Goal: Transaction & Acquisition: Purchase product/service

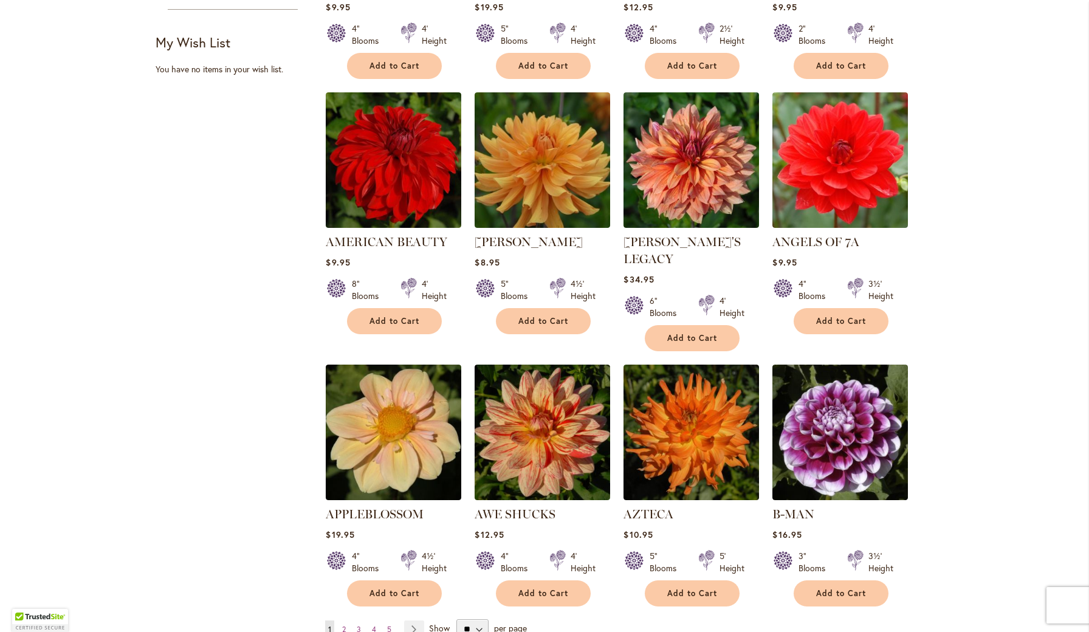
scroll to position [700, 0]
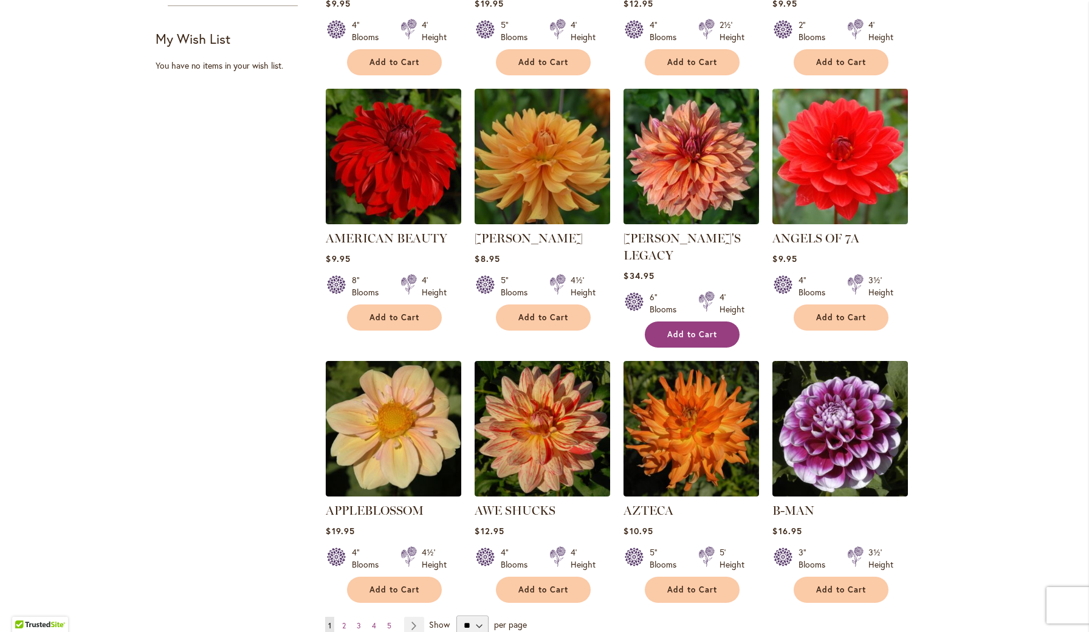
click at [684, 329] on span "Add to Cart" at bounding box center [692, 334] width 50 height 10
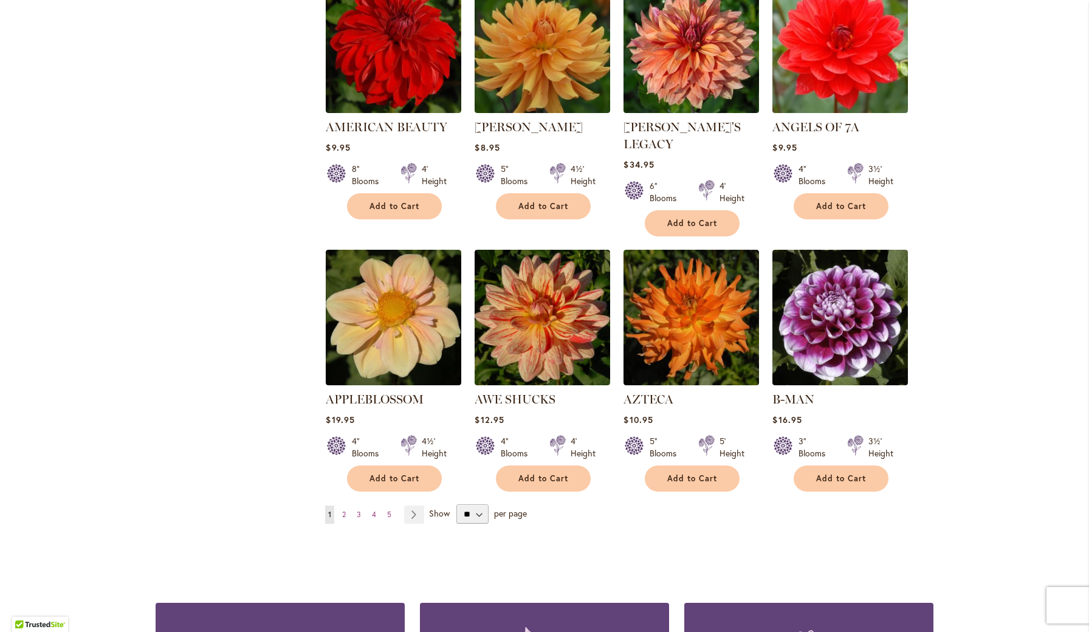
scroll to position [812, 0]
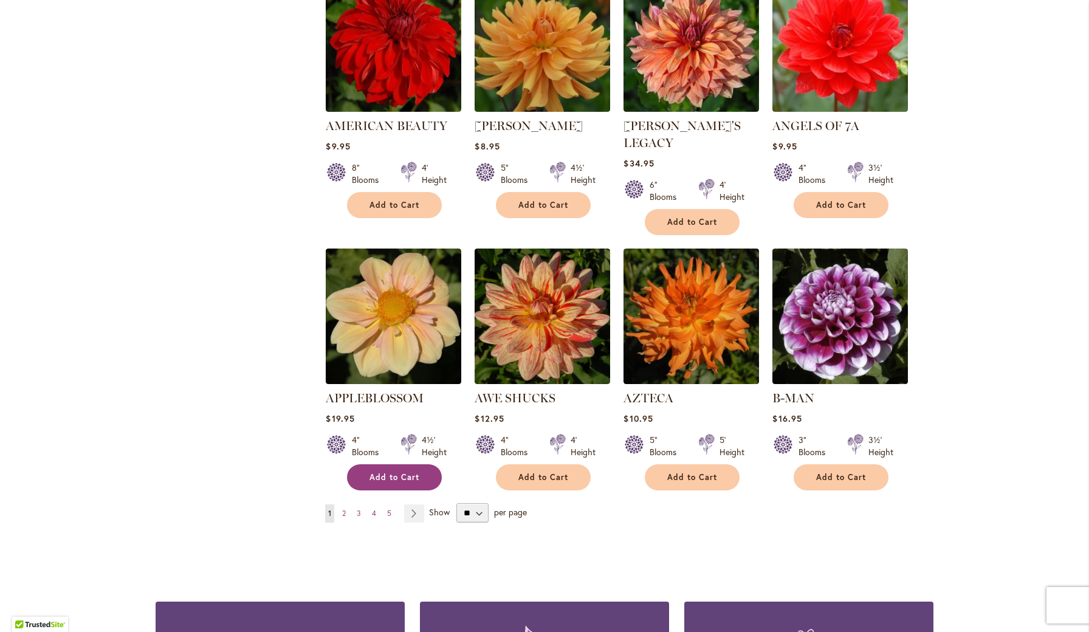
click at [404, 472] on span "Add to Cart" at bounding box center [395, 477] width 50 height 10
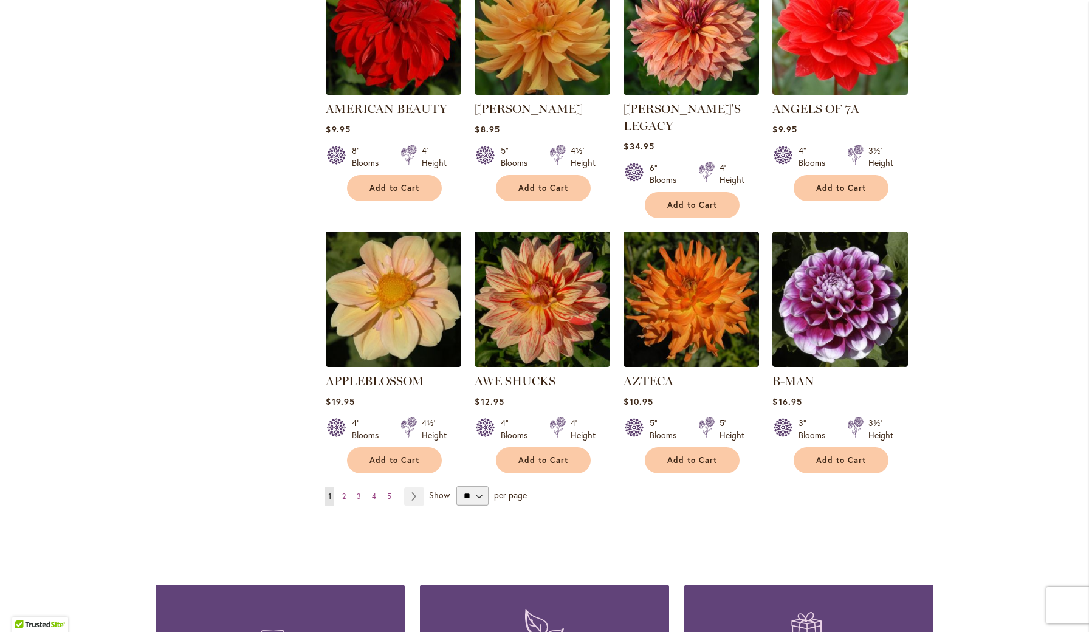
scroll to position [830, 0]
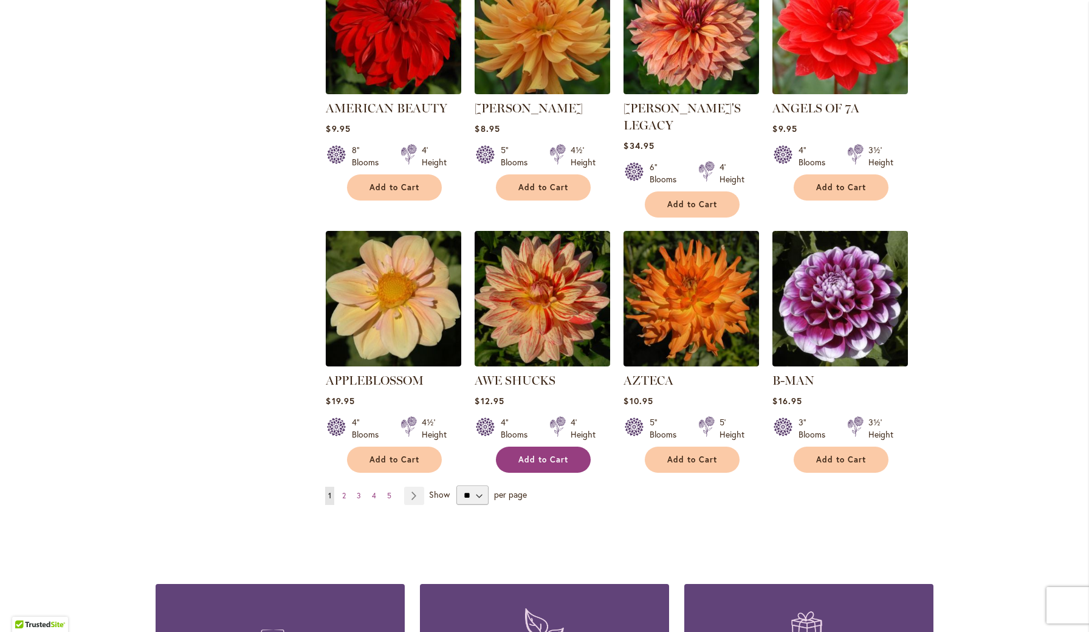
click at [544, 455] on span "Add to Cart" at bounding box center [543, 460] width 50 height 10
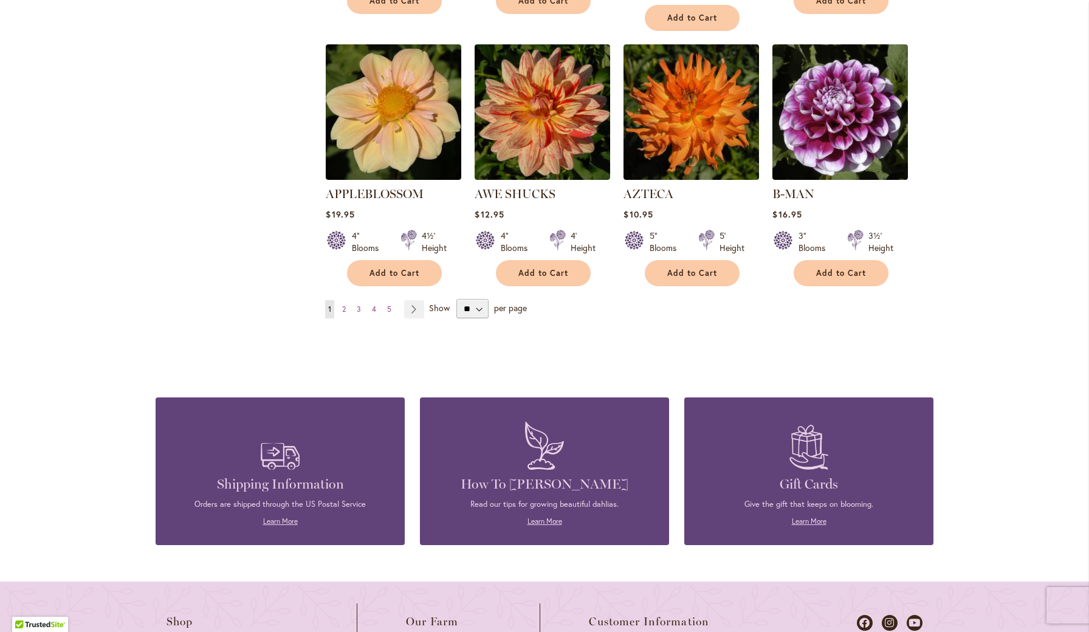
scroll to position [1004, 0]
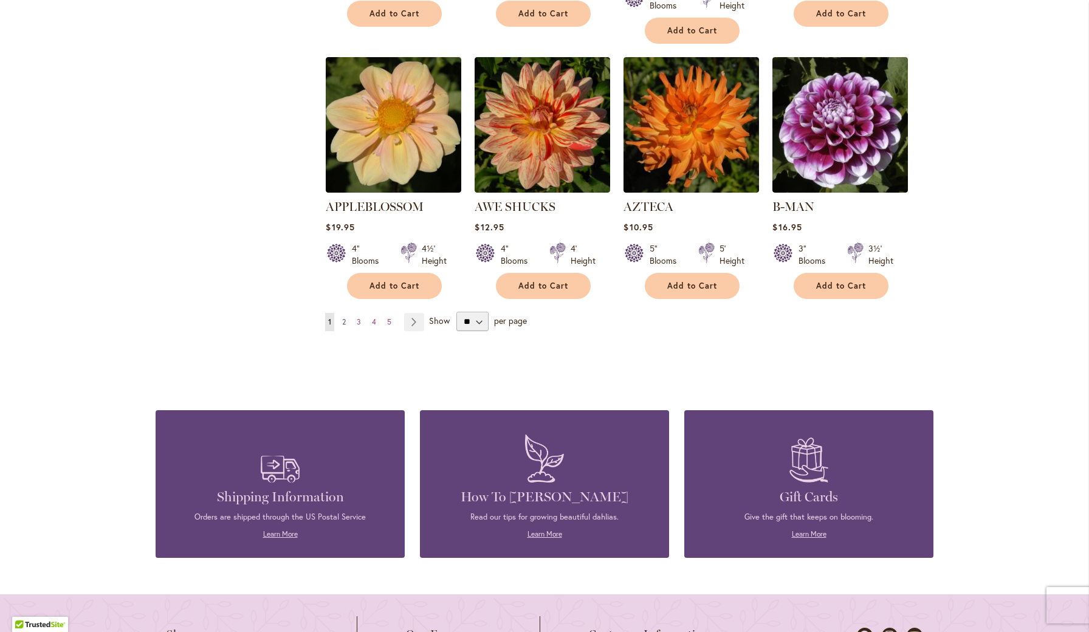
click at [346, 317] on span "2" at bounding box center [344, 321] width 4 height 9
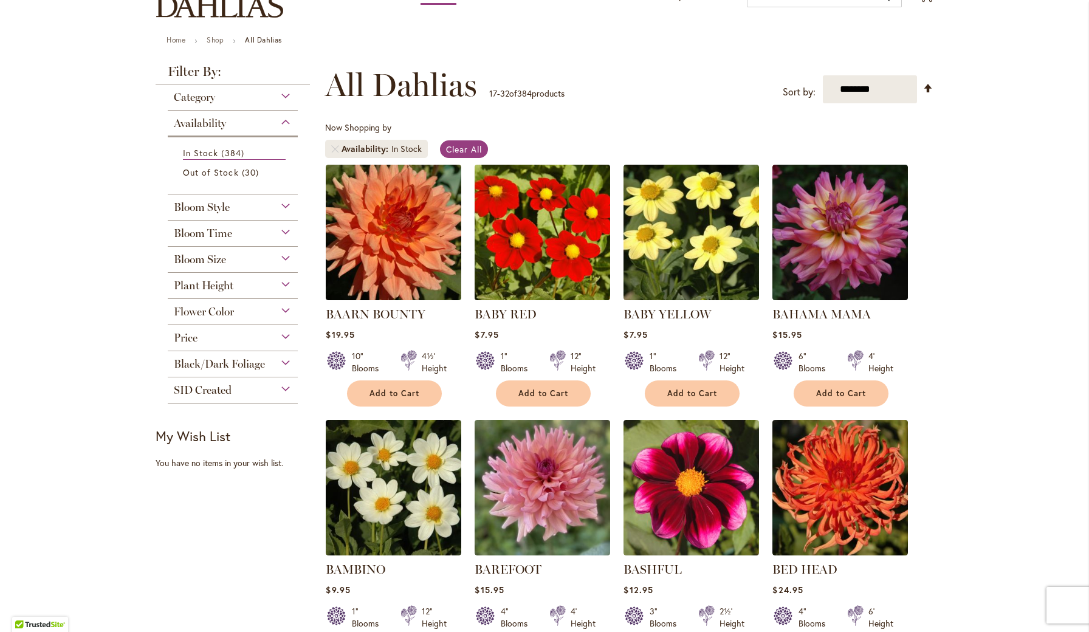
scroll to position [114, 0]
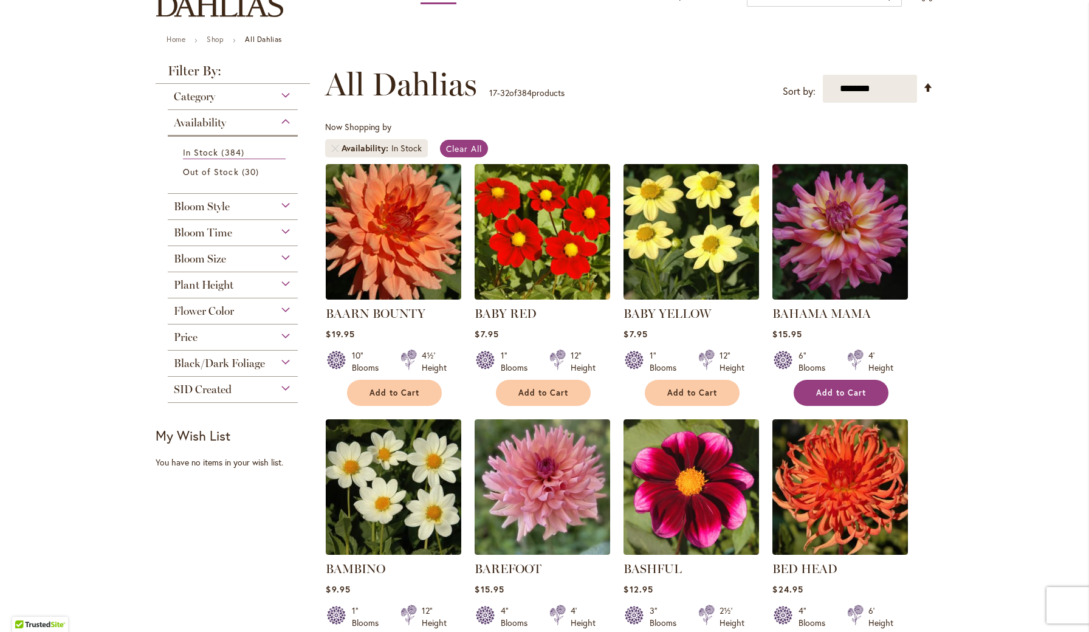
click at [846, 392] on span "Add to Cart" at bounding box center [841, 393] width 50 height 10
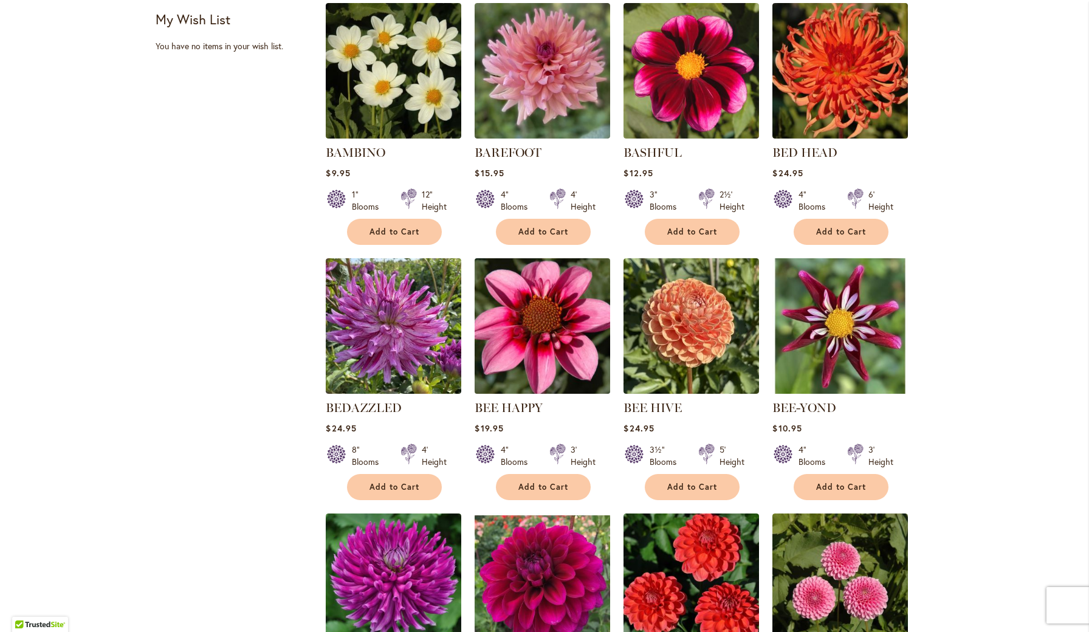
scroll to position [531, 0]
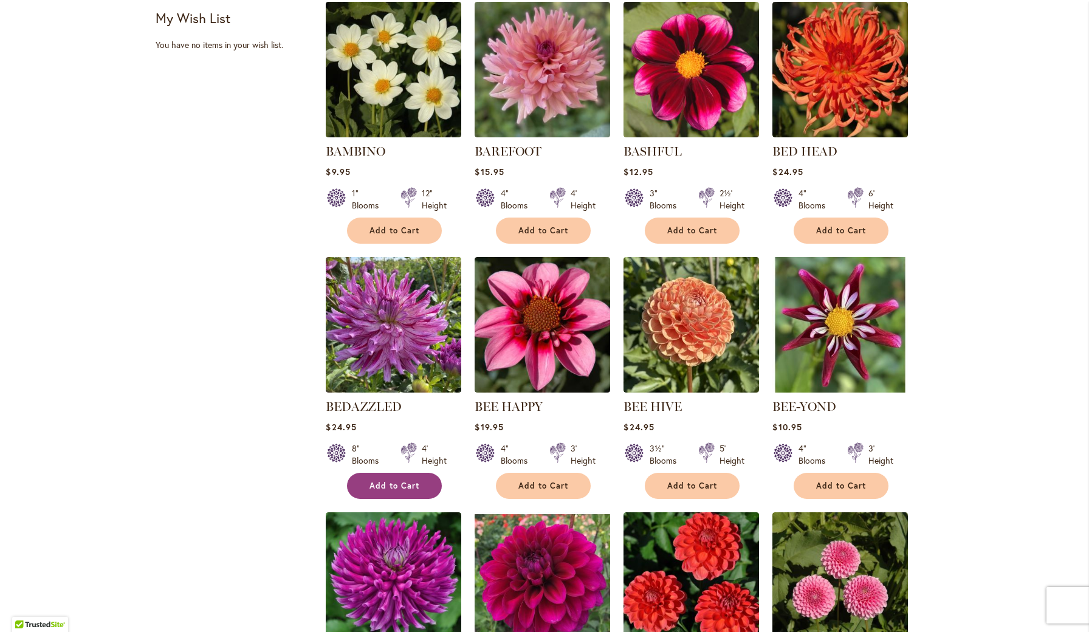
click at [388, 481] on span "Add to Cart" at bounding box center [395, 486] width 50 height 10
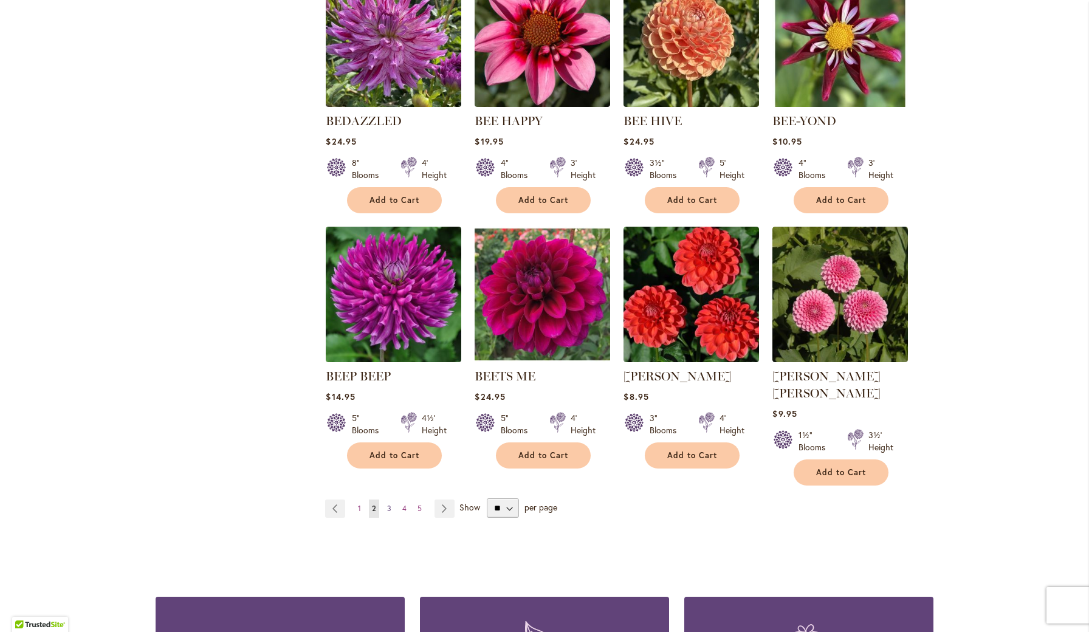
scroll to position [818, 0]
click at [388, 503] on span "3" at bounding box center [389, 507] width 4 height 9
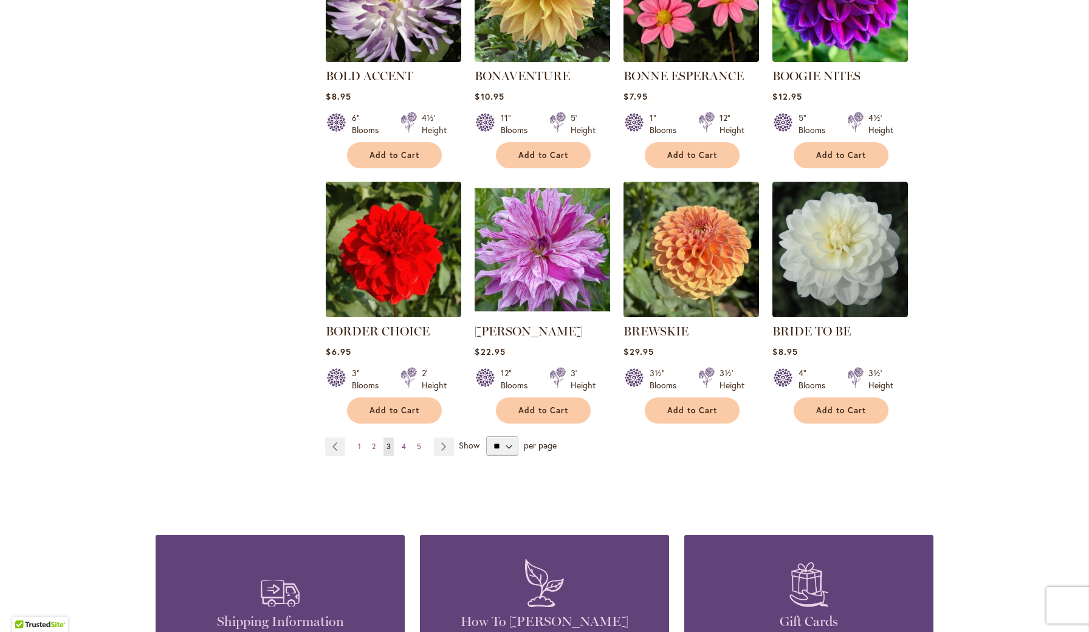
scroll to position [863, 0]
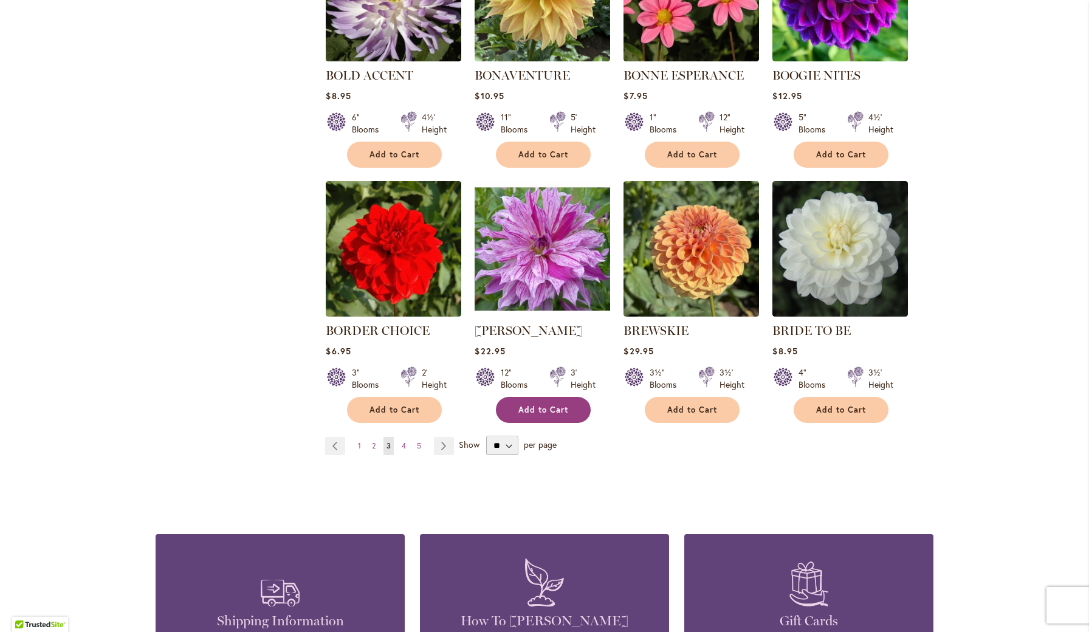
click at [544, 407] on span "Add to Cart" at bounding box center [543, 410] width 50 height 10
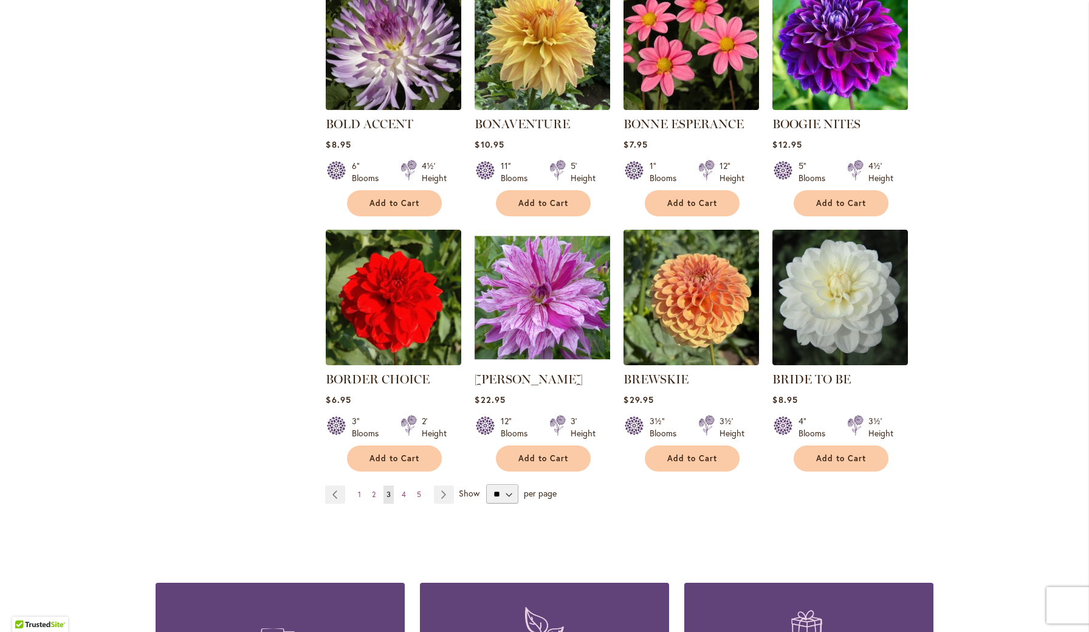
scroll to position [881, 0]
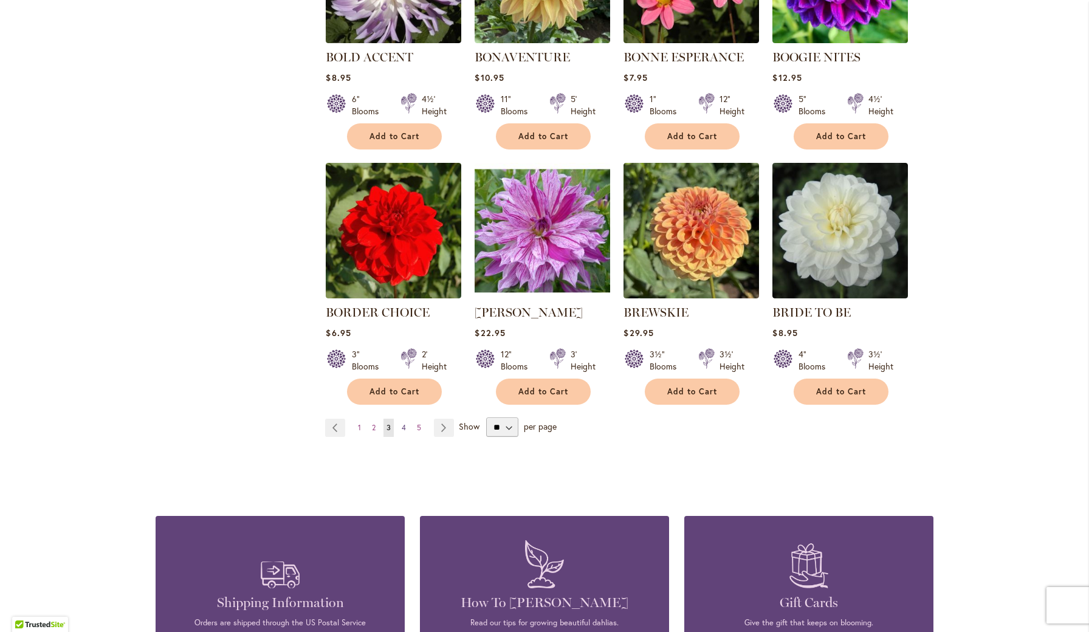
click at [405, 424] on span "4" at bounding box center [404, 427] width 4 height 9
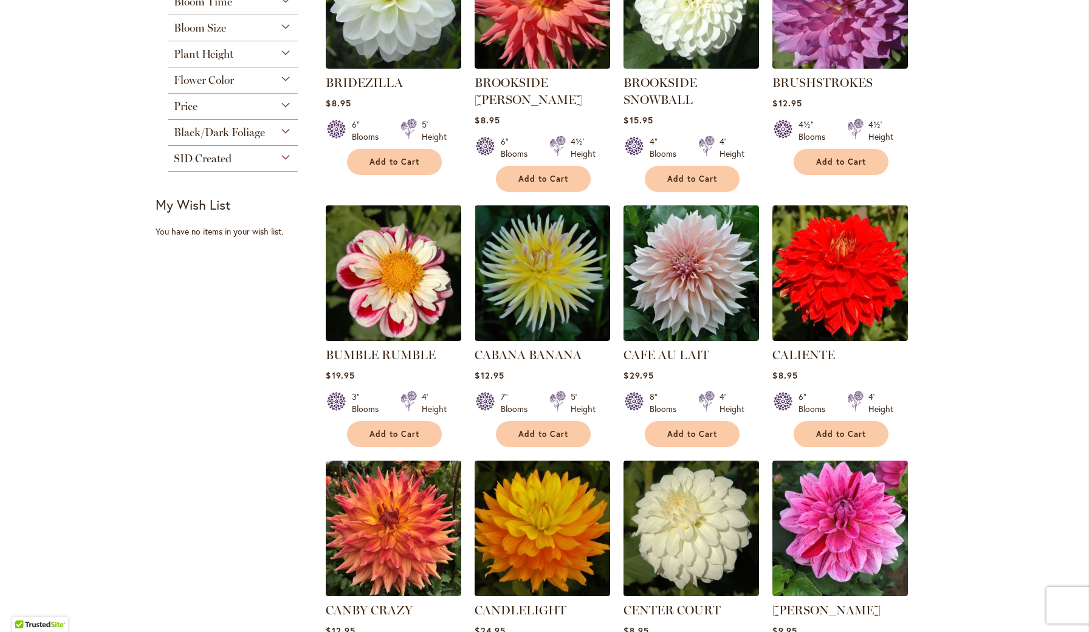
scroll to position [348, 0]
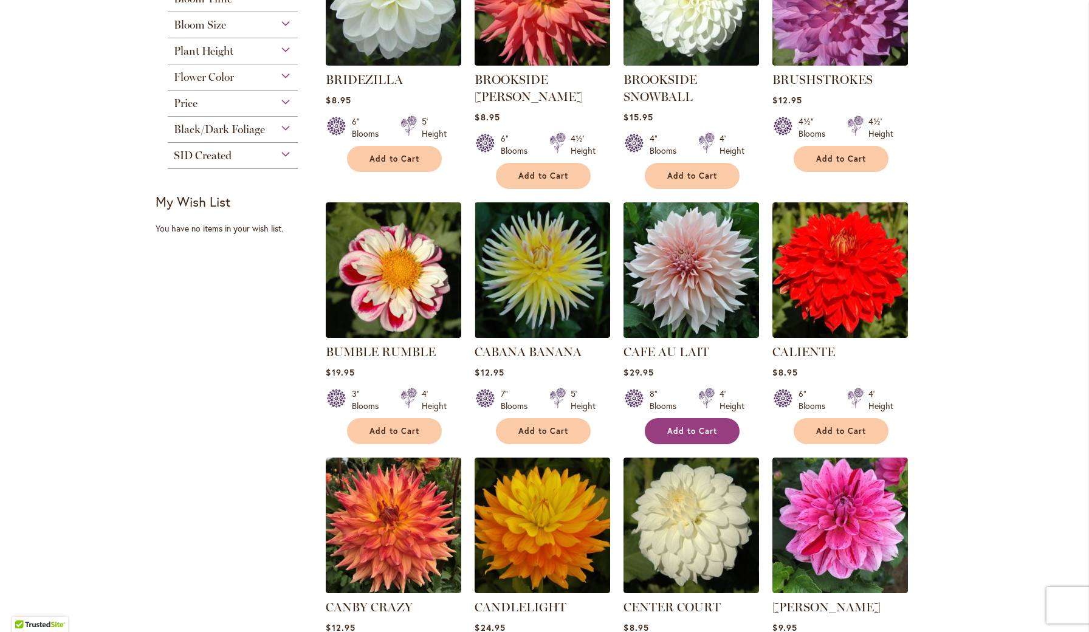
click at [681, 431] on span "Add to Cart" at bounding box center [692, 431] width 50 height 10
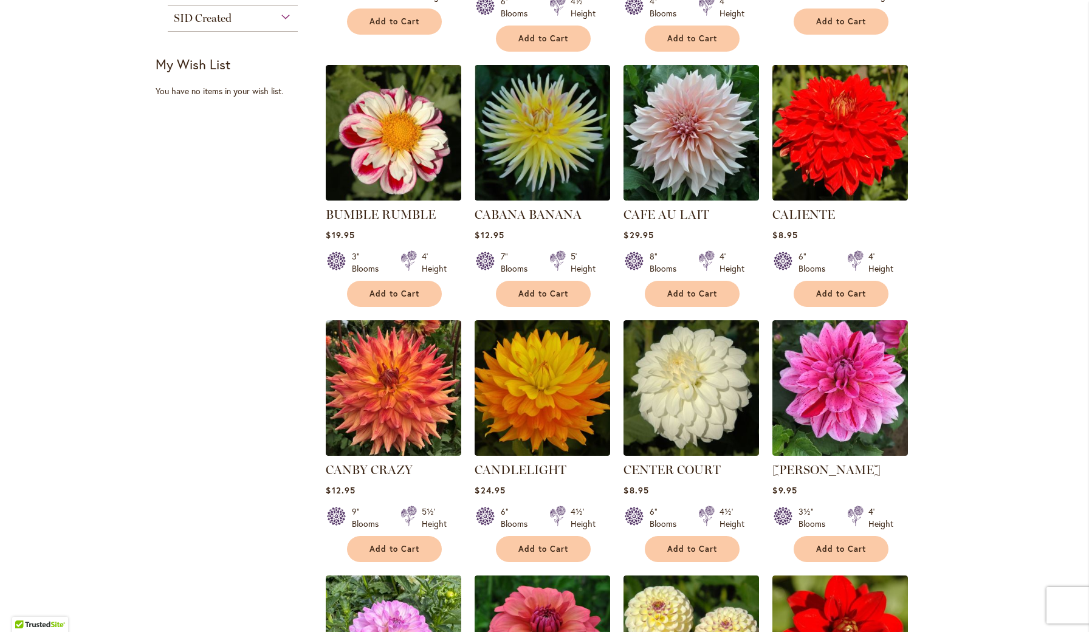
scroll to position [522, 0]
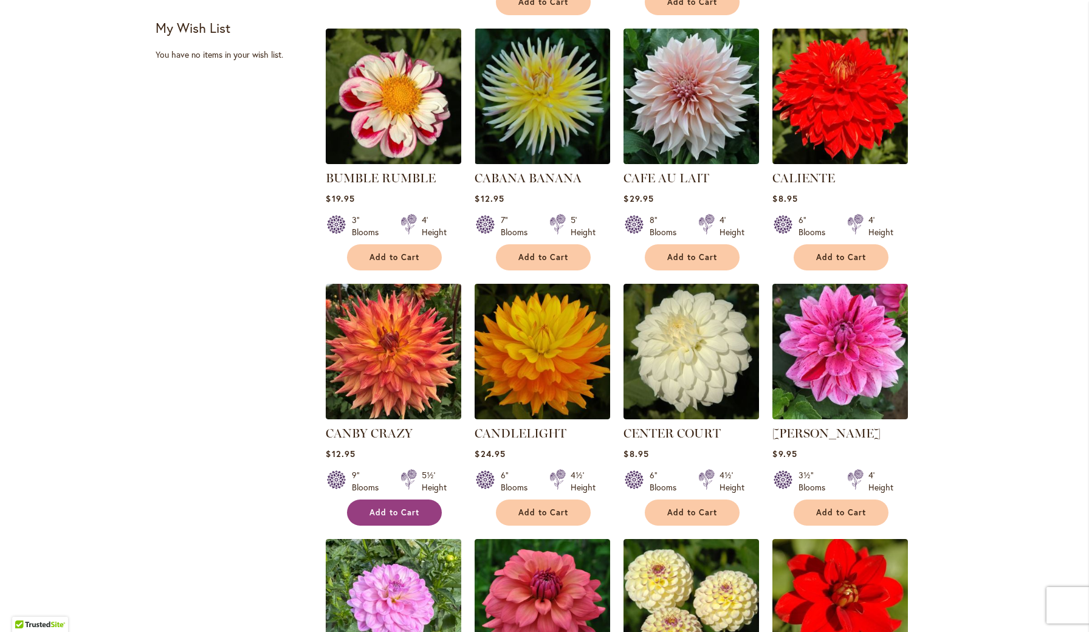
click at [381, 508] on span "Add to Cart" at bounding box center [395, 513] width 50 height 10
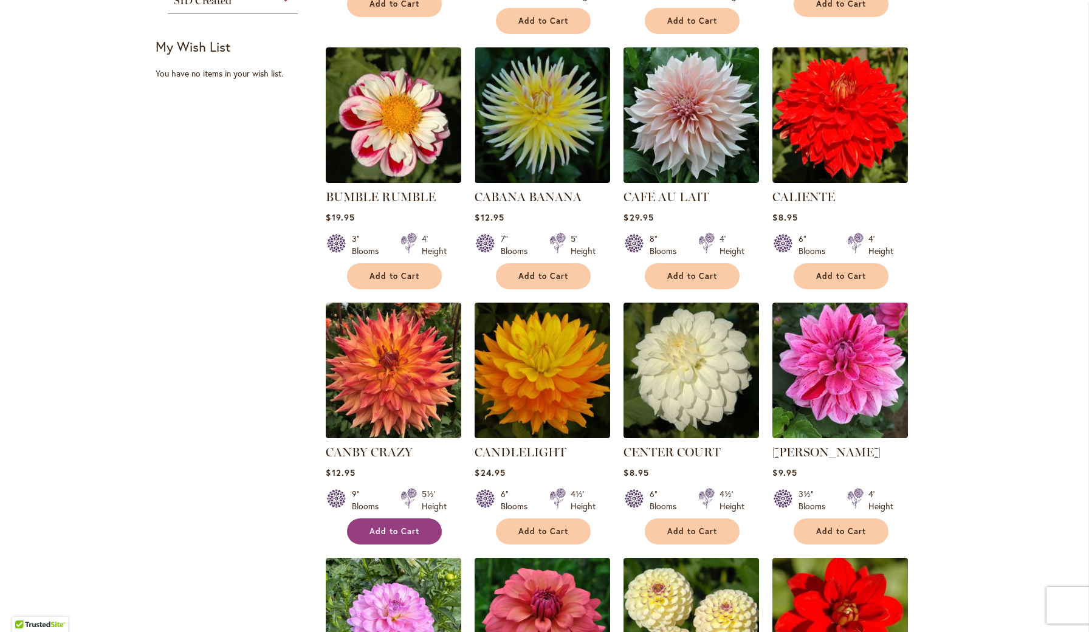
scroll to position [529, 0]
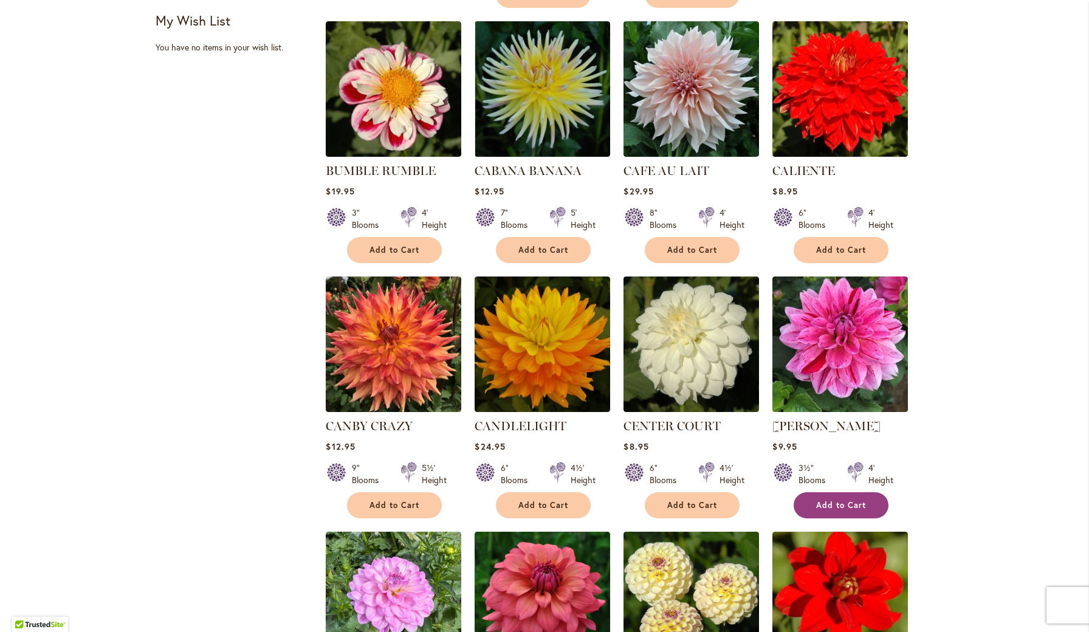
click at [829, 497] on button "Add to Cart" at bounding box center [841, 505] width 95 height 26
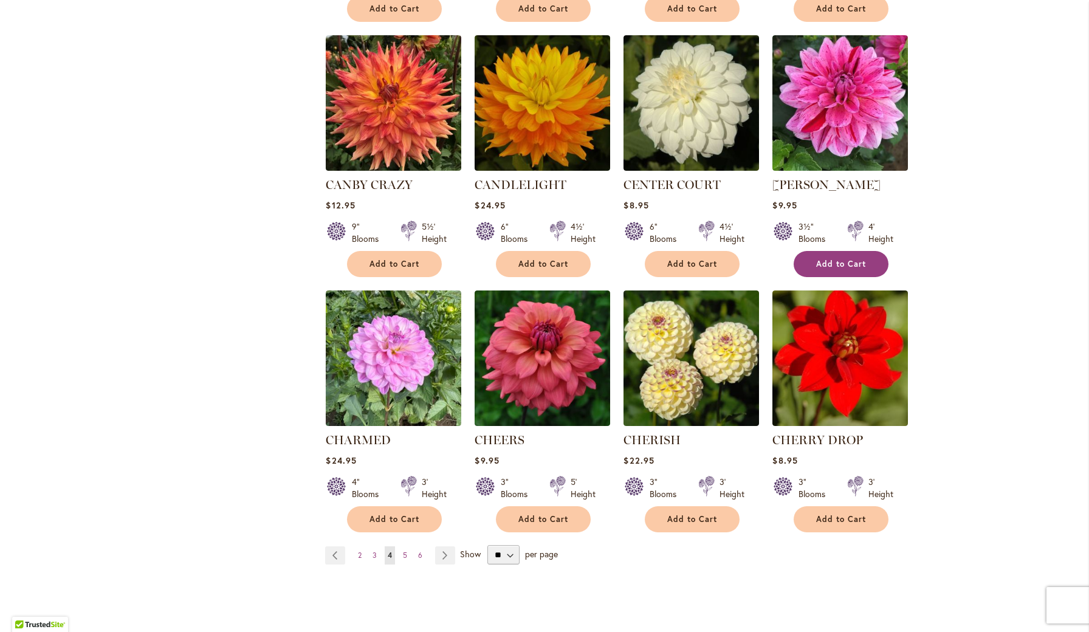
scroll to position [846, 0]
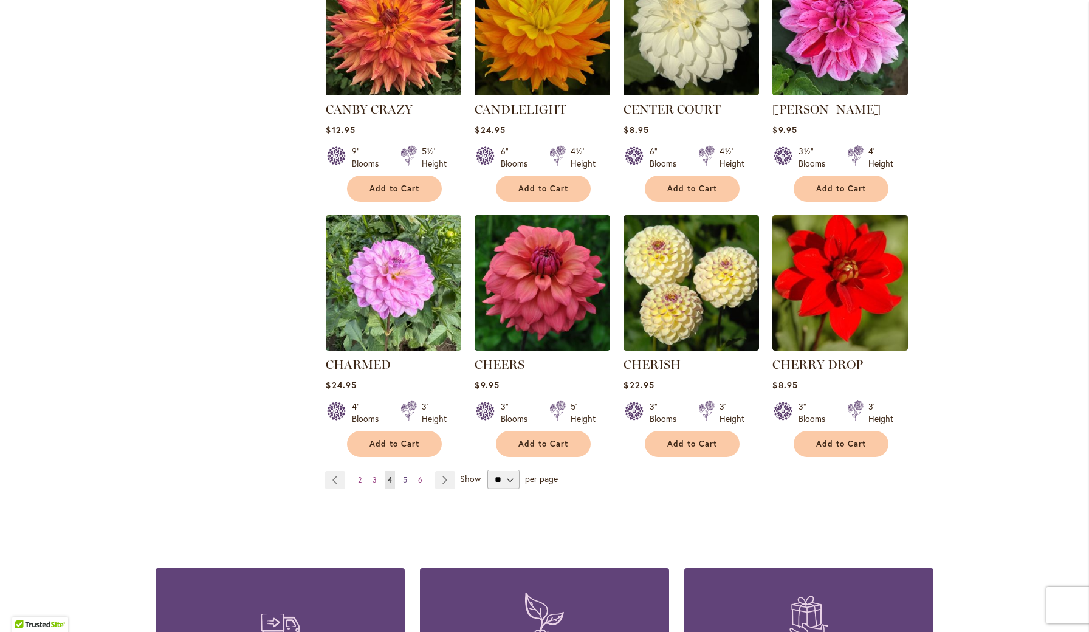
click at [407, 478] on span "5" at bounding box center [405, 479] width 4 height 9
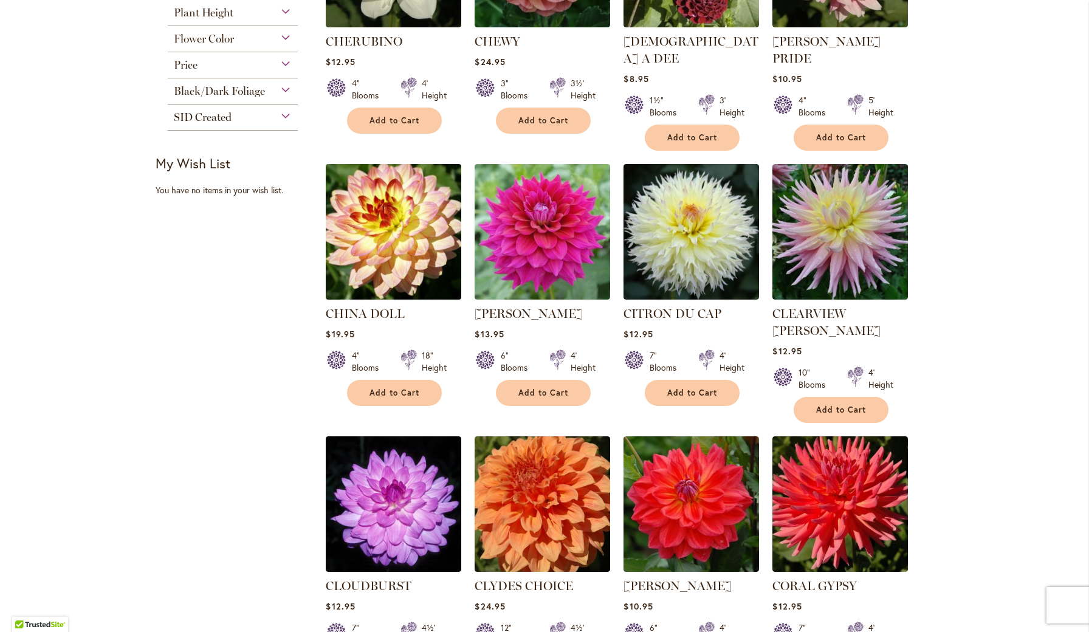
scroll to position [388, 0]
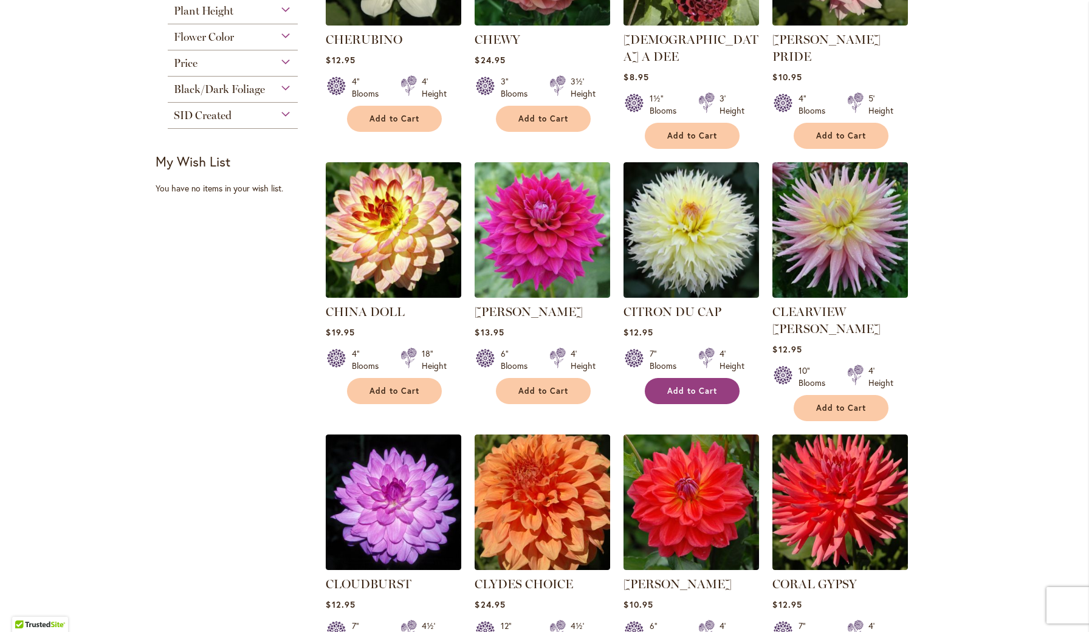
click at [676, 386] on span "Add to Cart" at bounding box center [692, 391] width 50 height 10
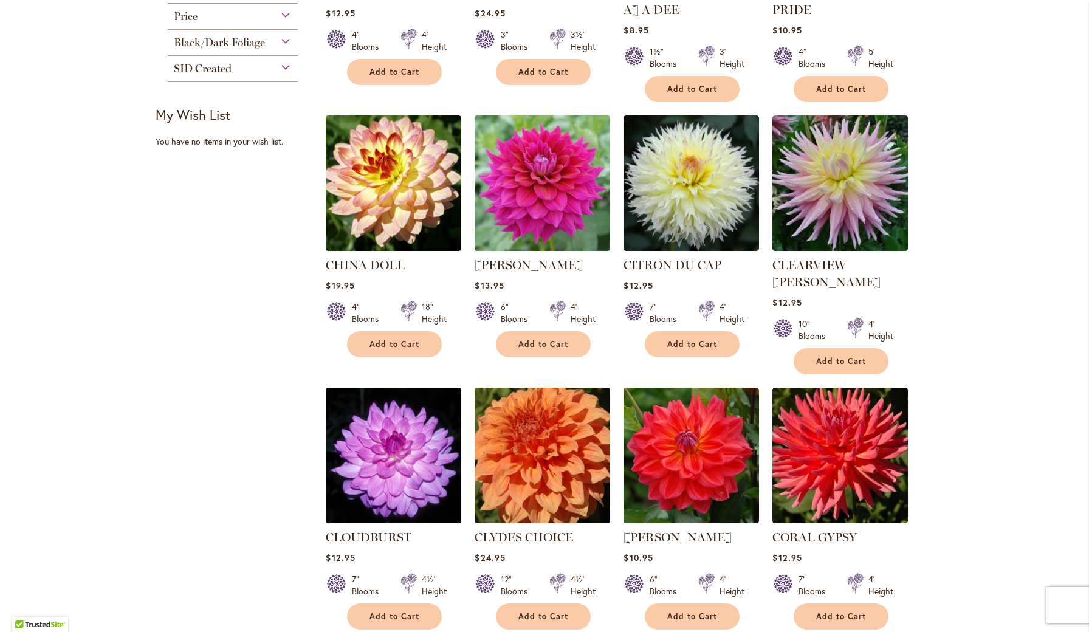
scroll to position [435, 0]
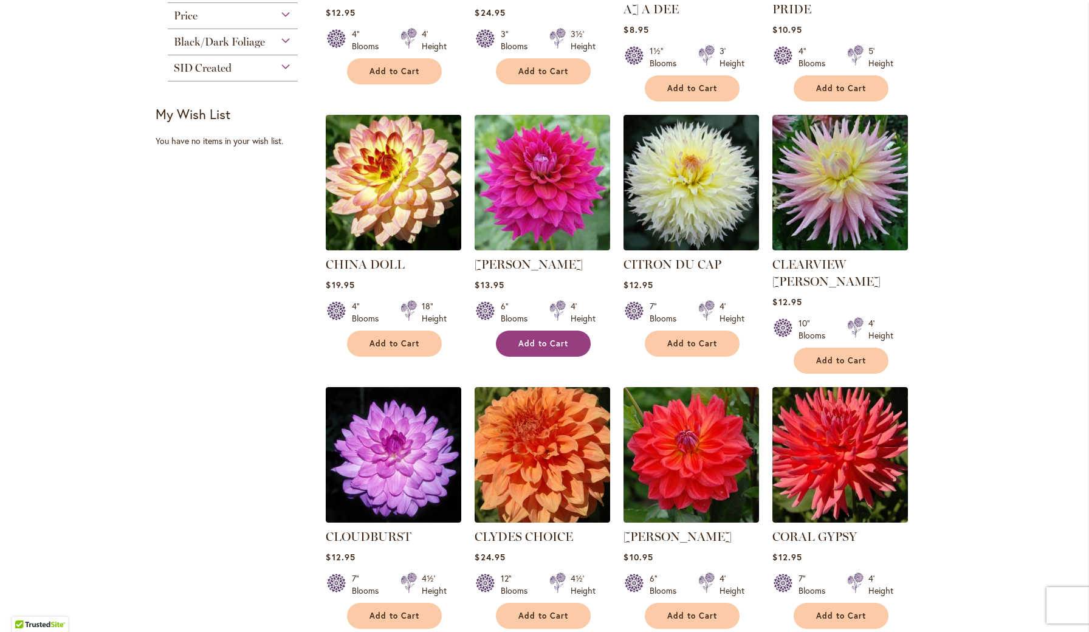
click at [532, 339] on span "Add to Cart" at bounding box center [543, 344] width 50 height 10
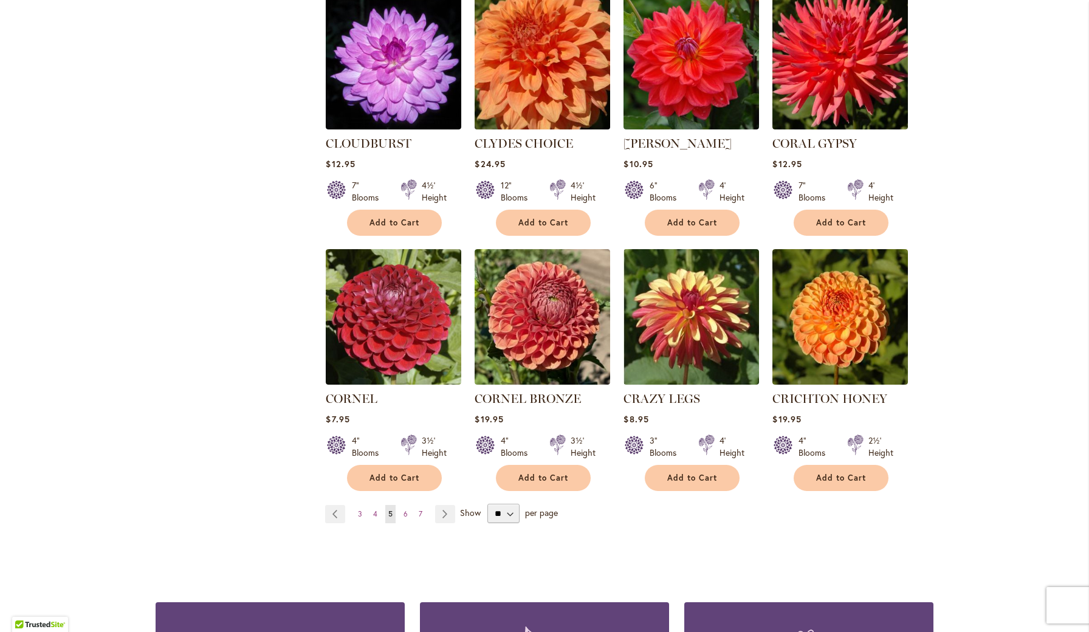
scroll to position [830, 0]
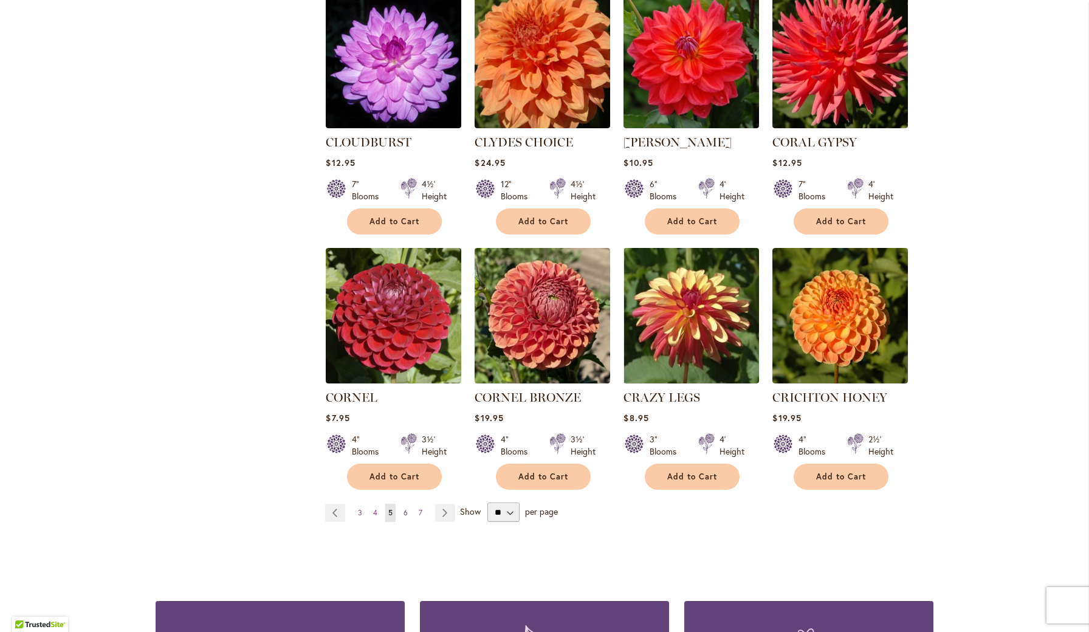
click at [405, 508] on span "6" at bounding box center [406, 512] width 4 height 9
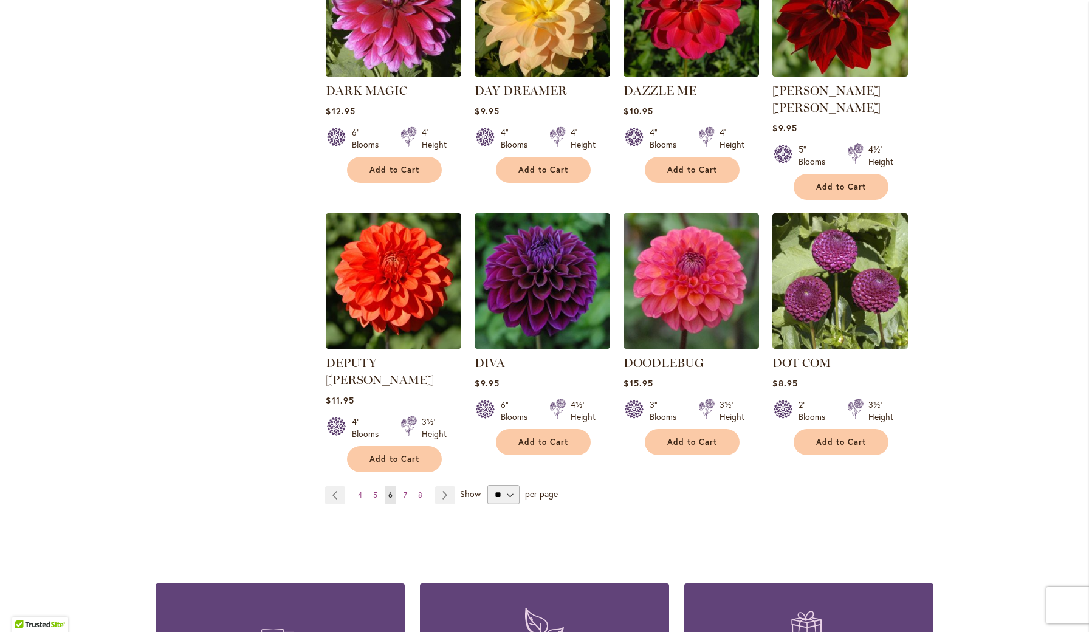
scroll to position [865, 0]
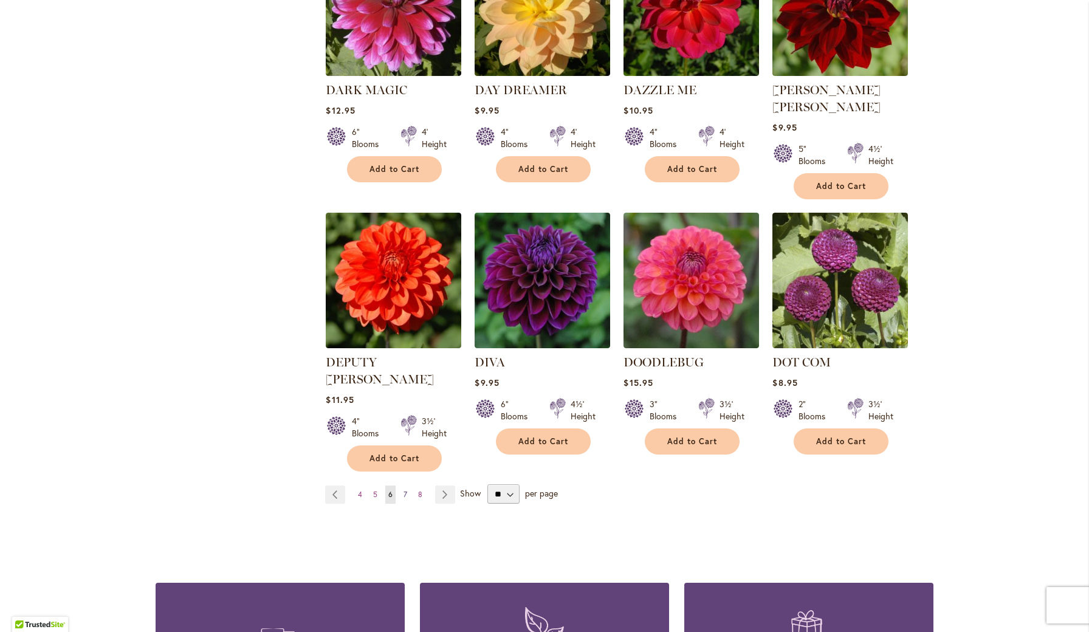
click at [404, 490] on span "7" at bounding box center [406, 494] width 4 height 9
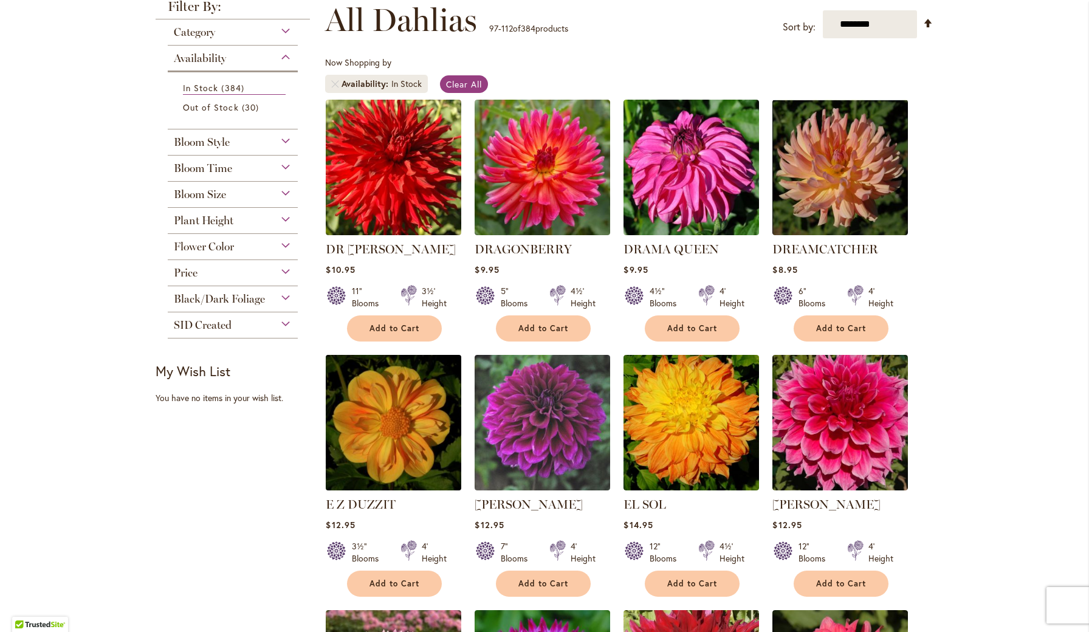
scroll to position [187, 0]
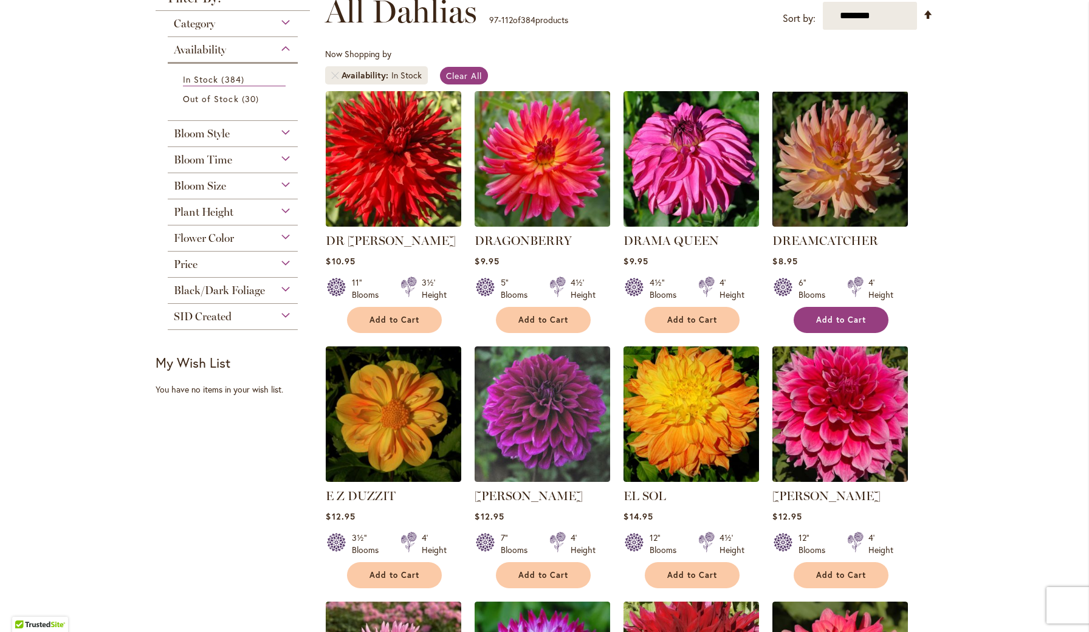
click at [844, 317] on span "Add to Cart" at bounding box center [841, 320] width 50 height 10
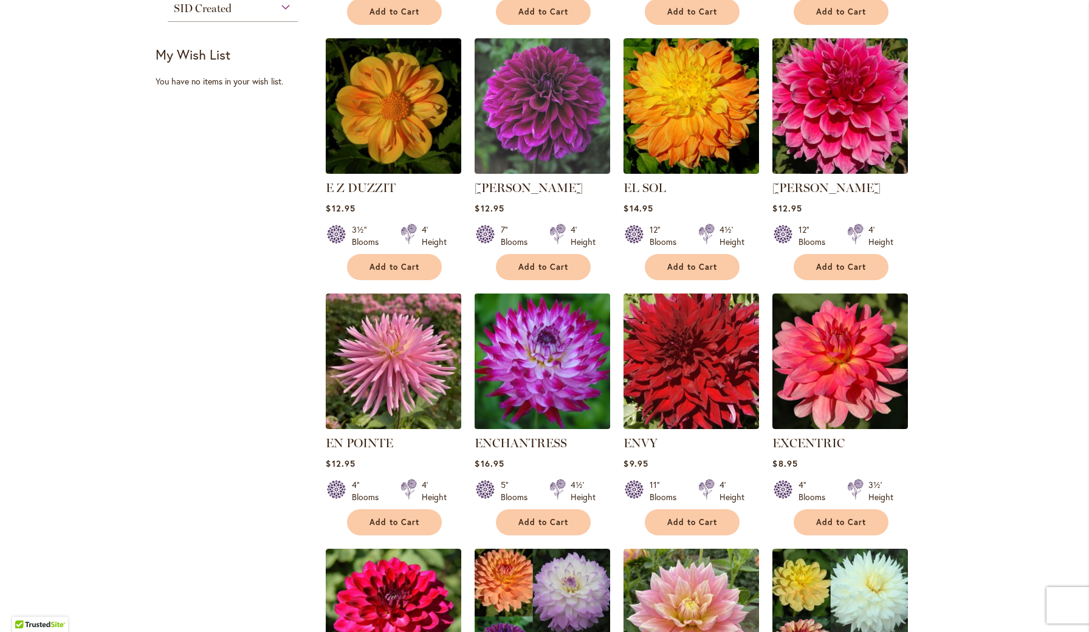
scroll to position [497, 0]
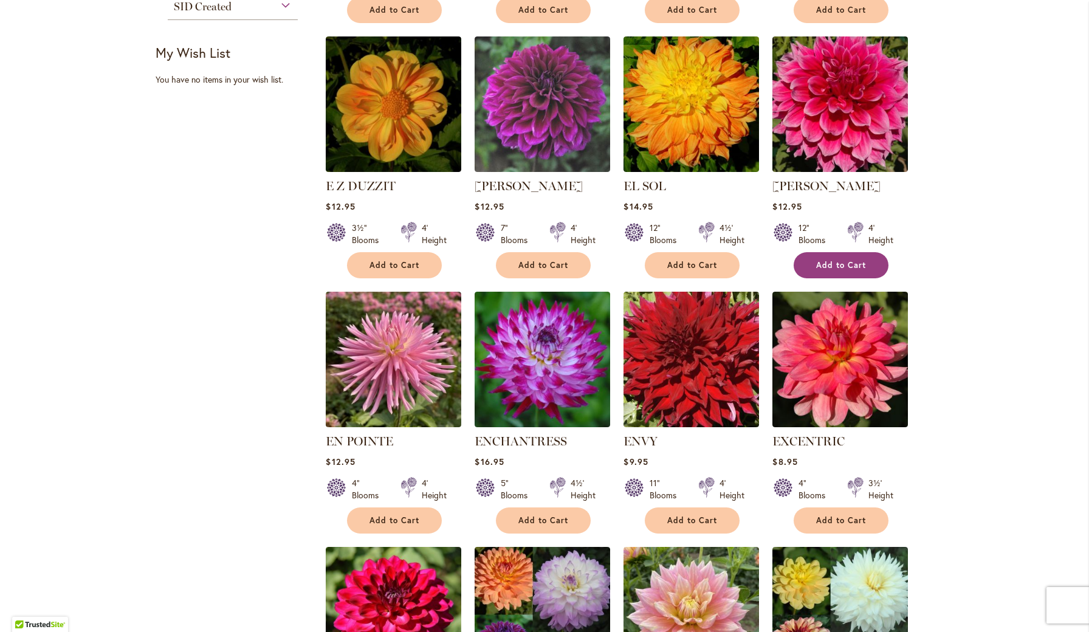
click at [837, 263] on span "Add to Cart" at bounding box center [841, 265] width 50 height 10
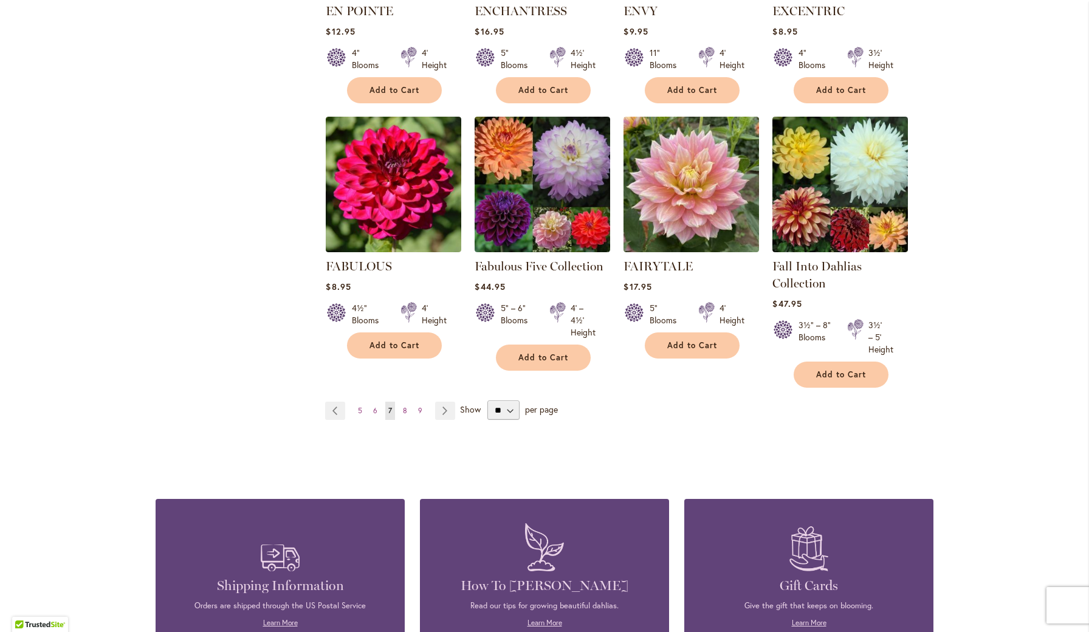
scroll to position [928, 0]
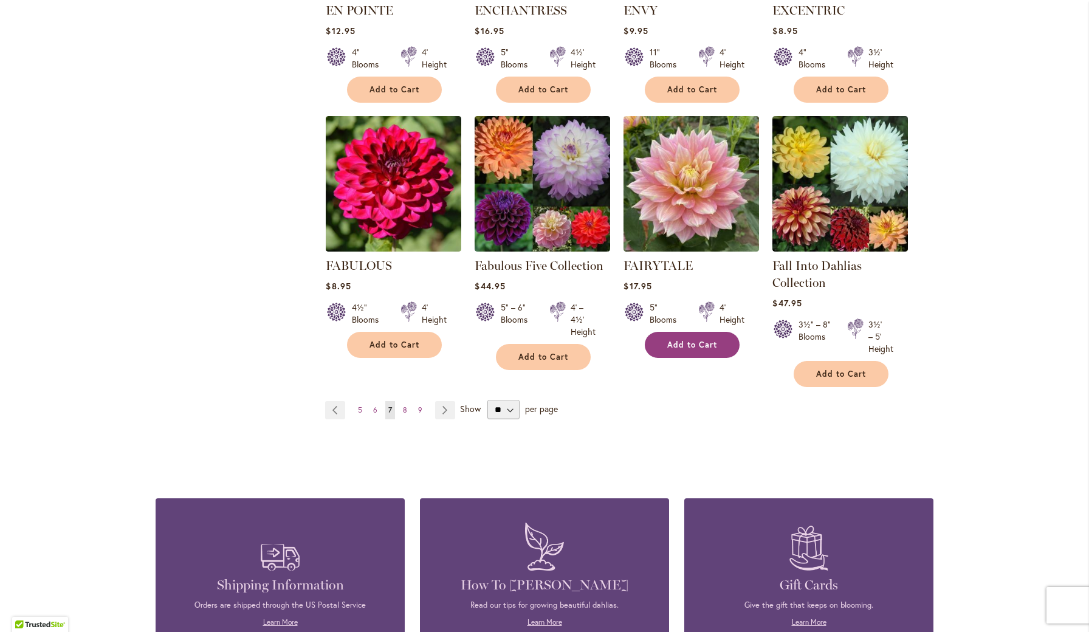
click at [692, 345] on span "Add to Cart" at bounding box center [692, 345] width 50 height 10
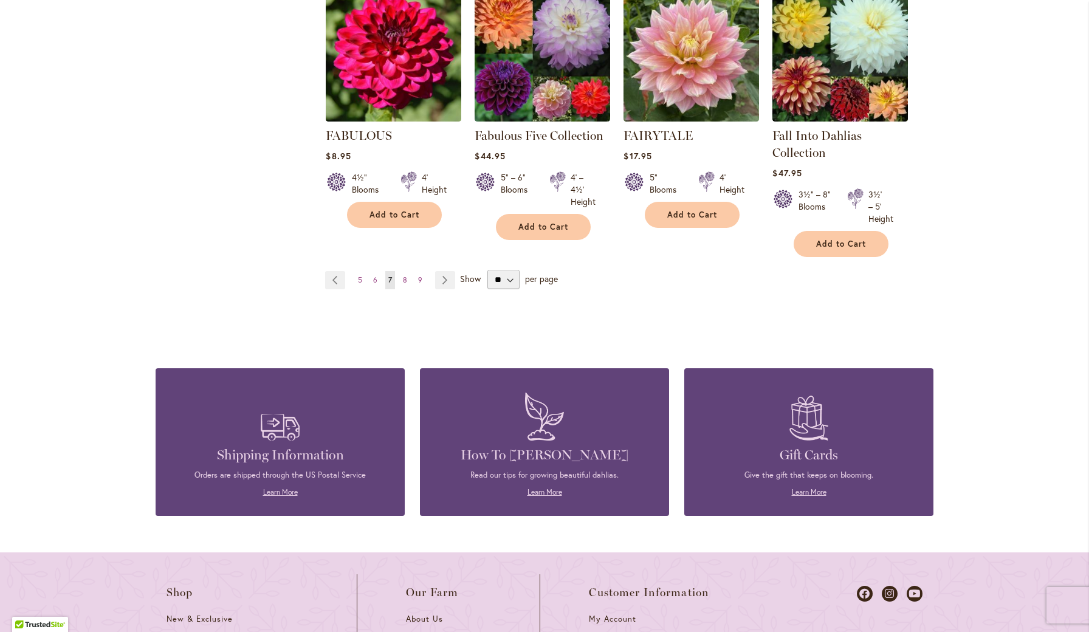
scroll to position [965, 0]
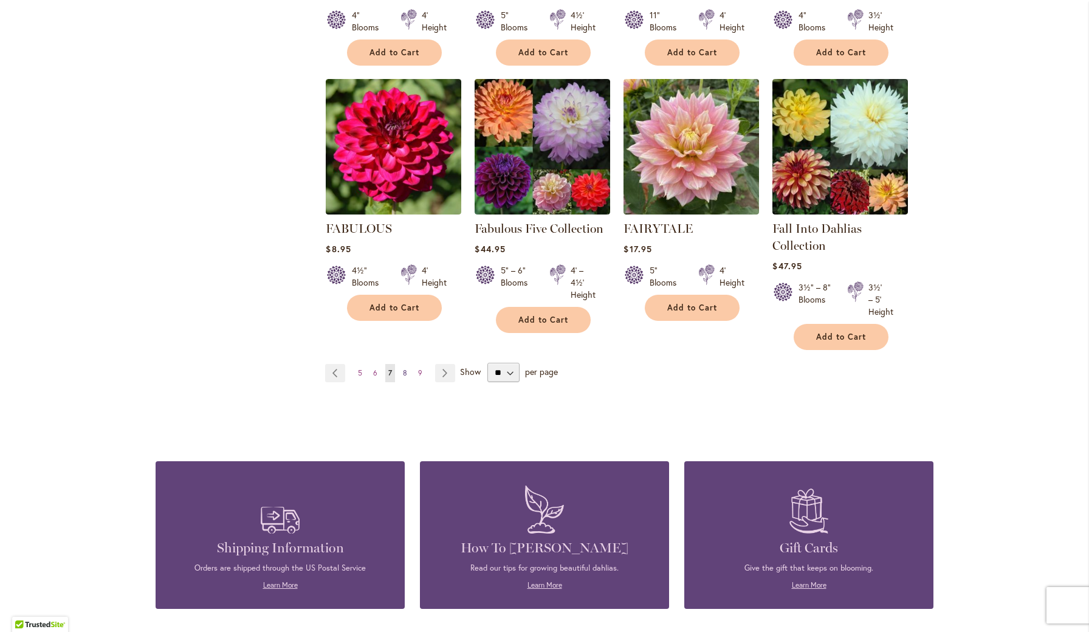
click at [405, 371] on span "8" at bounding box center [405, 372] width 4 height 9
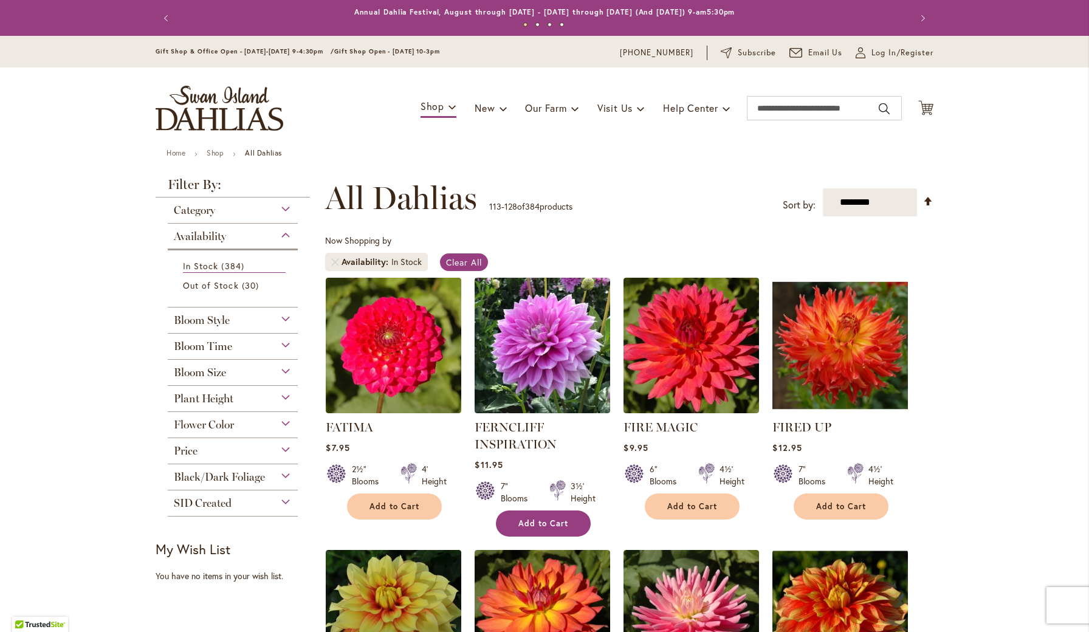
click at [549, 523] on span "Add to Cart" at bounding box center [543, 523] width 50 height 10
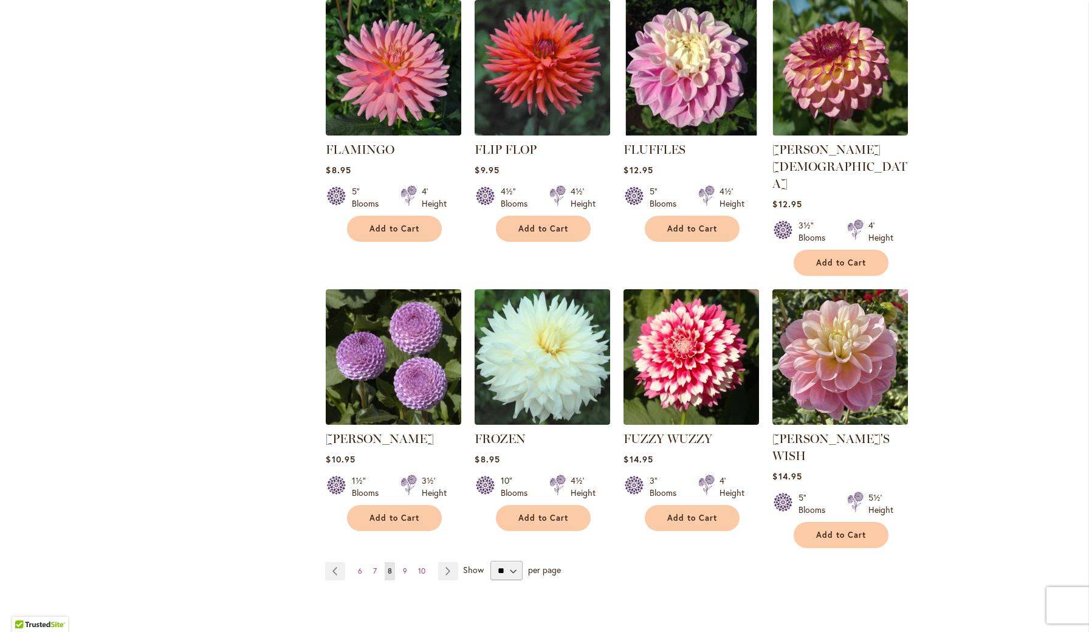
scroll to position [813, 0]
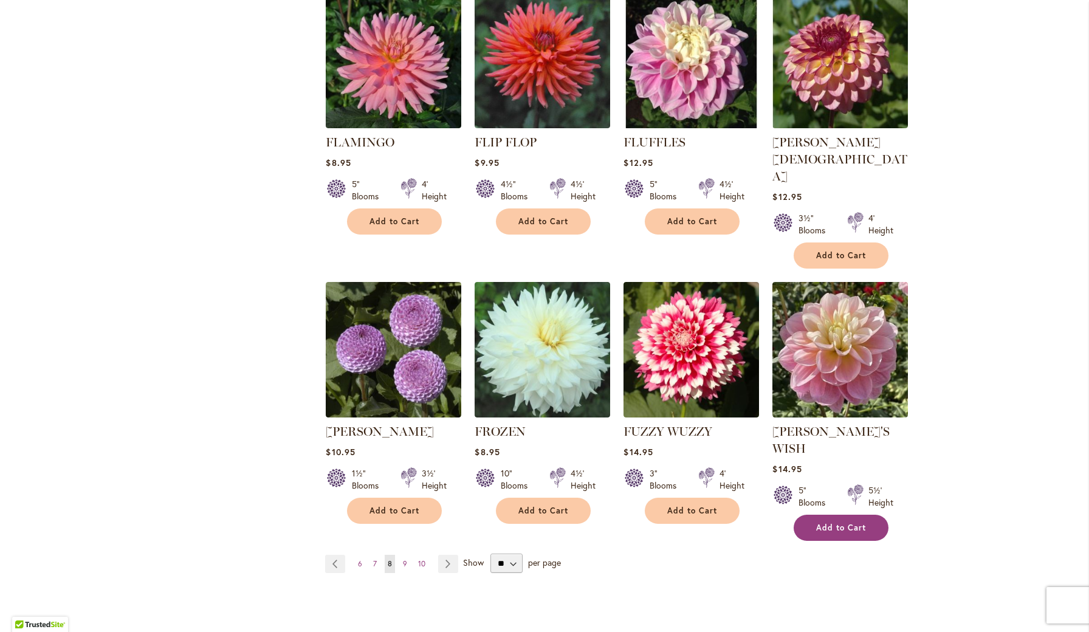
click at [833, 523] on span "Add to Cart" at bounding box center [841, 528] width 50 height 10
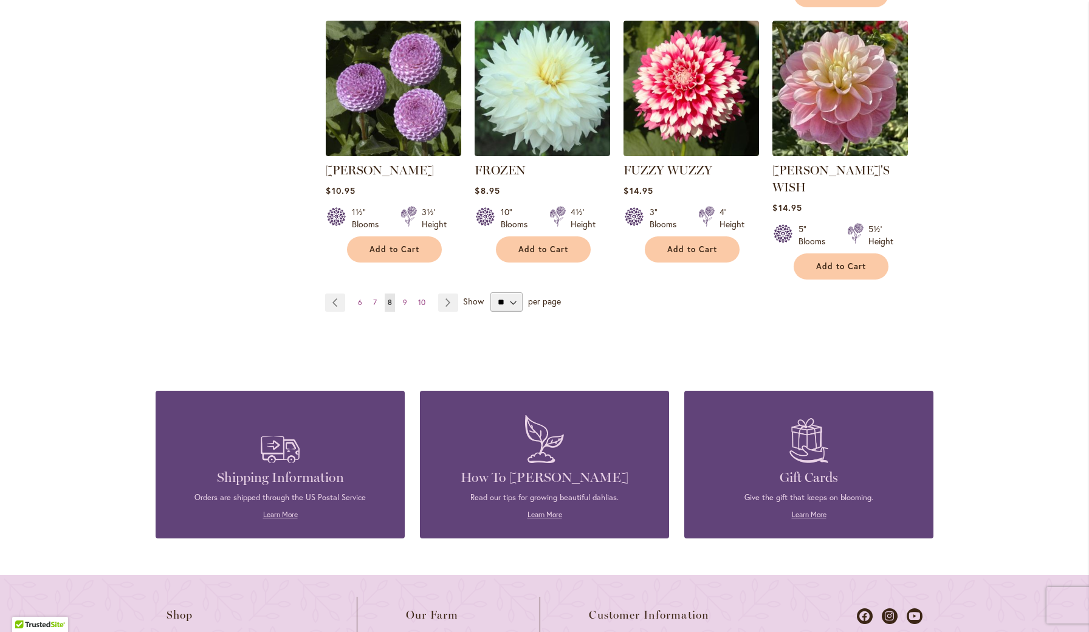
scroll to position [1084, 0]
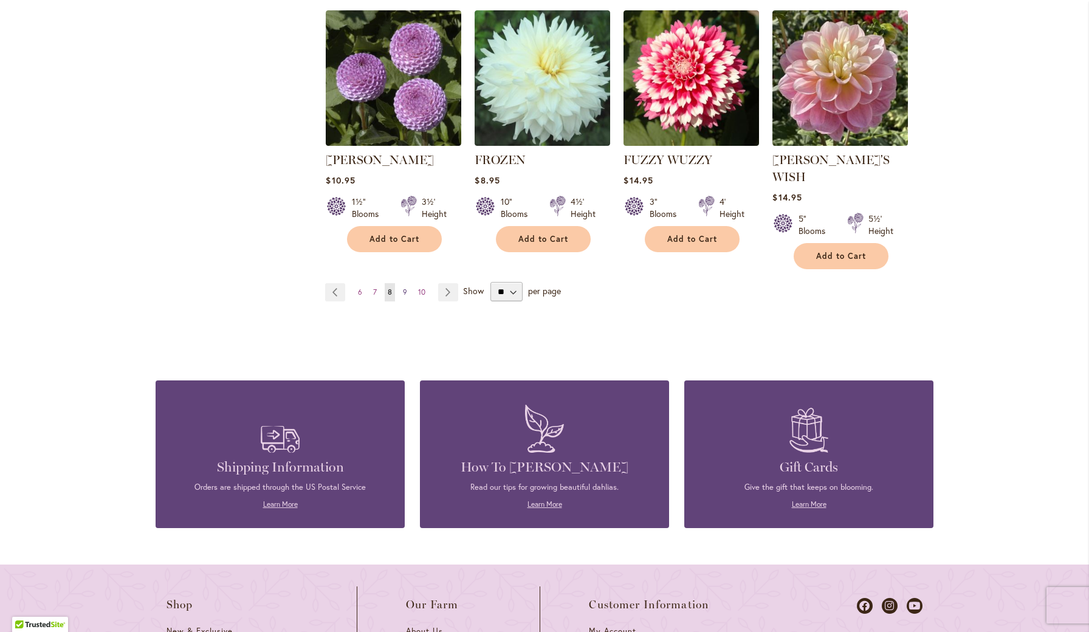
click at [403, 288] on span "9" at bounding box center [405, 292] width 4 height 9
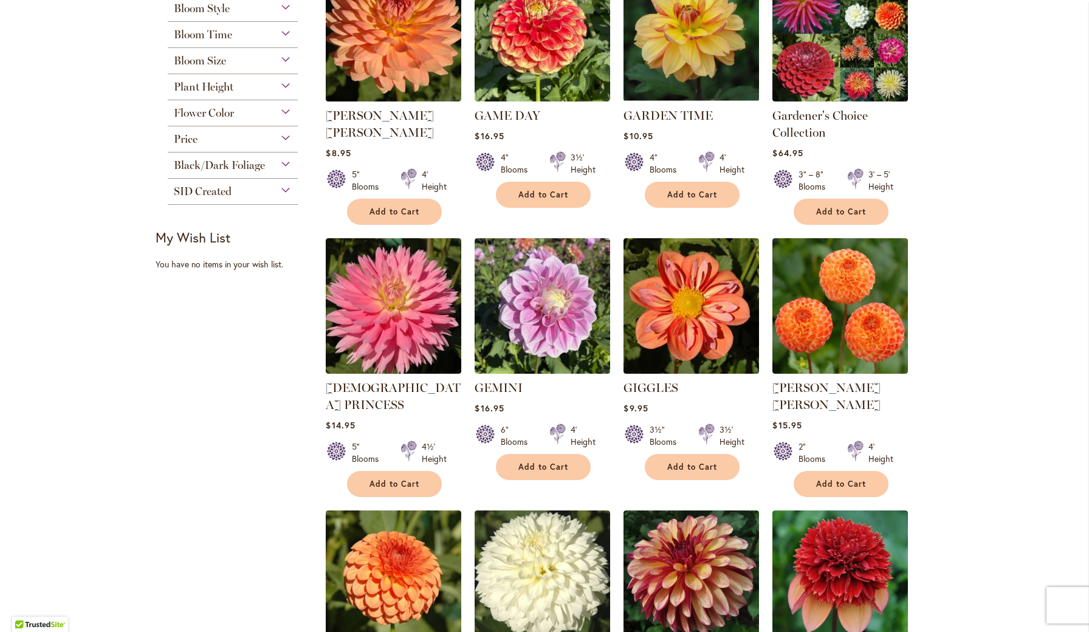
scroll to position [314, 0]
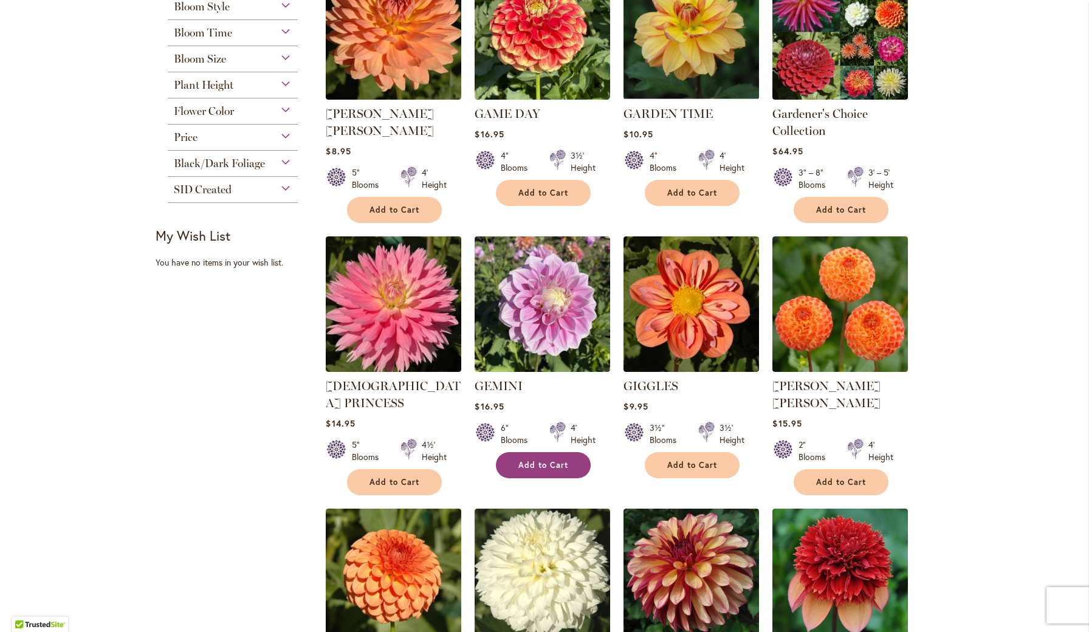
click at [529, 463] on span "Add to Cart" at bounding box center [543, 465] width 50 height 10
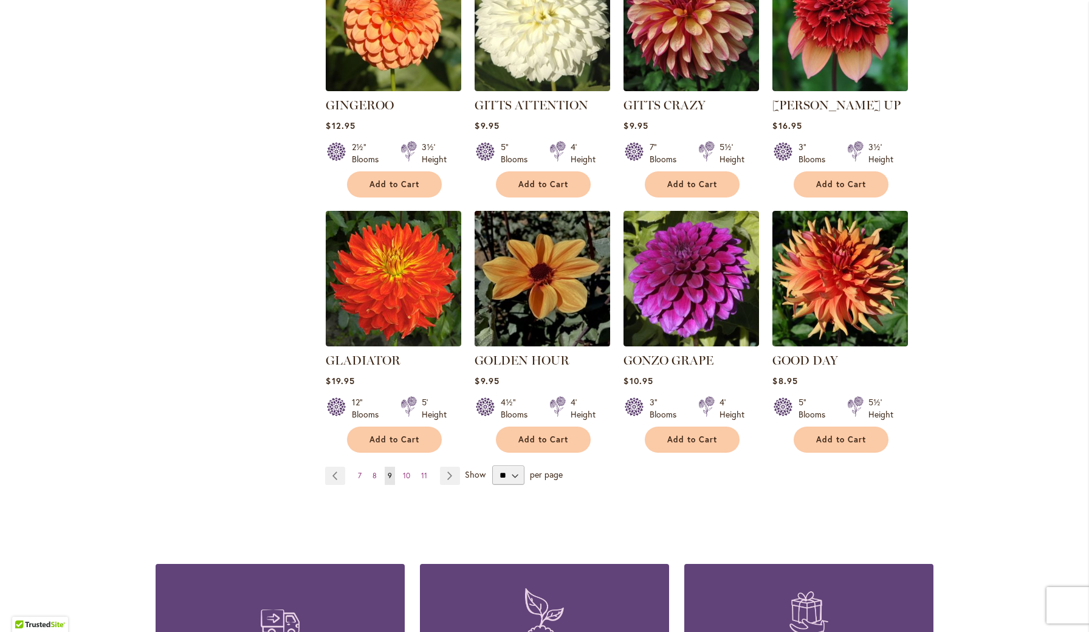
scroll to position [868, 0]
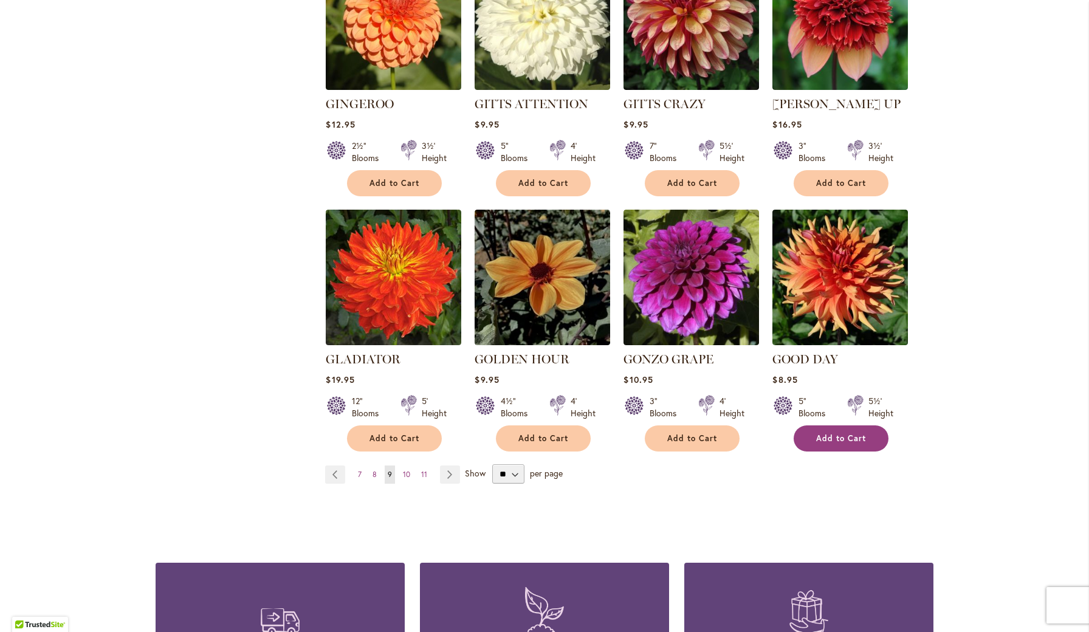
click at [827, 433] on span "Add to Cart" at bounding box center [841, 438] width 50 height 10
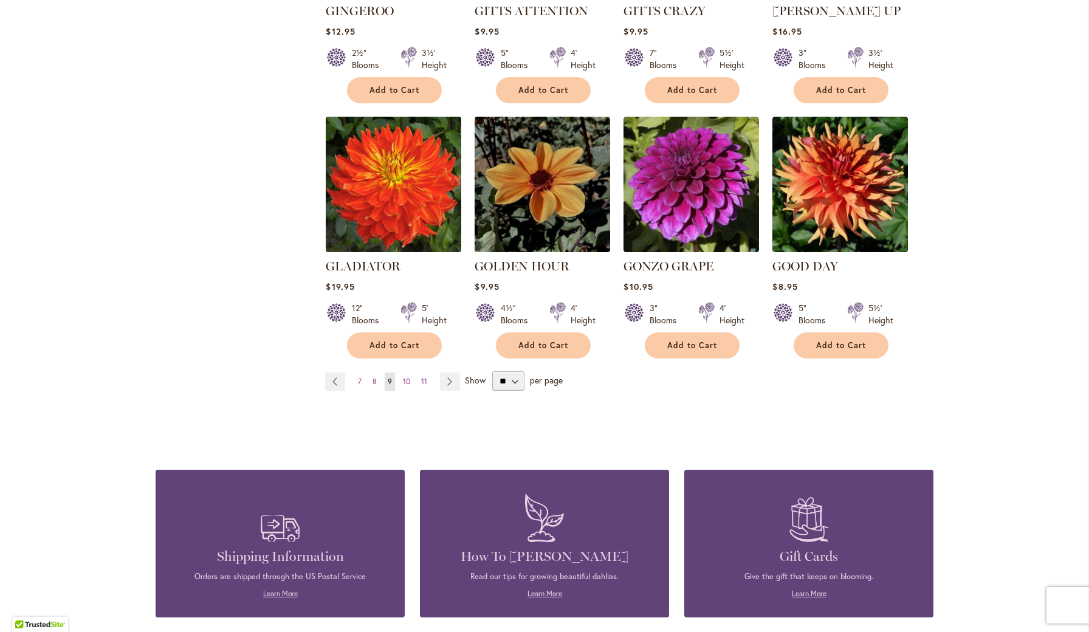
scroll to position [979, 0]
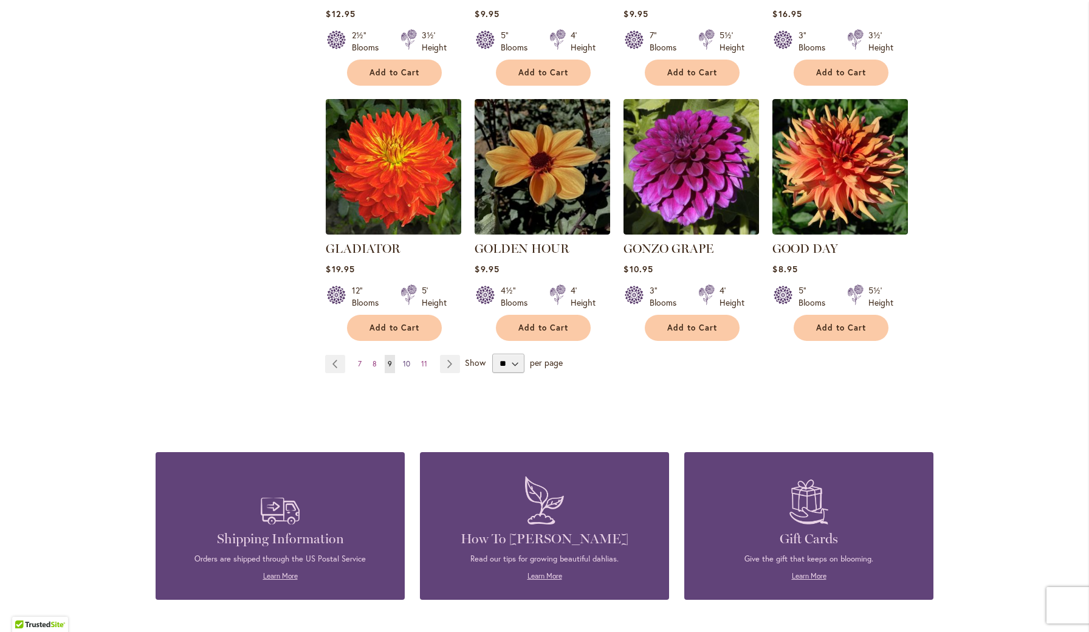
click at [405, 359] on span "10" at bounding box center [406, 363] width 7 height 9
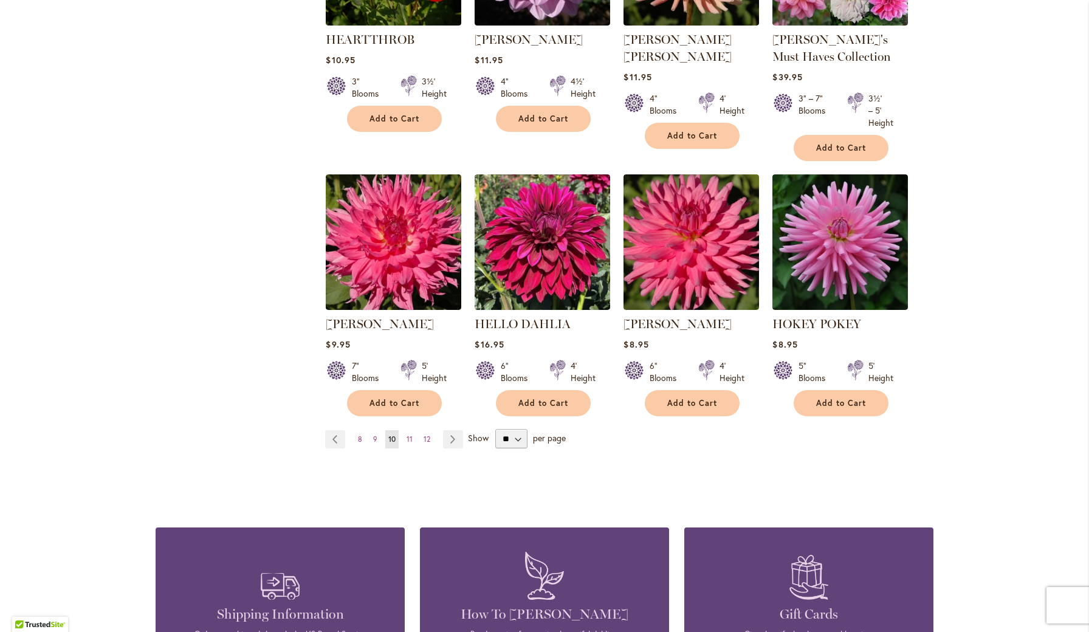
scroll to position [936, 0]
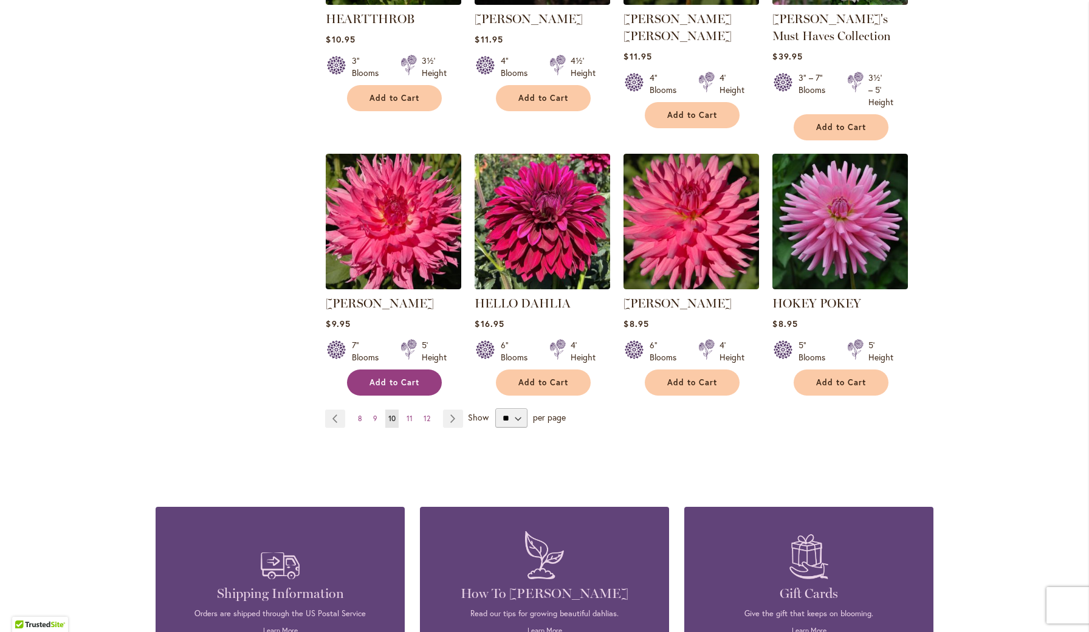
click at [405, 374] on button "Add to Cart" at bounding box center [394, 383] width 95 height 26
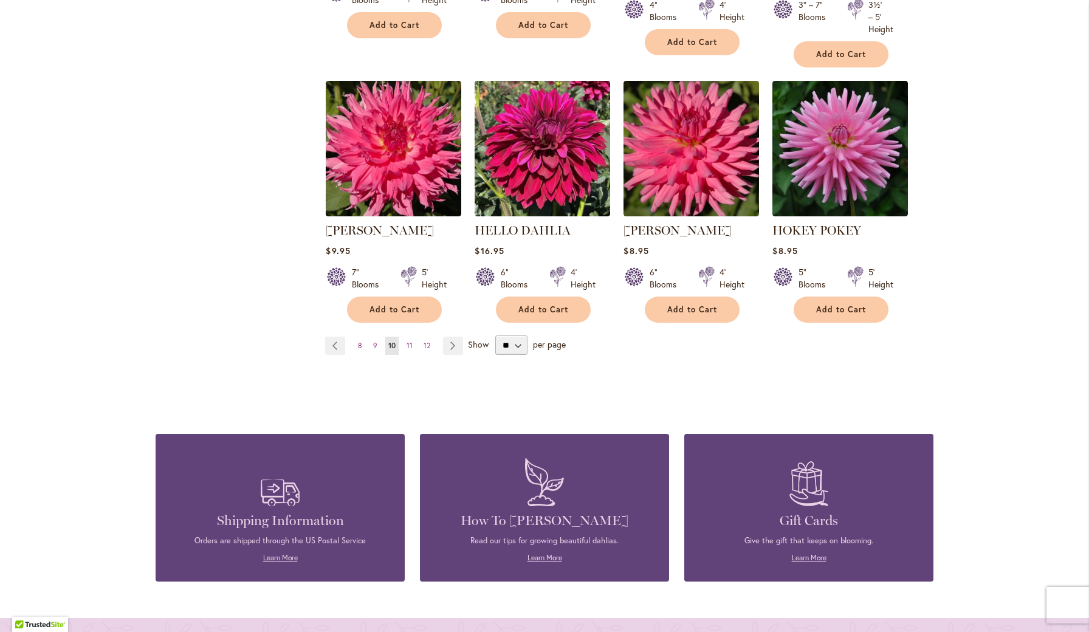
scroll to position [1036, 0]
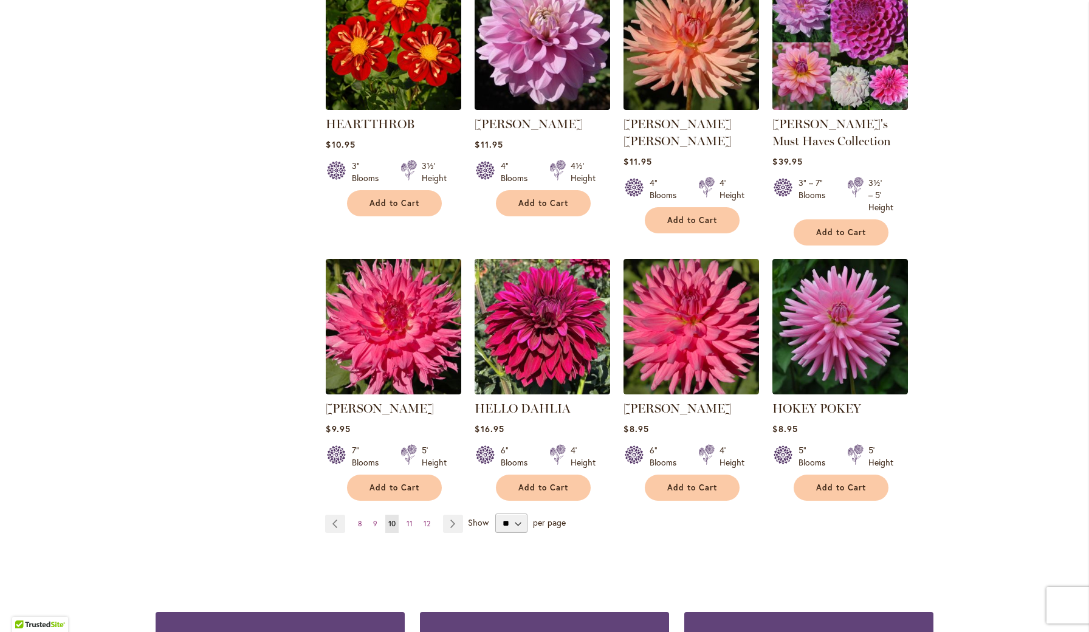
scroll to position [839, 0]
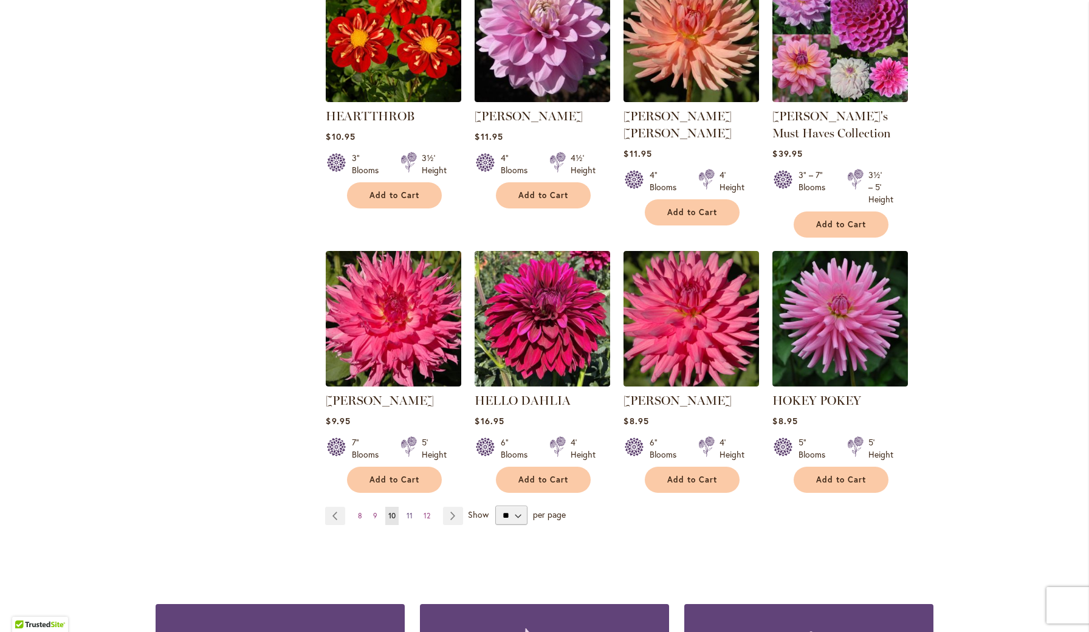
click at [410, 515] on span "11" at bounding box center [410, 515] width 6 height 9
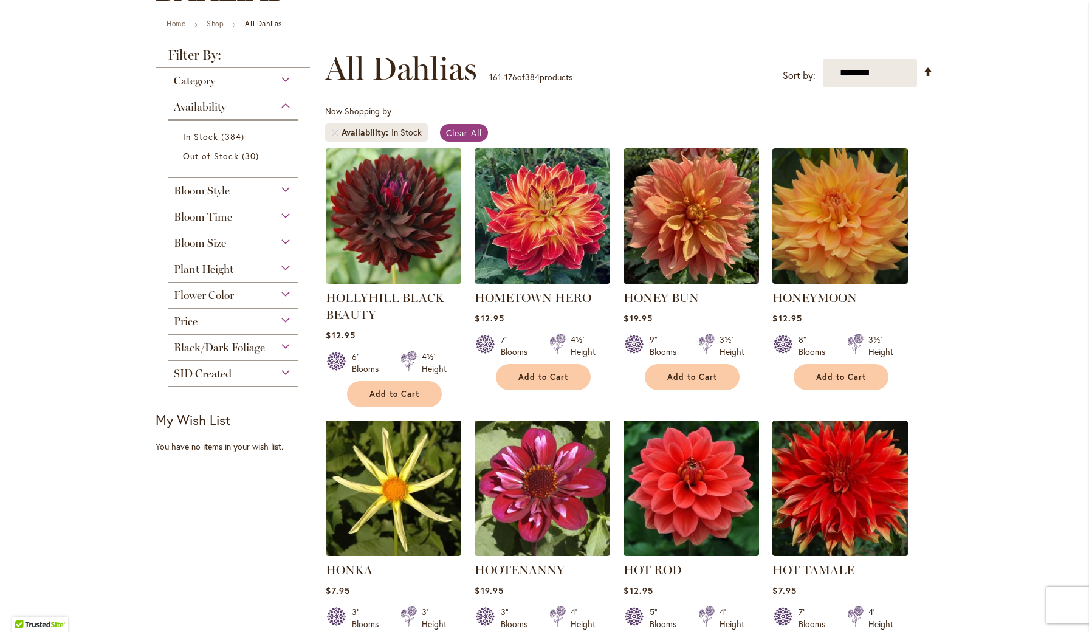
scroll to position [131, 0]
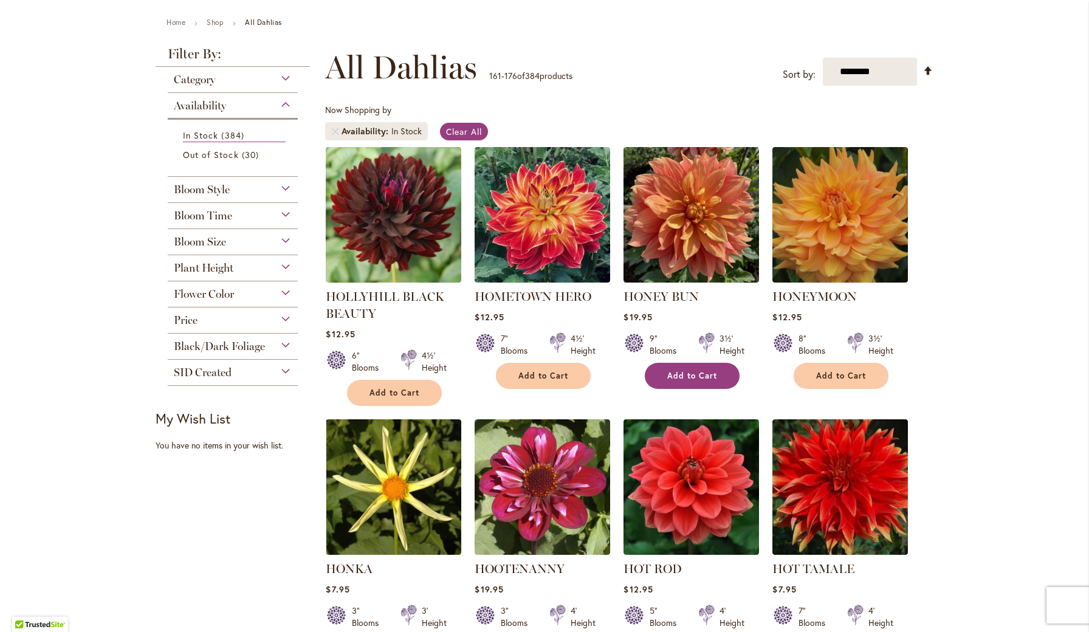
click at [691, 373] on span "Add to Cart" at bounding box center [692, 376] width 50 height 10
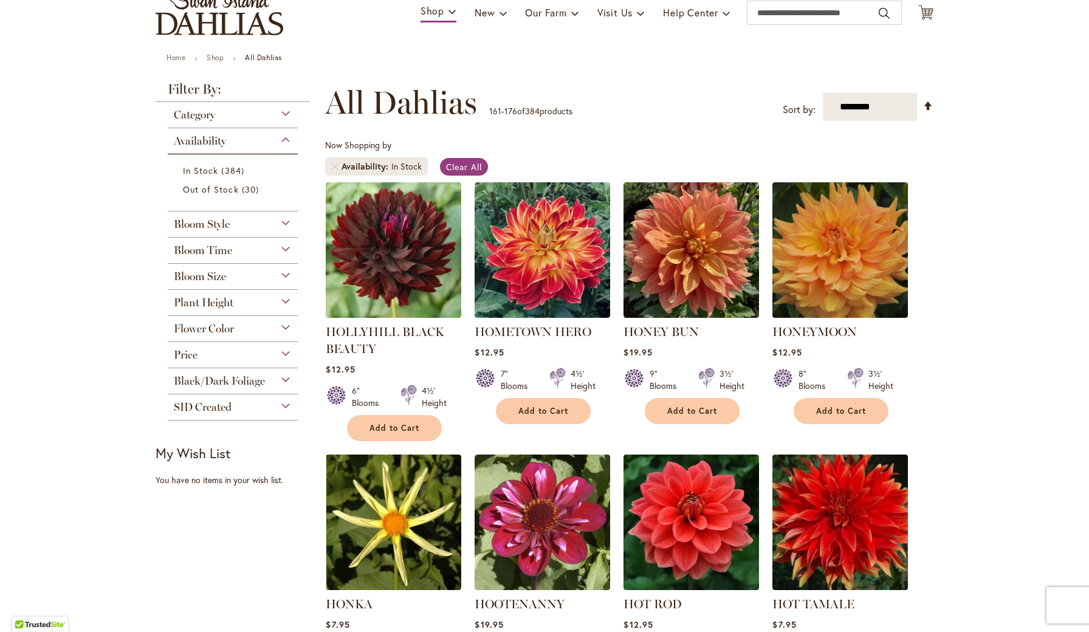
scroll to position [110, 0]
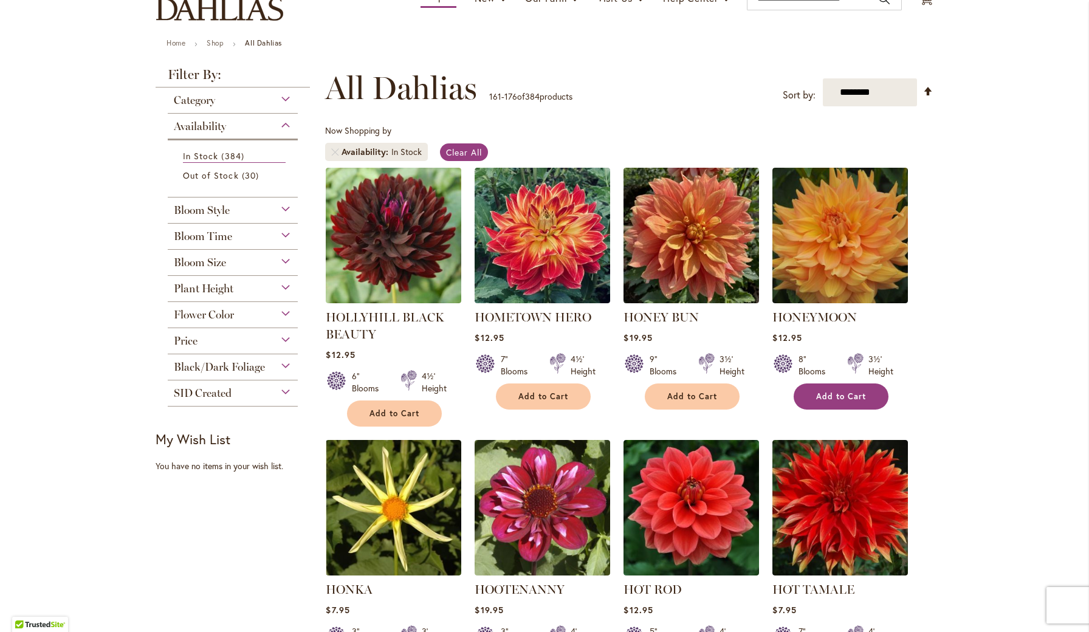
click at [815, 394] on button "Add to Cart" at bounding box center [841, 397] width 95 height 26
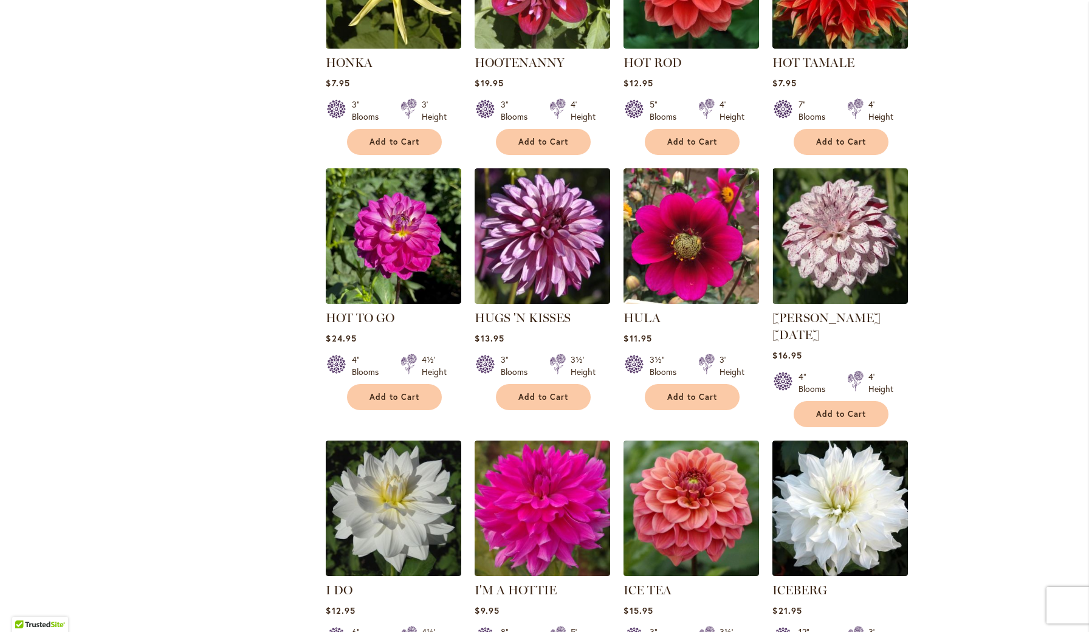
scroll to position [642, 0]
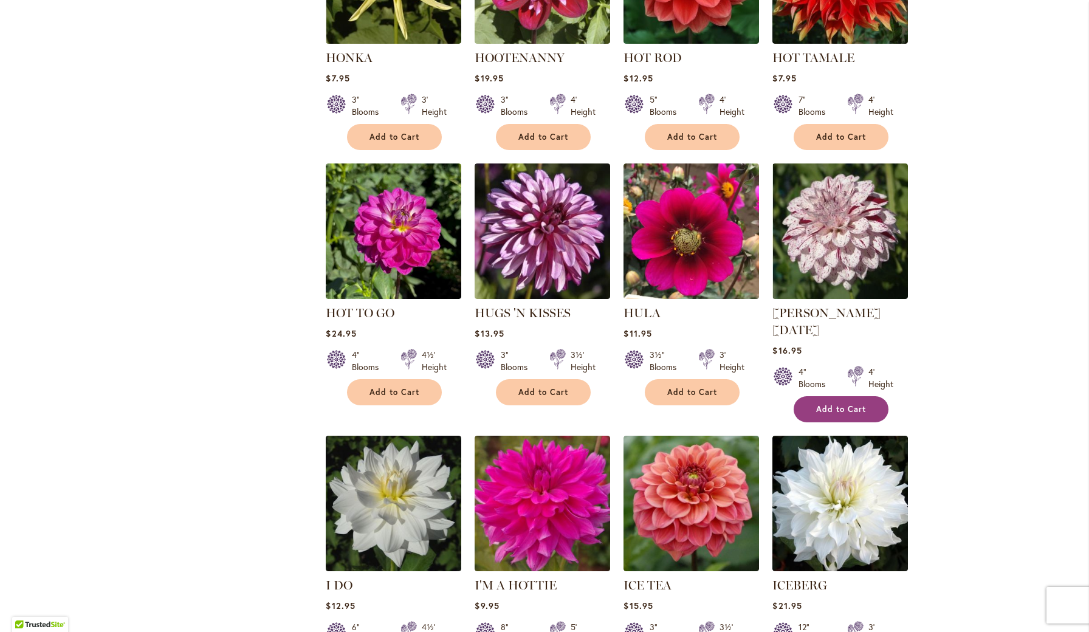
click at [837, 404] on span "Add to Cart" at bounding box center [841, 409] width 50 height 10
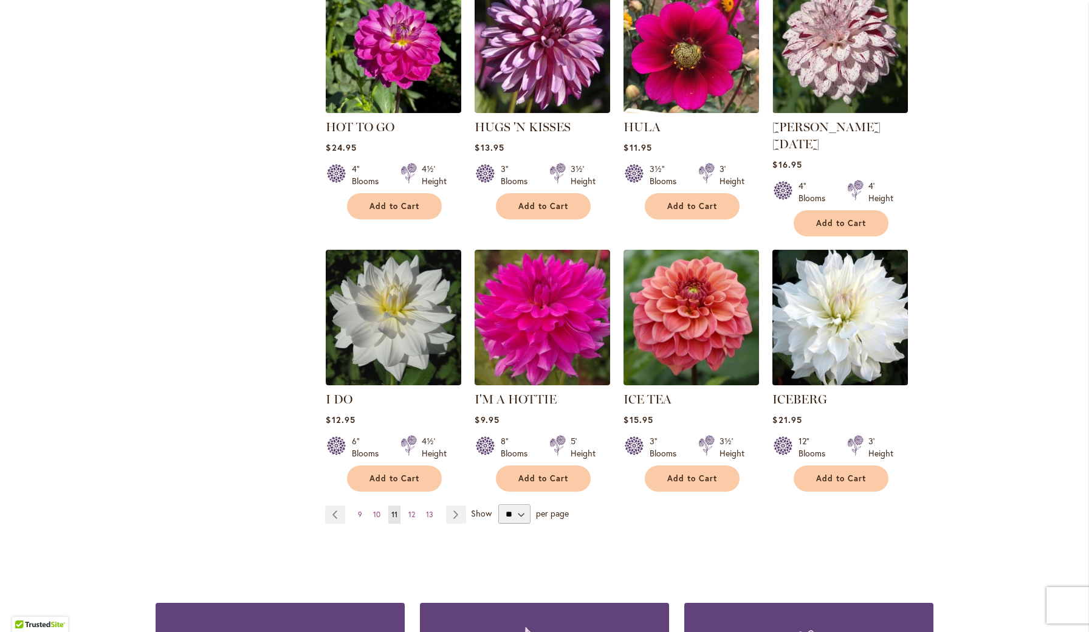
scroll to position [828, 0]
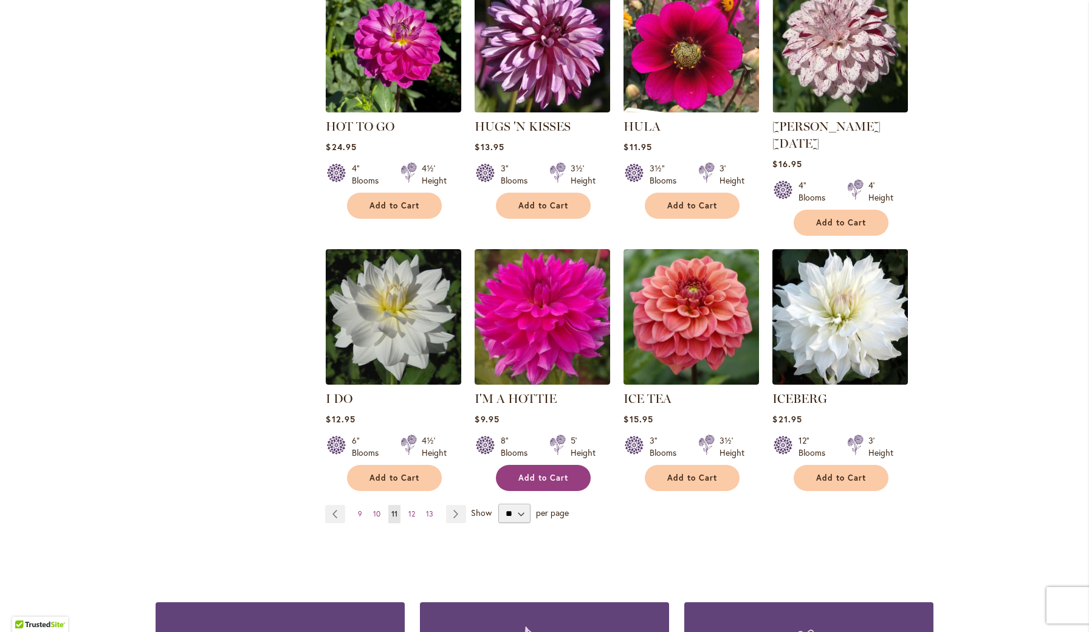
click at [534, 473] on span "Add to Cart" at bounding box center [543, 478] width 50 height 10
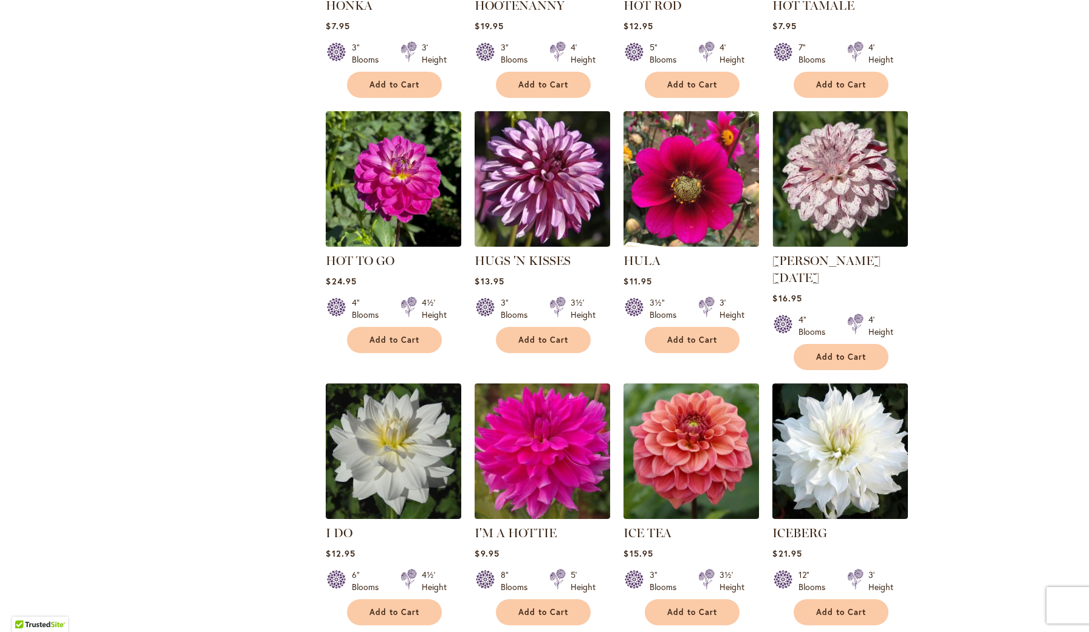
scroll to position [999, 0]
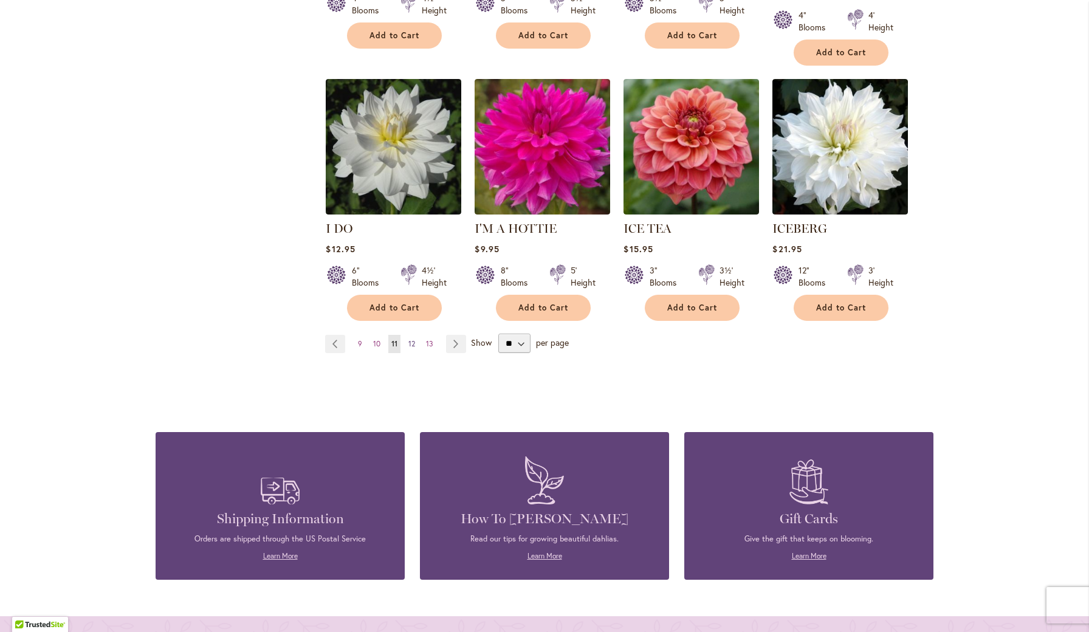
click at [412, 339] on span "12" at bounding box center [411, 343] width 7 height 9
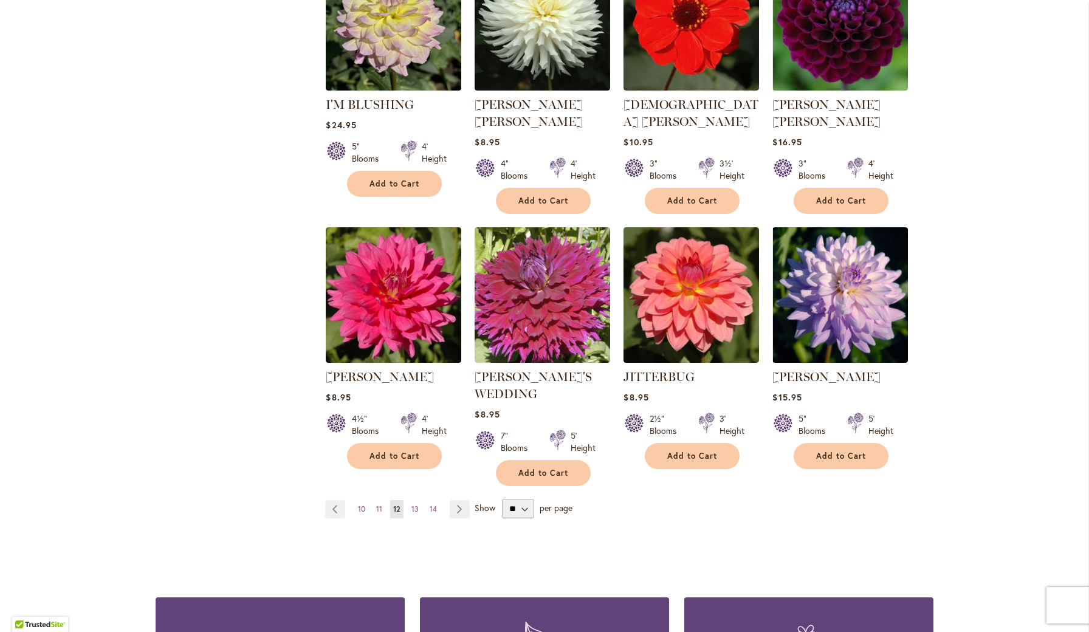
scroll to position [849, 0]
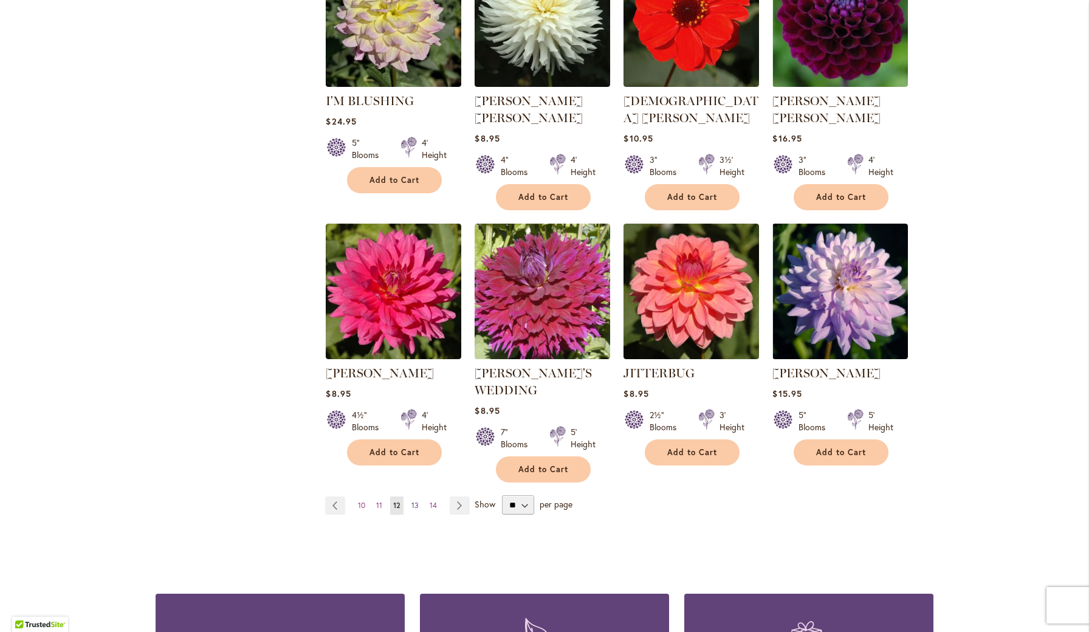
click at [416, 501] on span "13" at bounding box center [415, 505] width 7 height 9
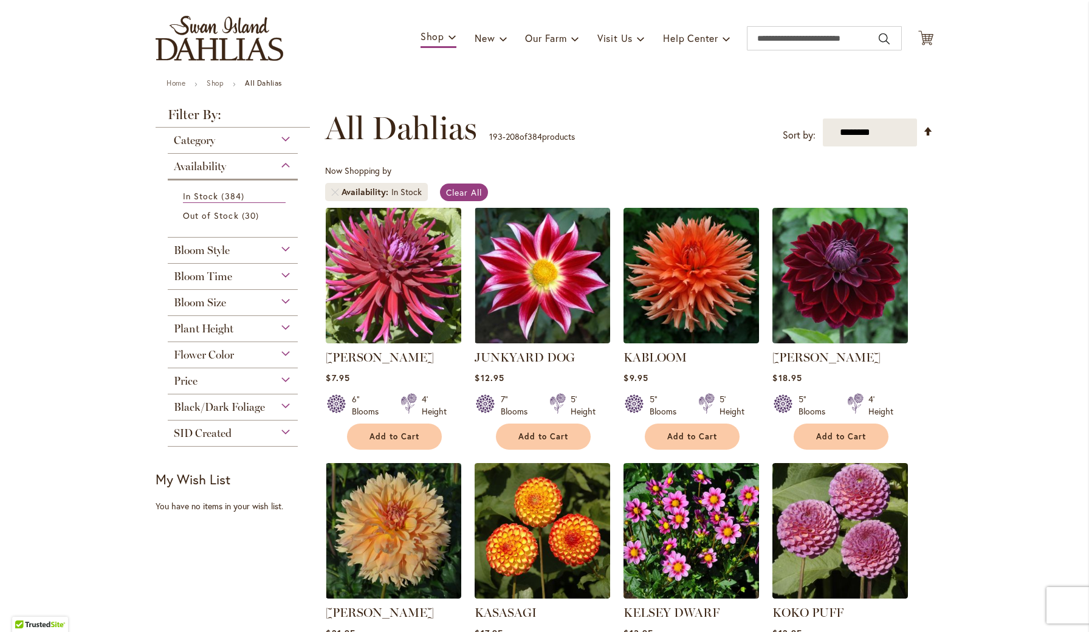
scroll to position [70, 0]
click at [535, 432] on span "Add to Cart" at bounding box center [543, 437] width 50 height 10
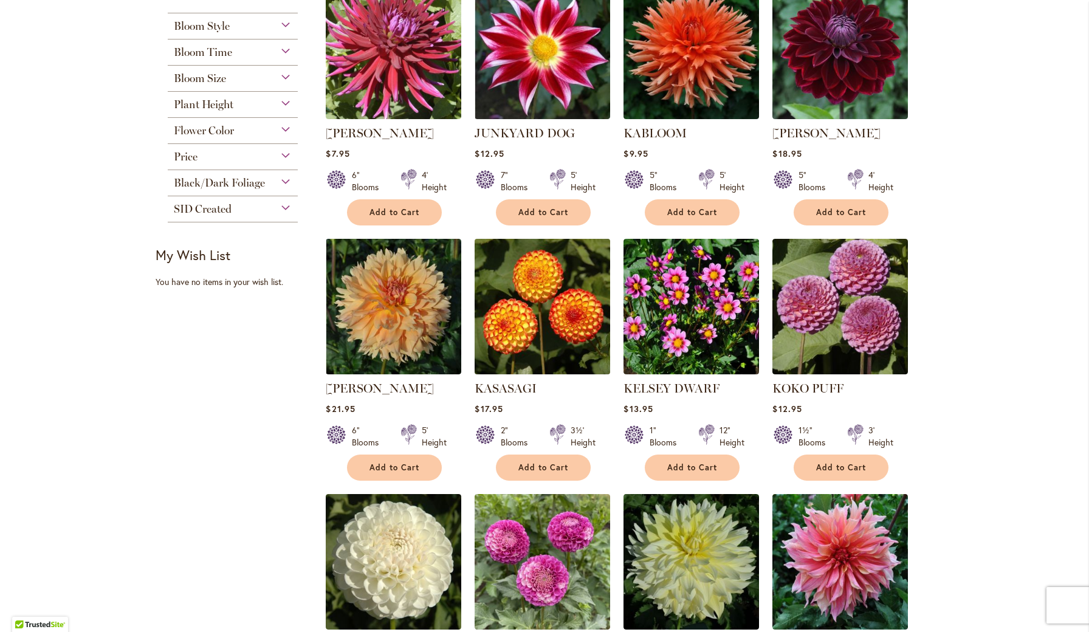
scroll to position [295, 0]
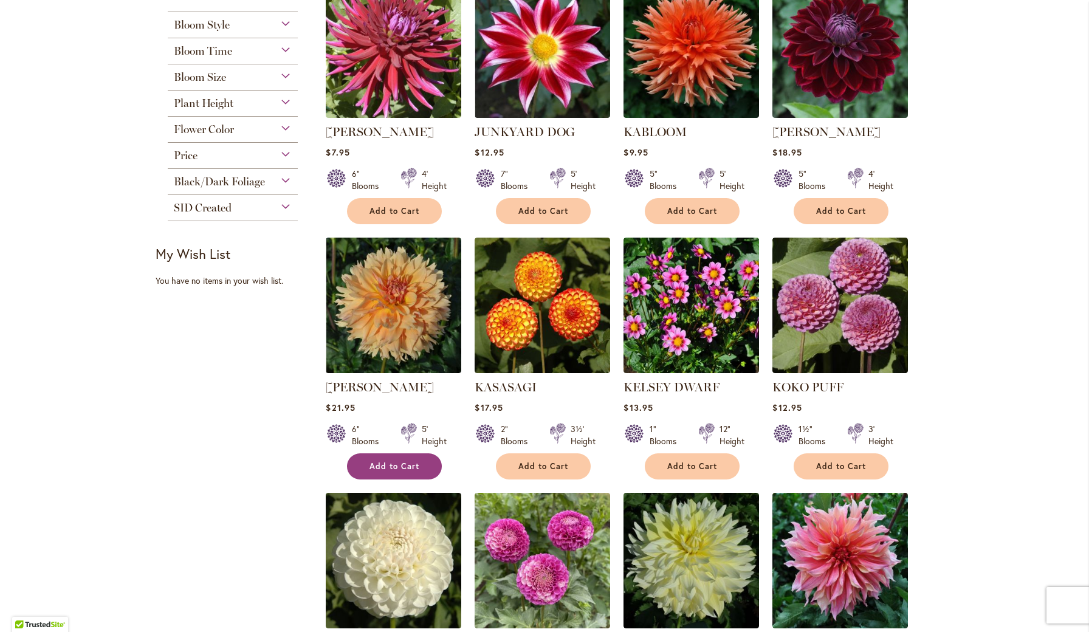
click at [399, 461] on span "Add to Cart" at bounding box center [395, 466] width 50 height 10
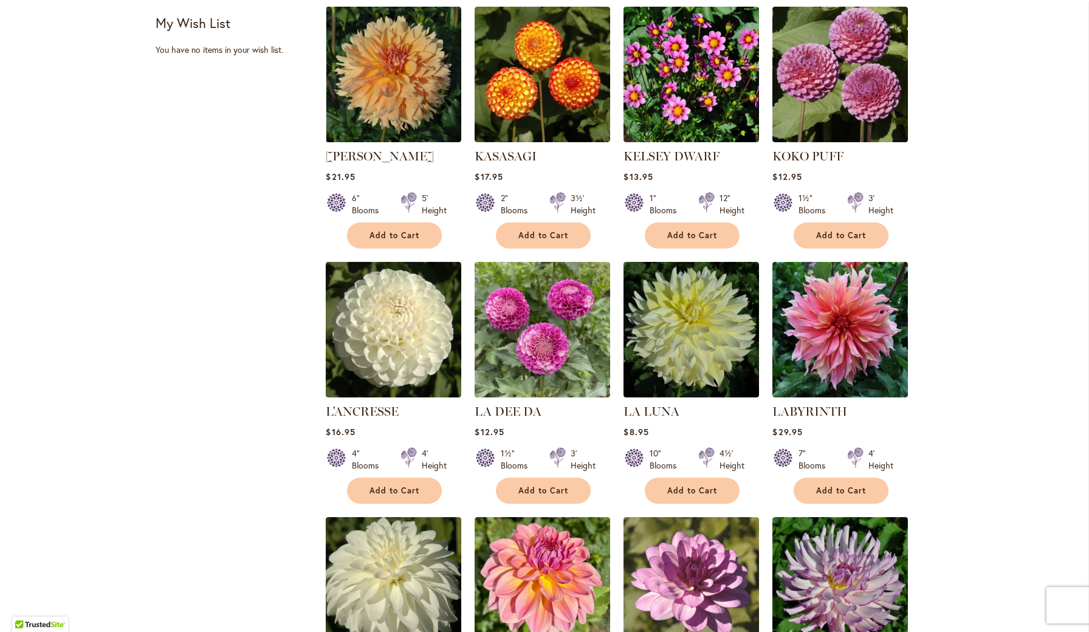
scroll to position [555, 0]
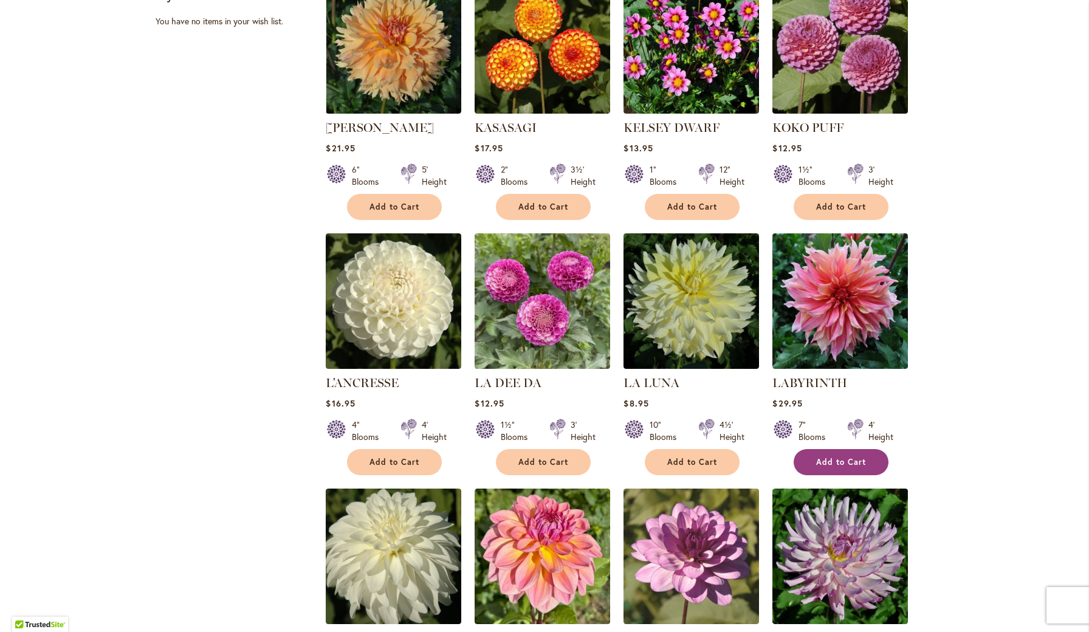
click at [843, 449] on button "Add to Cart" at bounding box center [841, 462] width 95 height 26
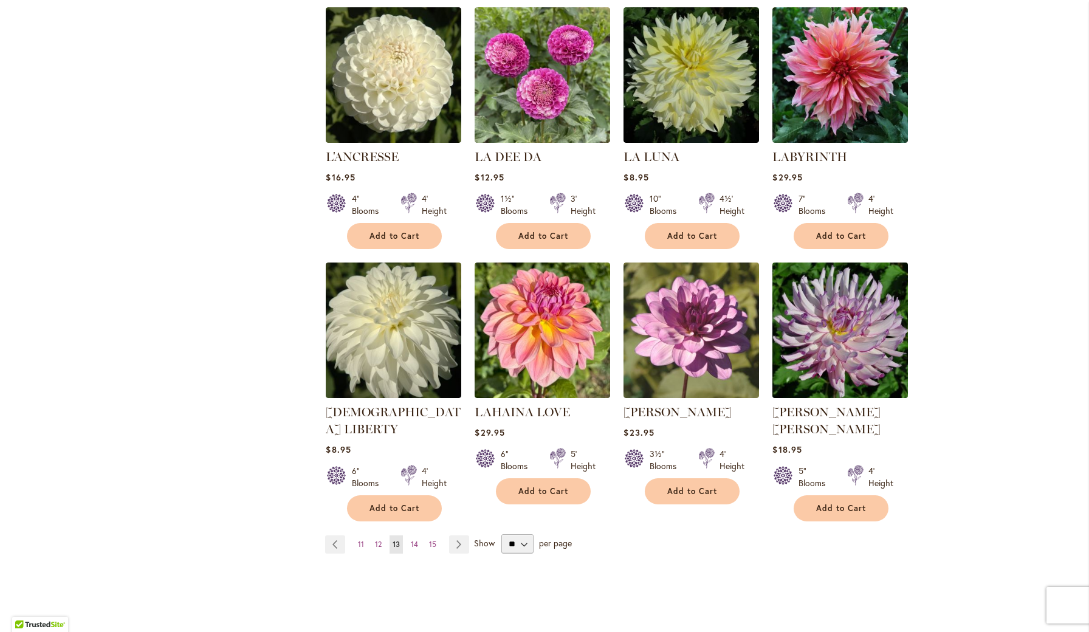
scroll to position [791, 0]
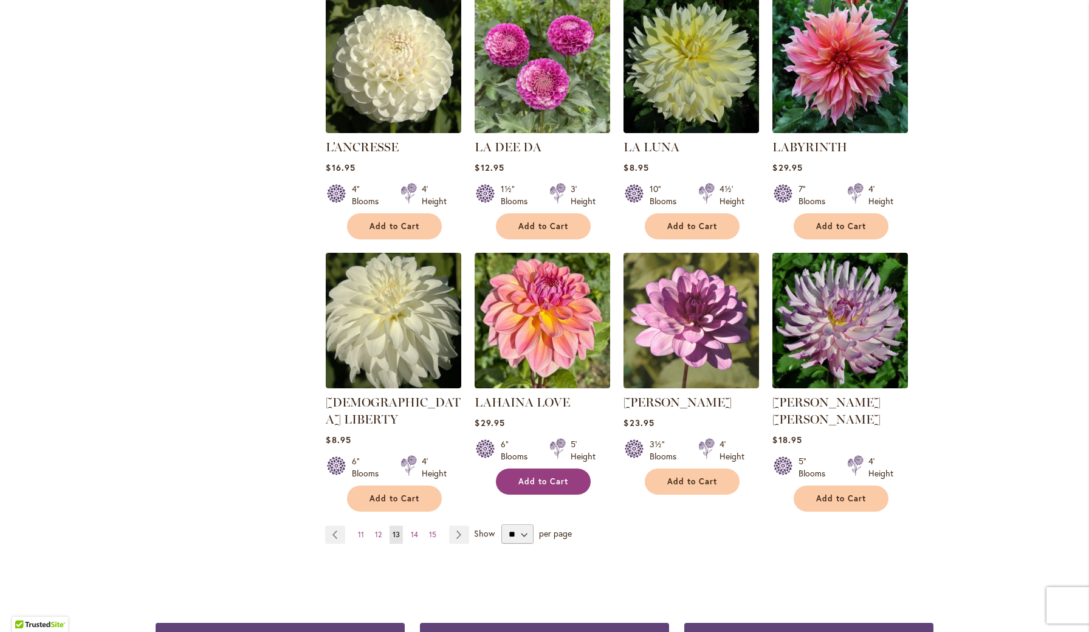
click at [544, 477] on span "Add to Cart" at bounding box center [543, 482] width 50 height 10
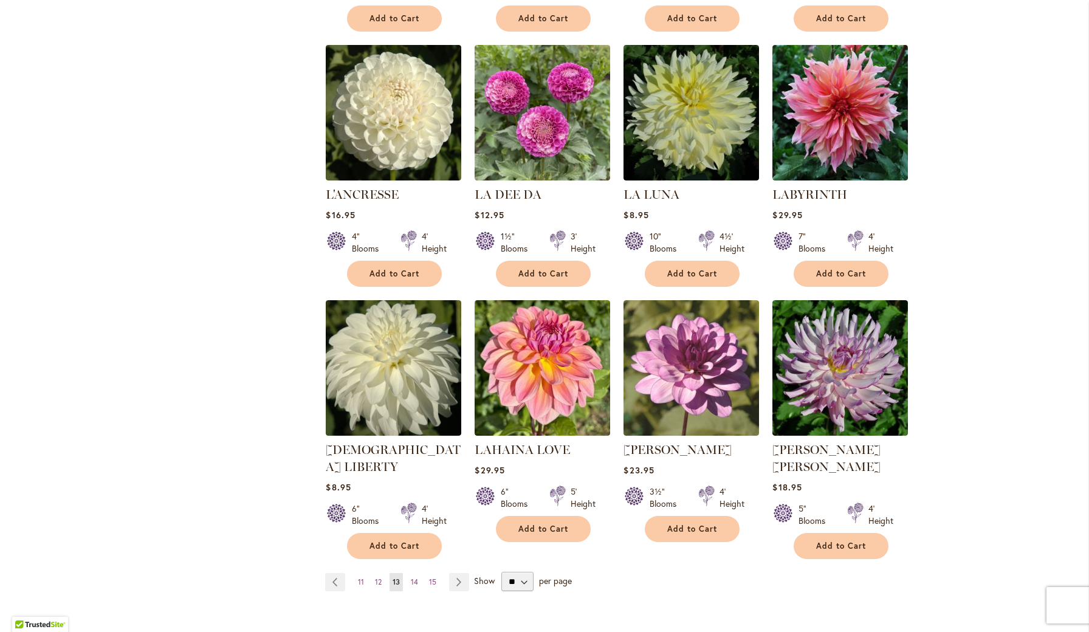
scroll to position [753, 0]
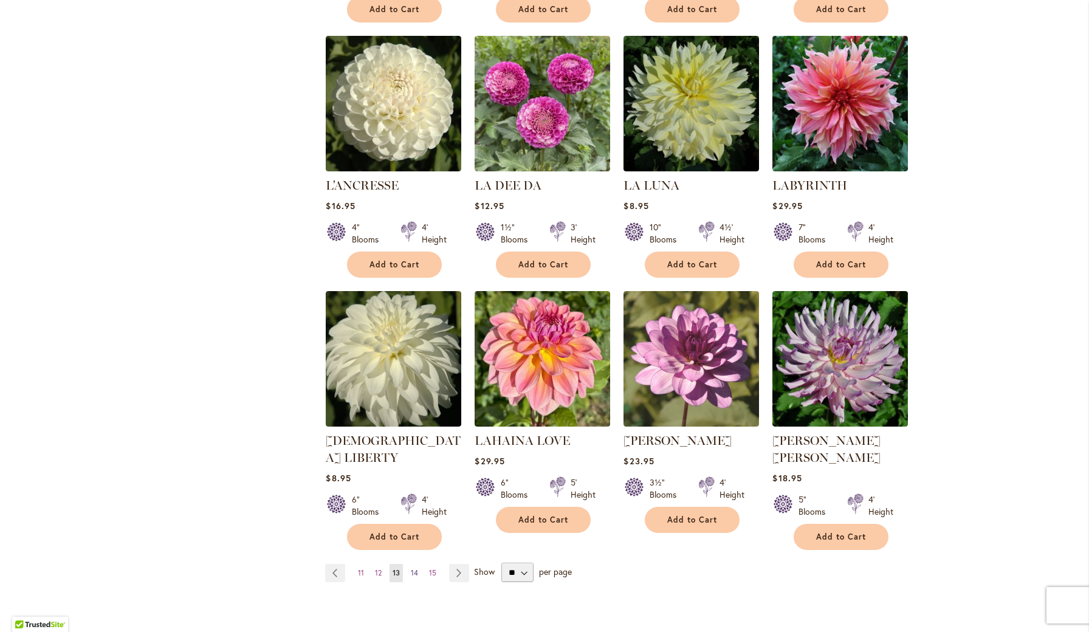
click at [415, 568] on span "14" at bounding box center [414, 572] width 7 height 9
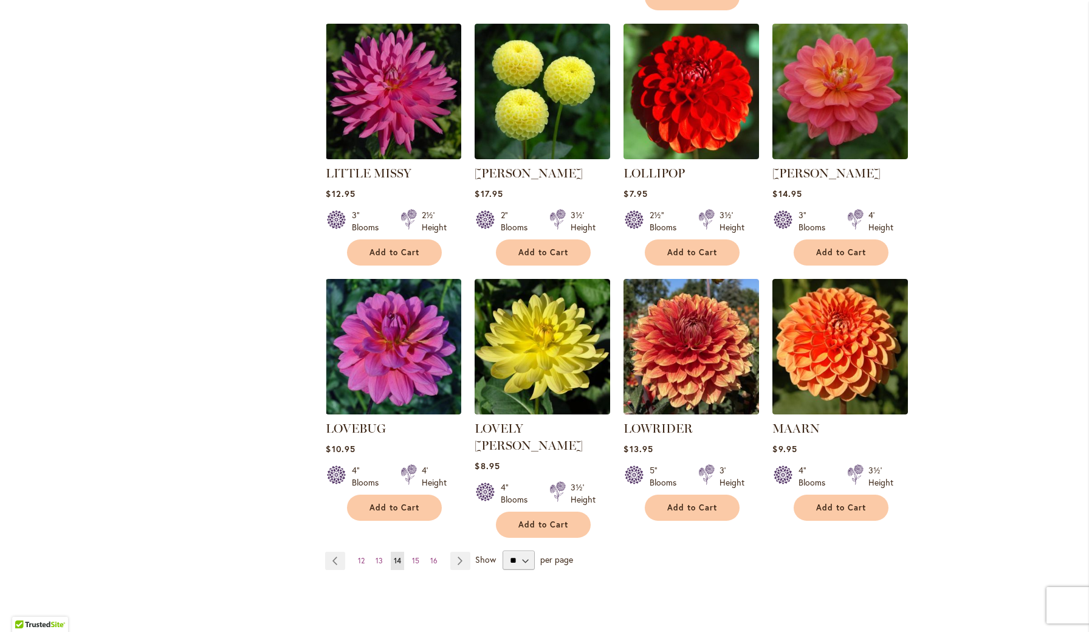
scroll to position [797, 0]
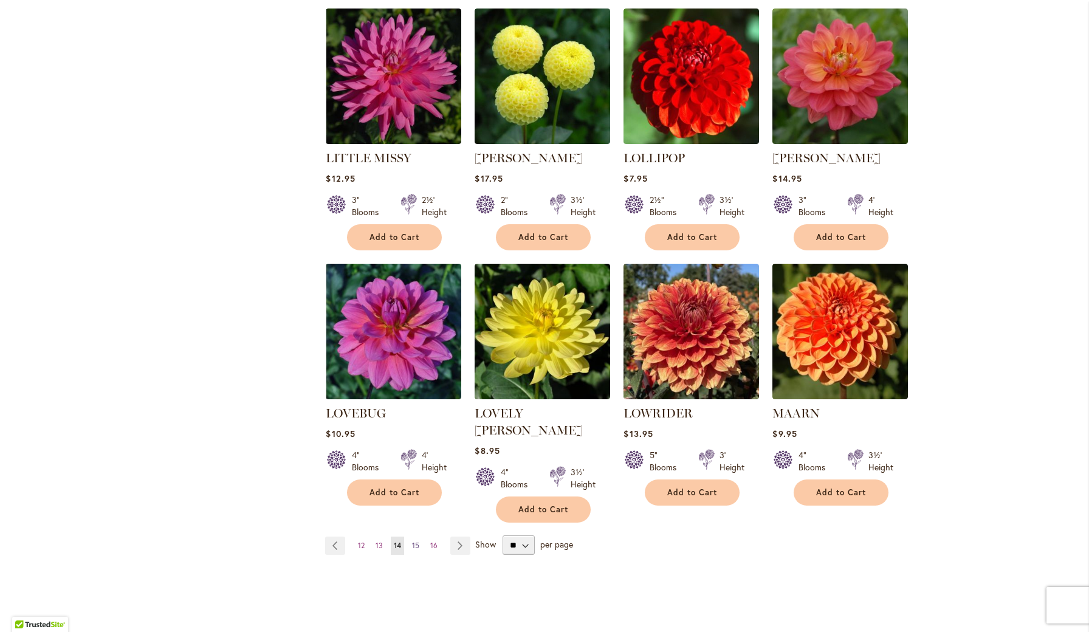
click at [416, 541] on span "15" at bounding box center [415, 545] width 7 height 9
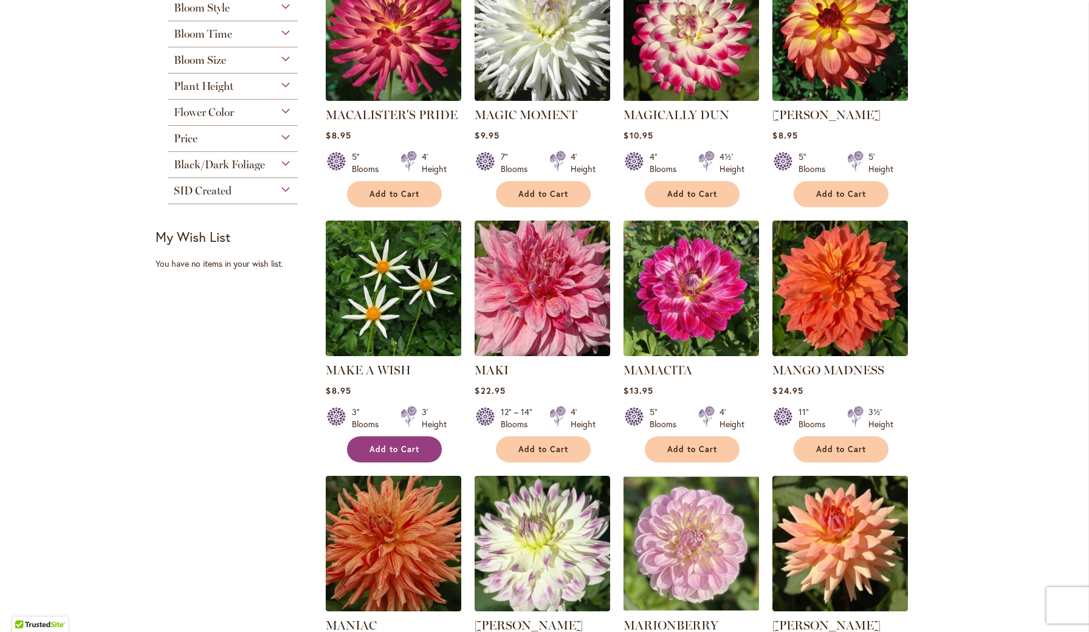
scroll to position [314, 0]
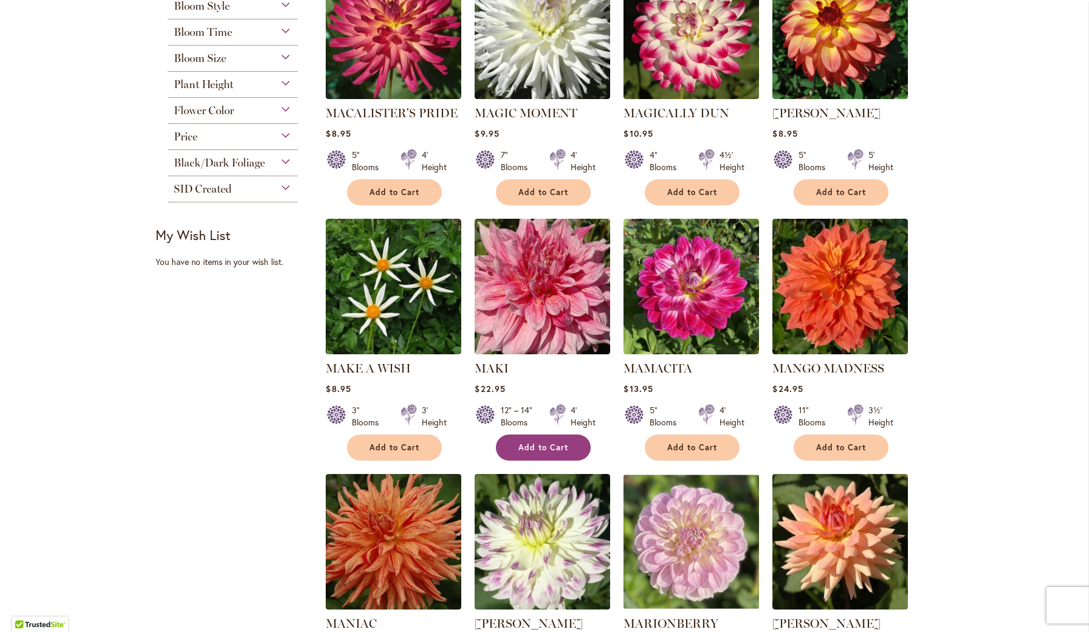
click at [523, 449] on span "Add to Cart" at bounding box center [543, 448] width 50 height 10
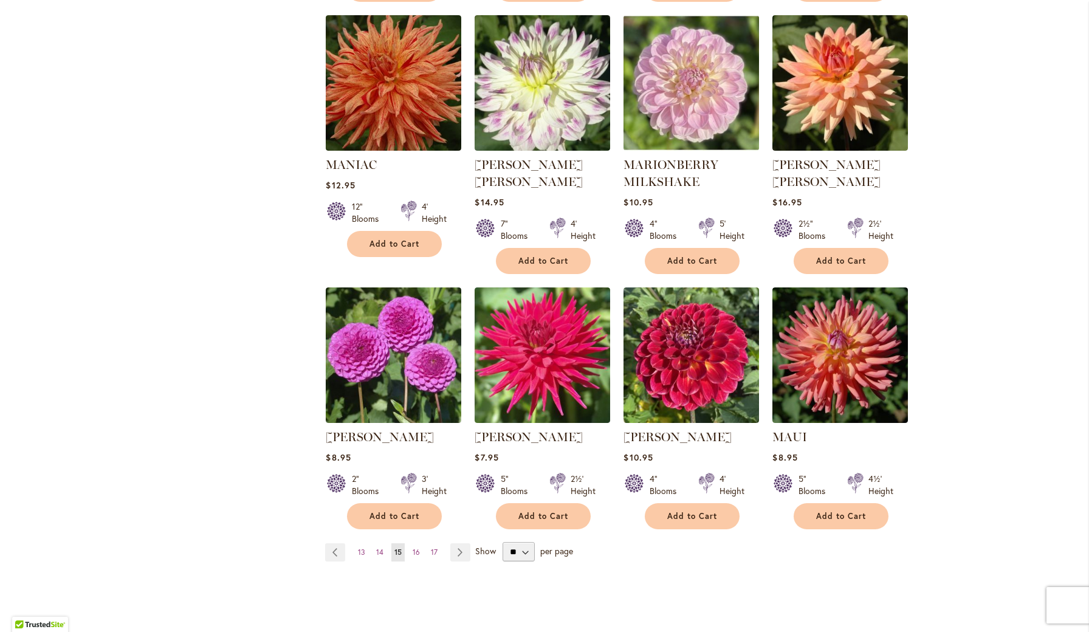
scroll to position [780, 0]
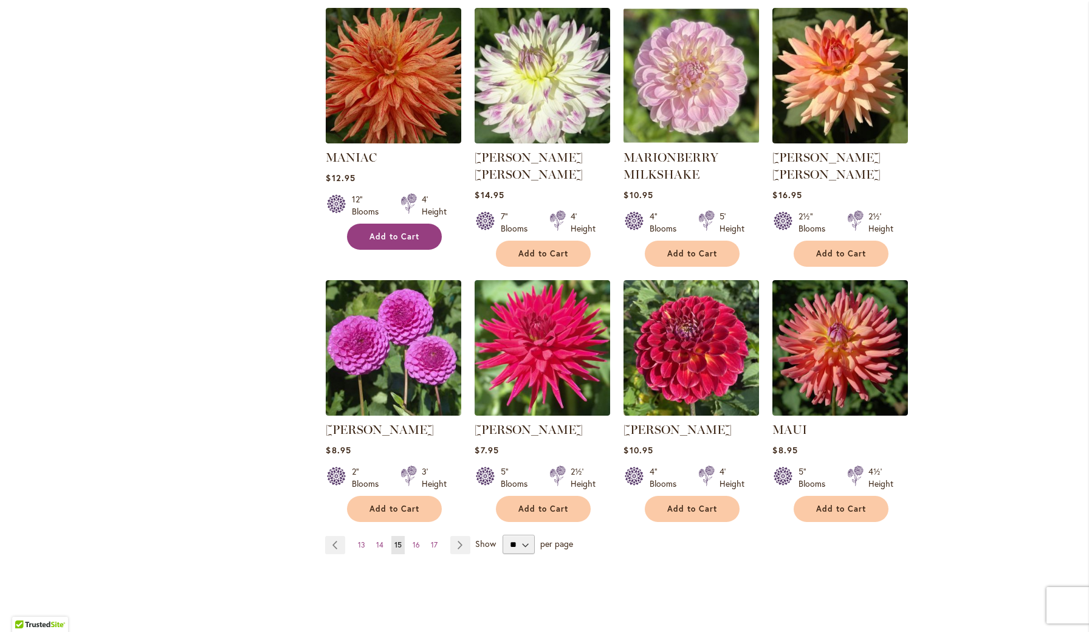
click at [405, 236] on span "Add to Cart" at bounding box center [395, 237] width 50 height 10
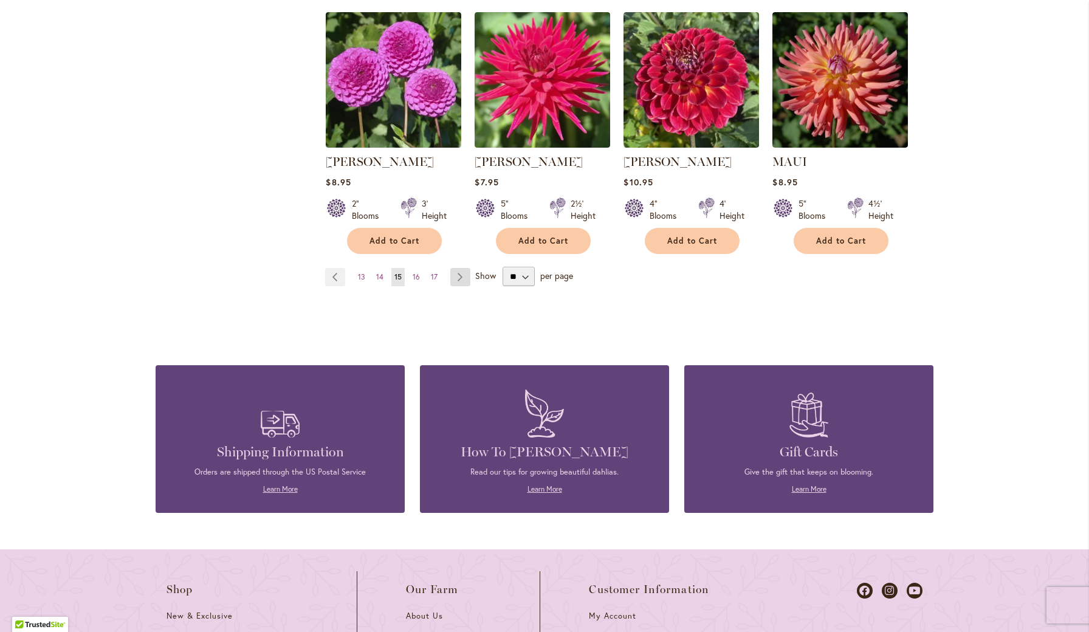
scroll to position [1047, 0]
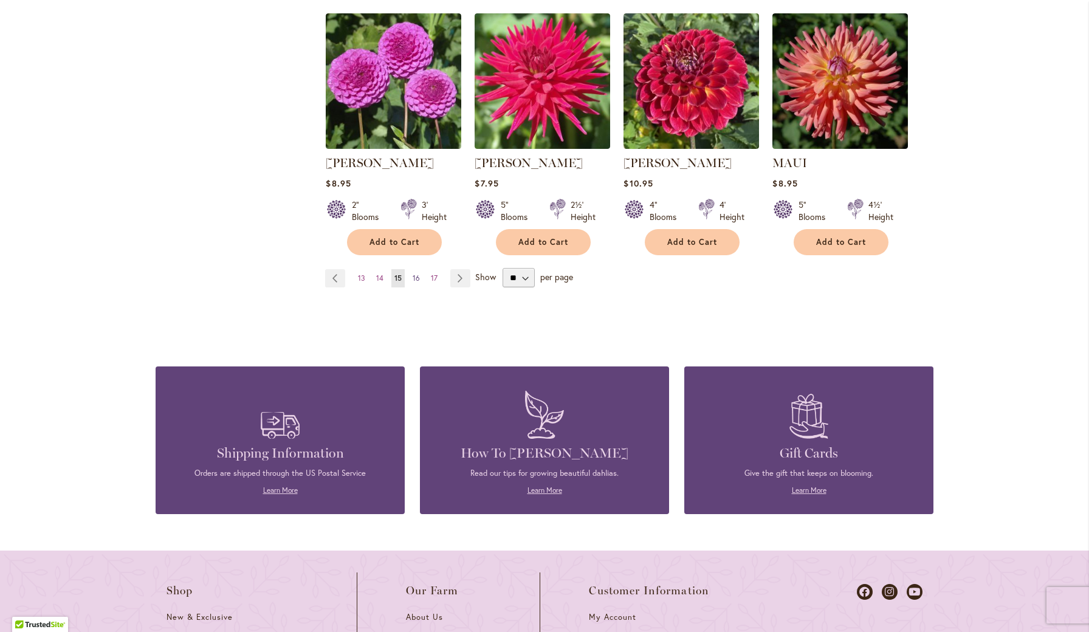
click at [418, 275] on span "16" at bounding box center [416, 278] width 7 height 9
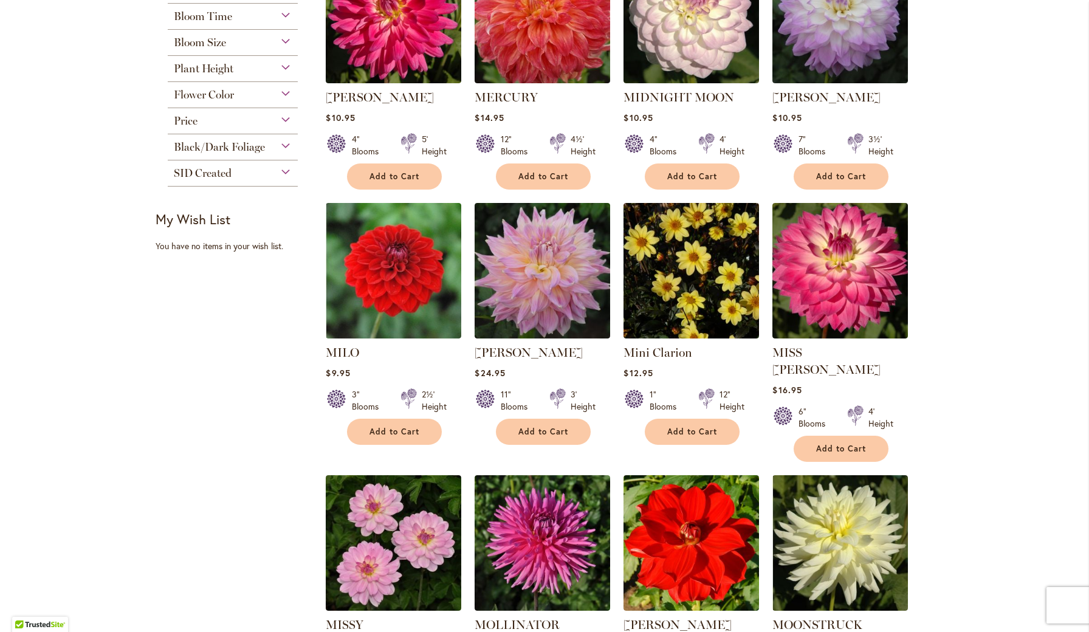
scroll to position [361, 0]
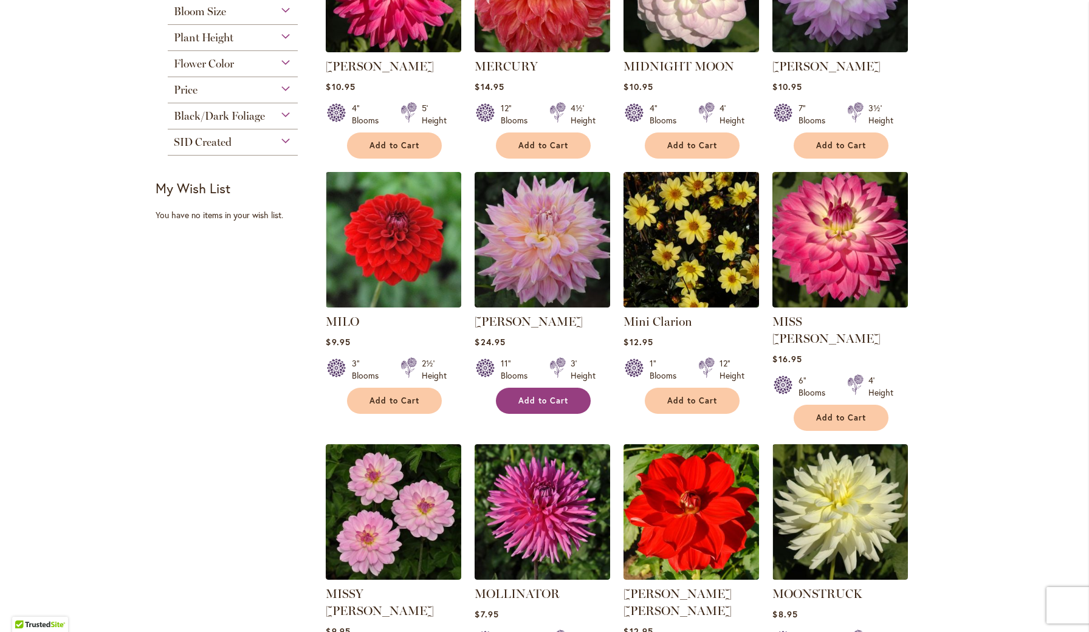
click at [539, 397] on span "Add to Cart" at bounding box center [543, 401] width 50 height 10
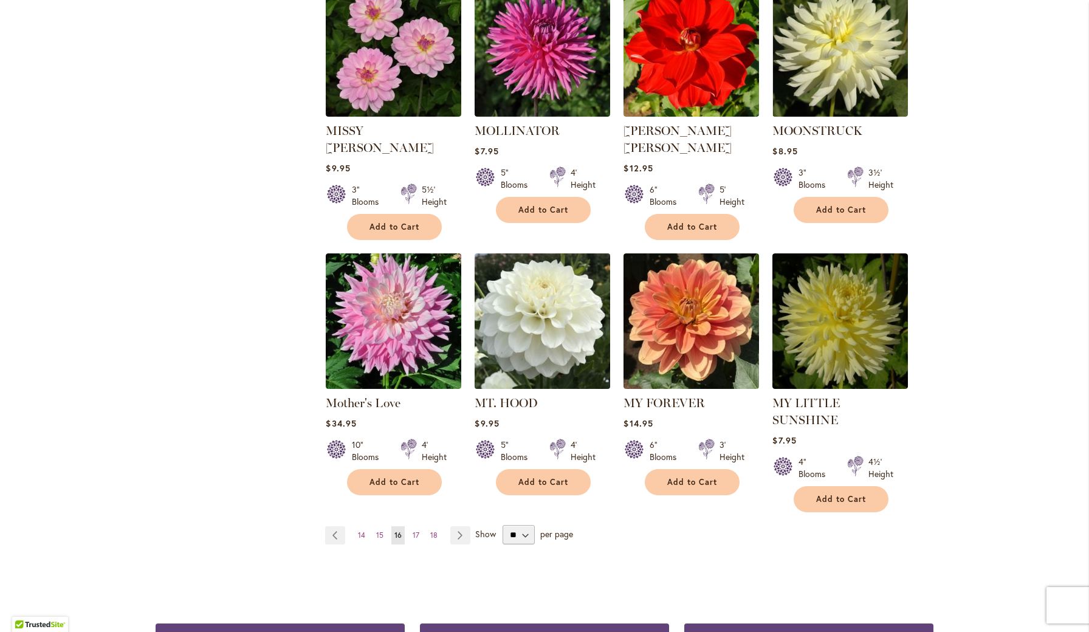
scroll to position [827, 0]
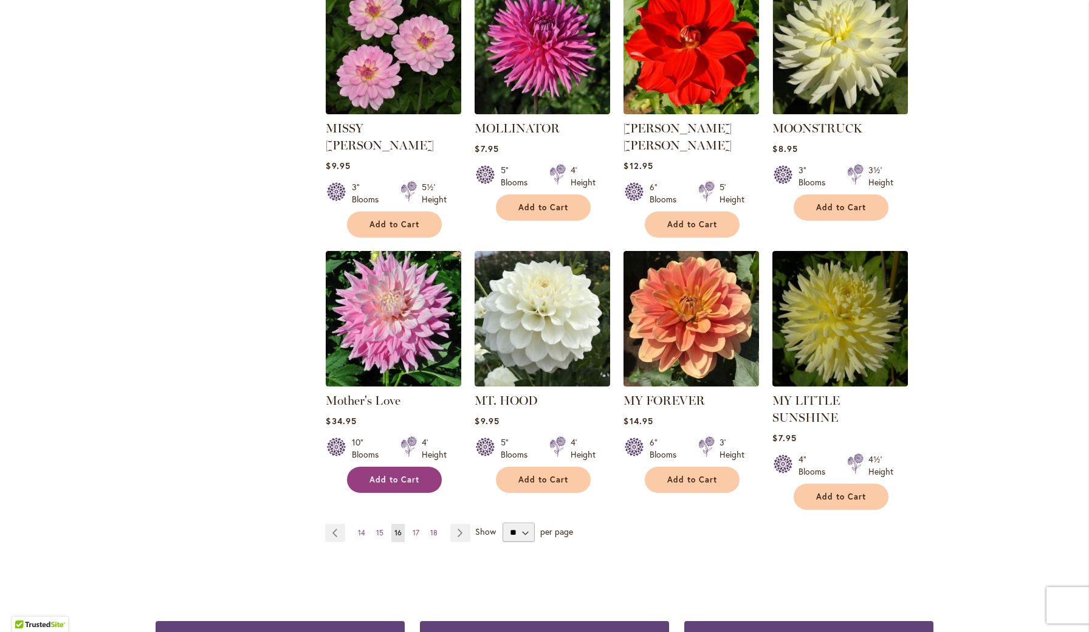
click at [397, 475] on span "Add to Cart" at bounding box center [395, 480] width 50 height 10
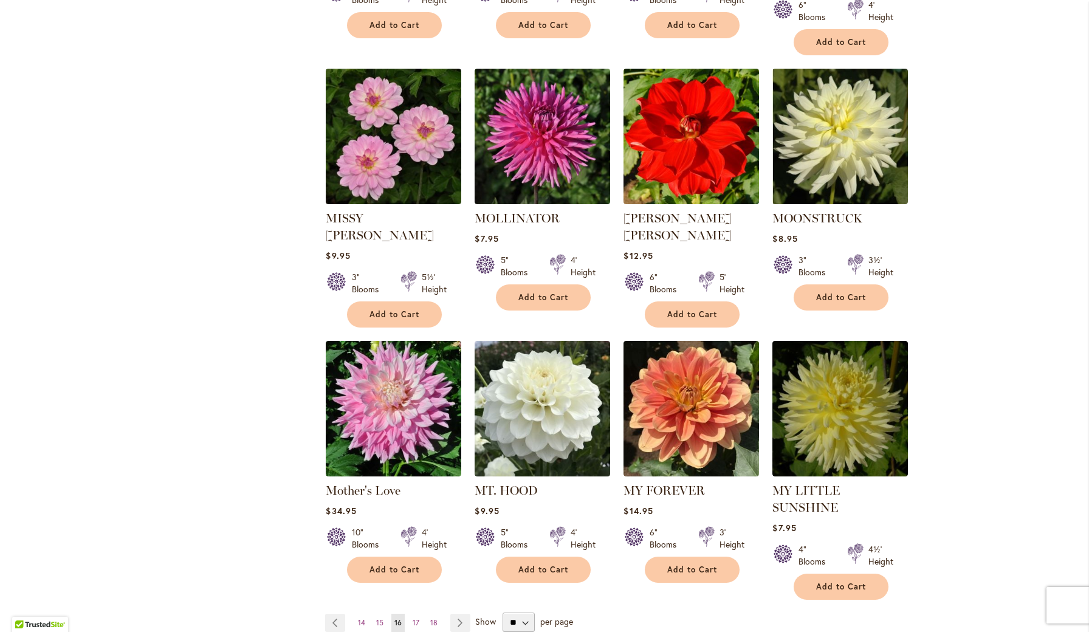
scroll to position [798, 0]
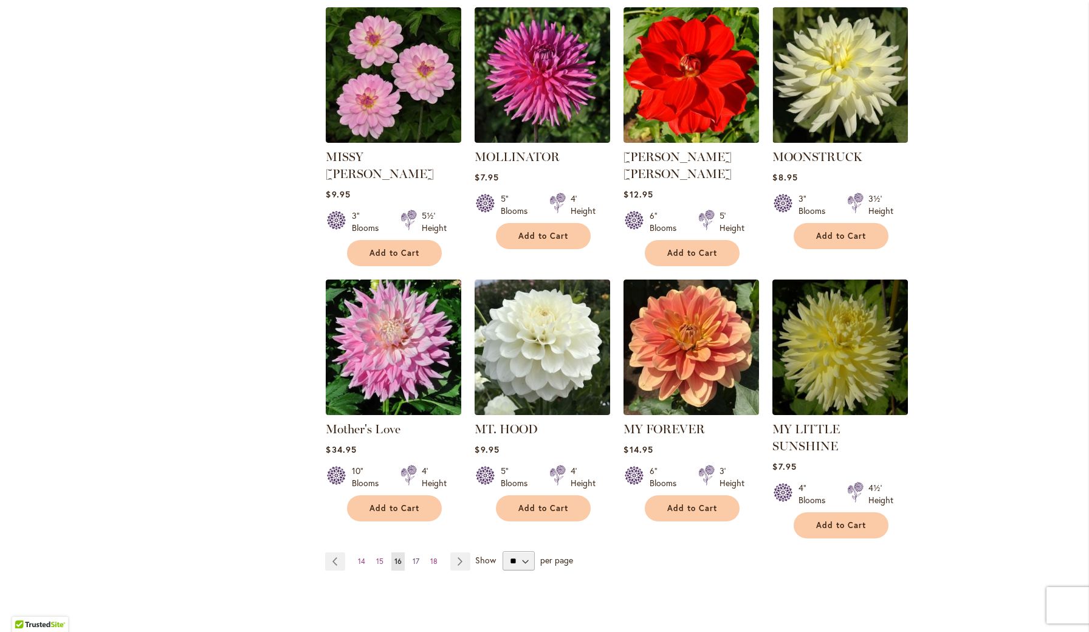
click at [418, 557] on span "17" at bounding box center [416, 561] width 7 height 9
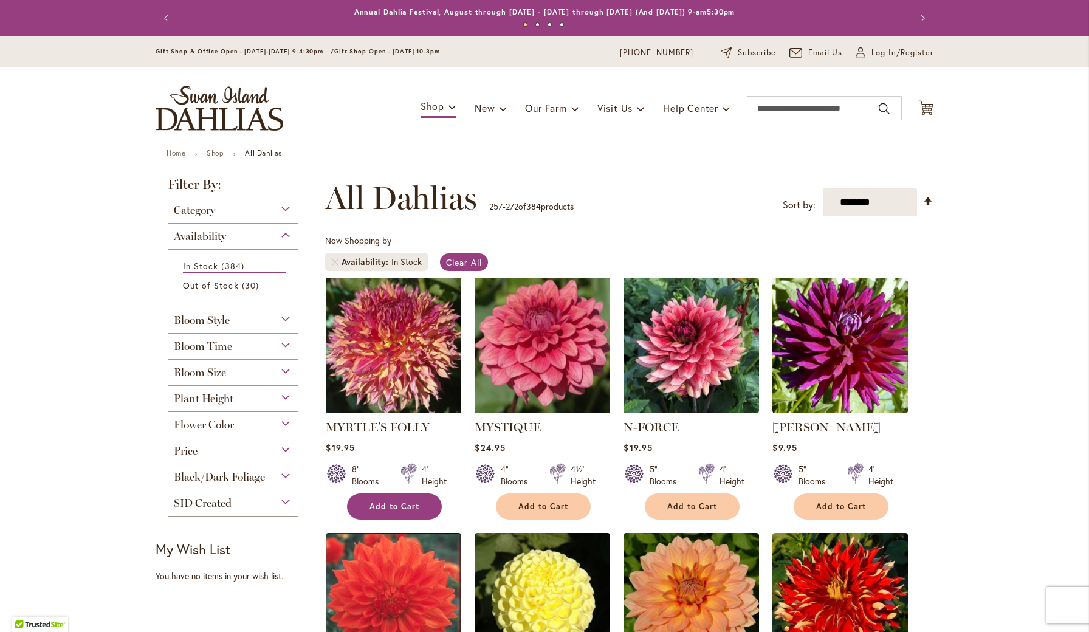
click at [406, 503] on span "Add to Cart" at bounding box center [395, 506] width 50 height 10
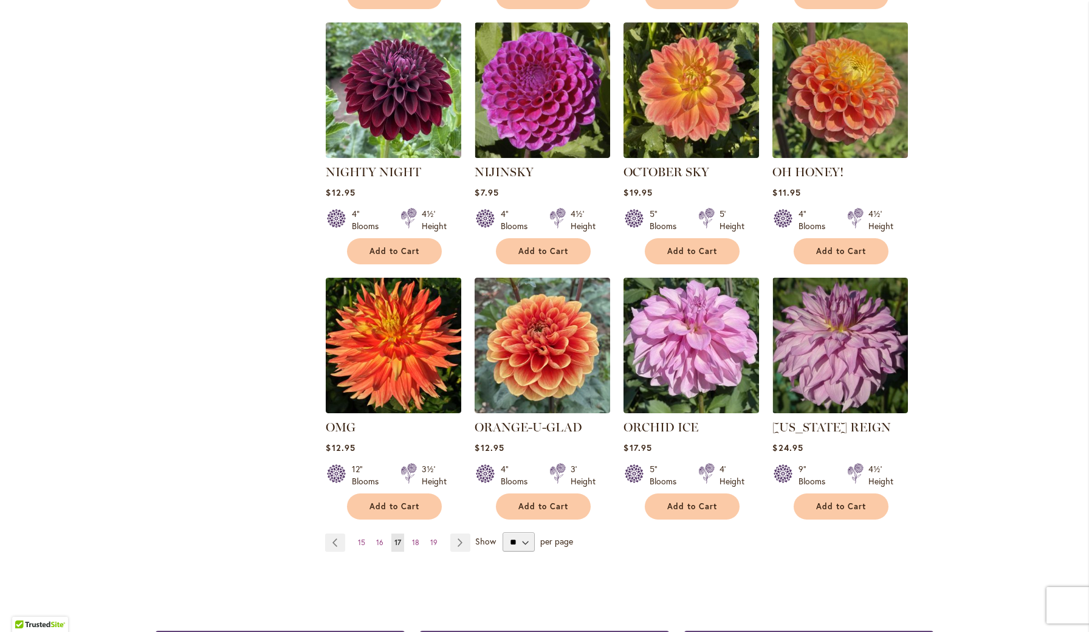
scroll to position [773, 0]
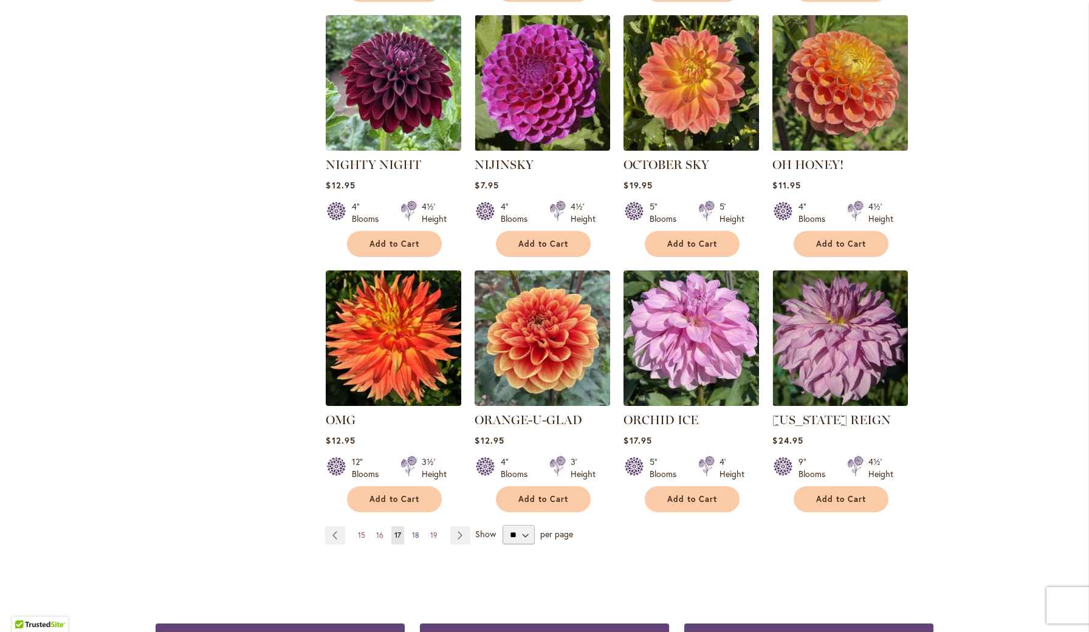
click at [415, 532] on span "18" at bounding box center [415, 535] width 7 height 9
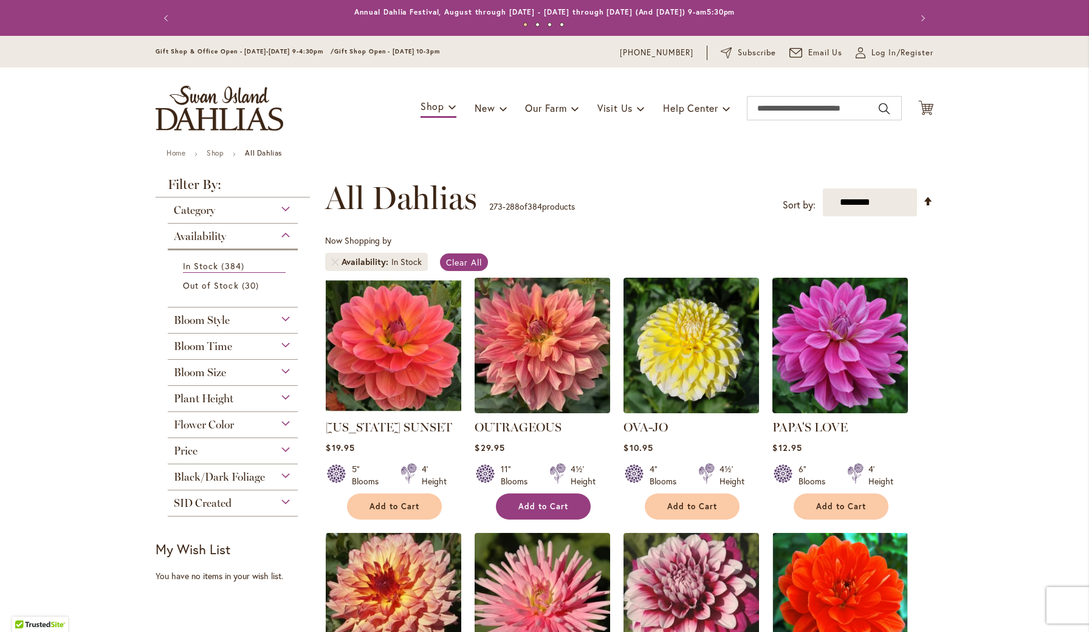
click at [530, 502] on span "Add to Cart" at bounding box center [543, 506] width 50 height 10
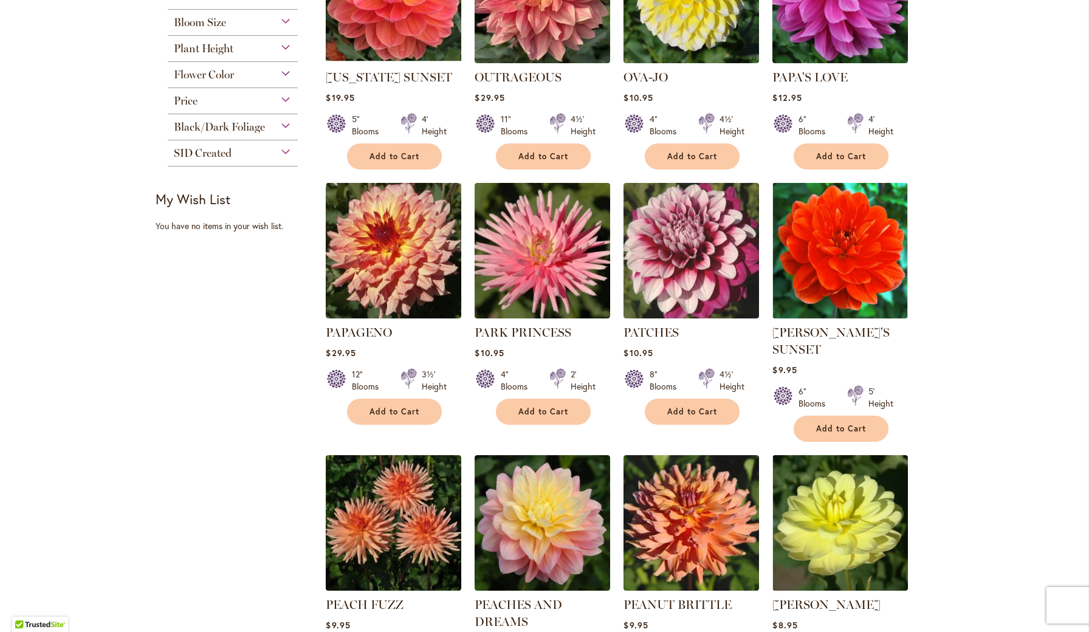
scroll to position [353, 0]
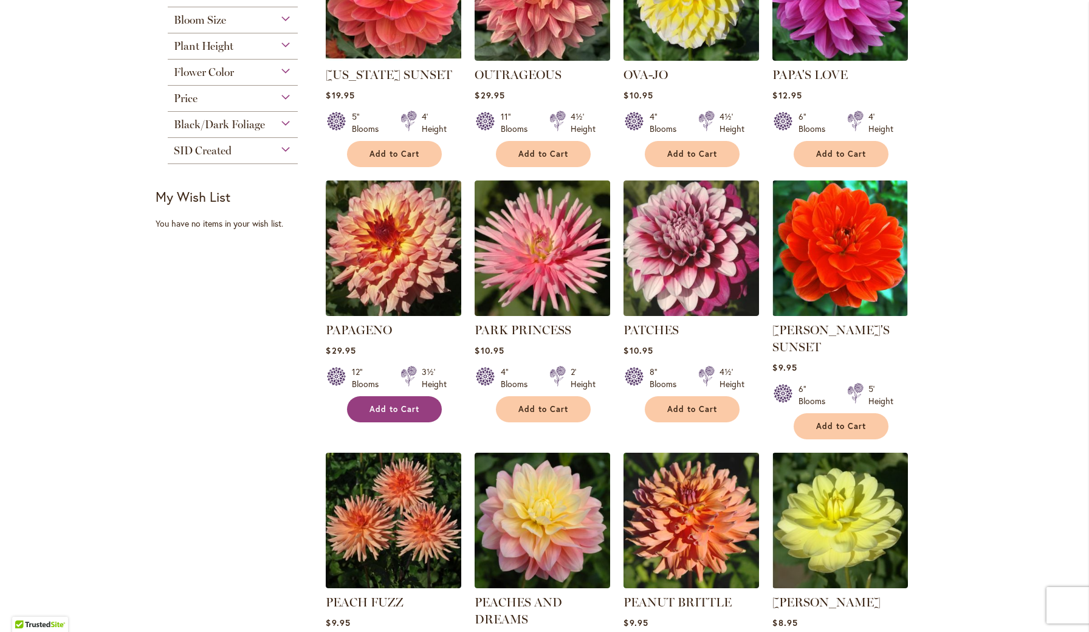
click at [382, 405] on span "Add to Cart" at bounding box center [395, 409] width 50 height 10
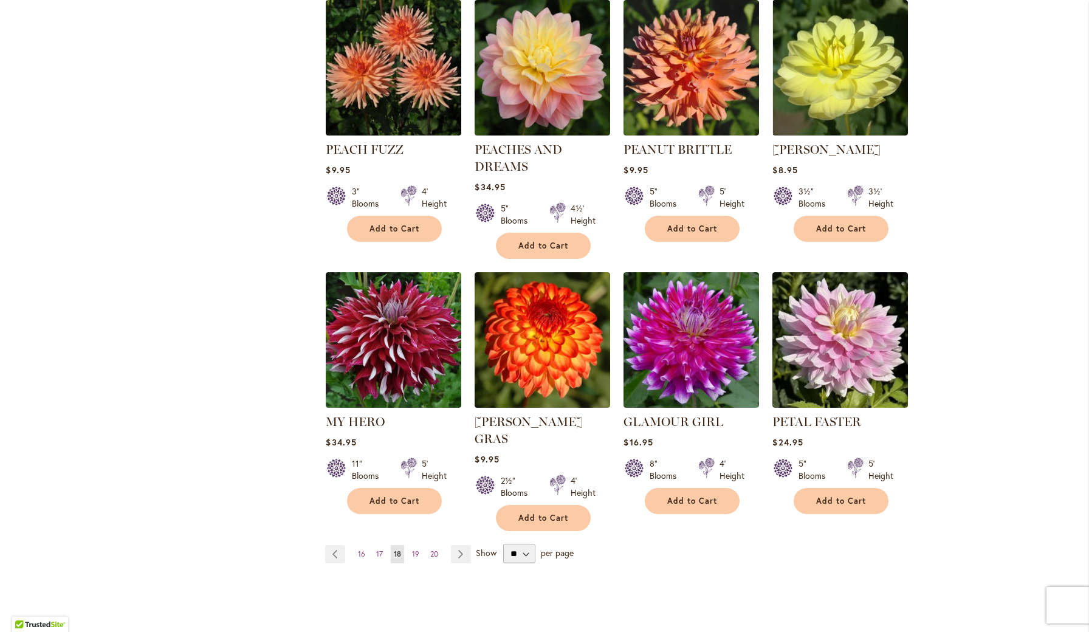
scroll to position [808, 0]
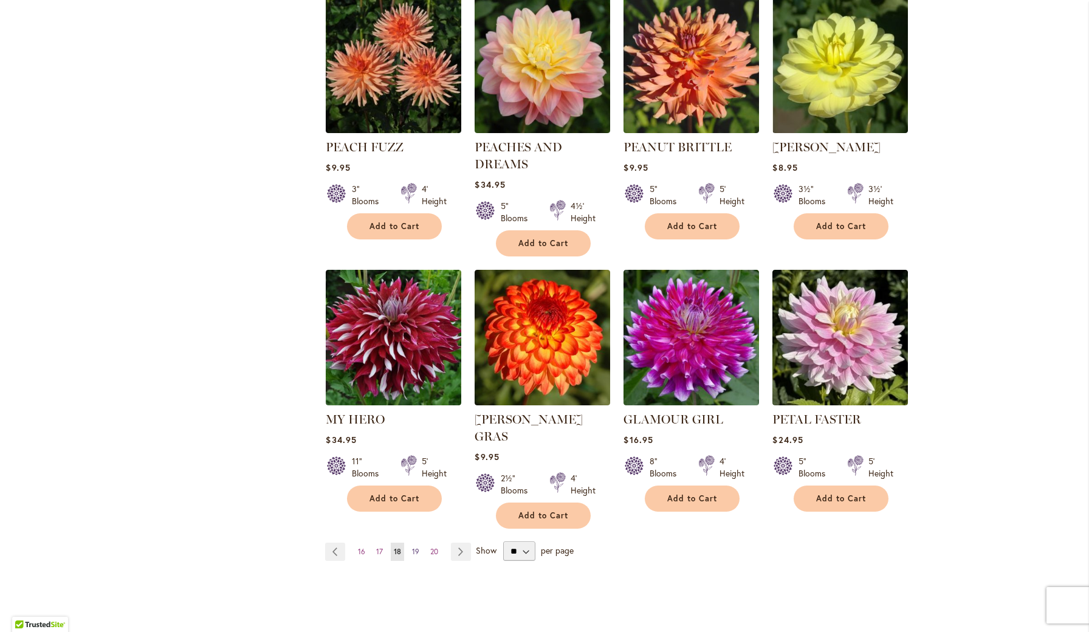
click at [415, 547] on span "19" at bounding box center [415, 551] width 7 height 9
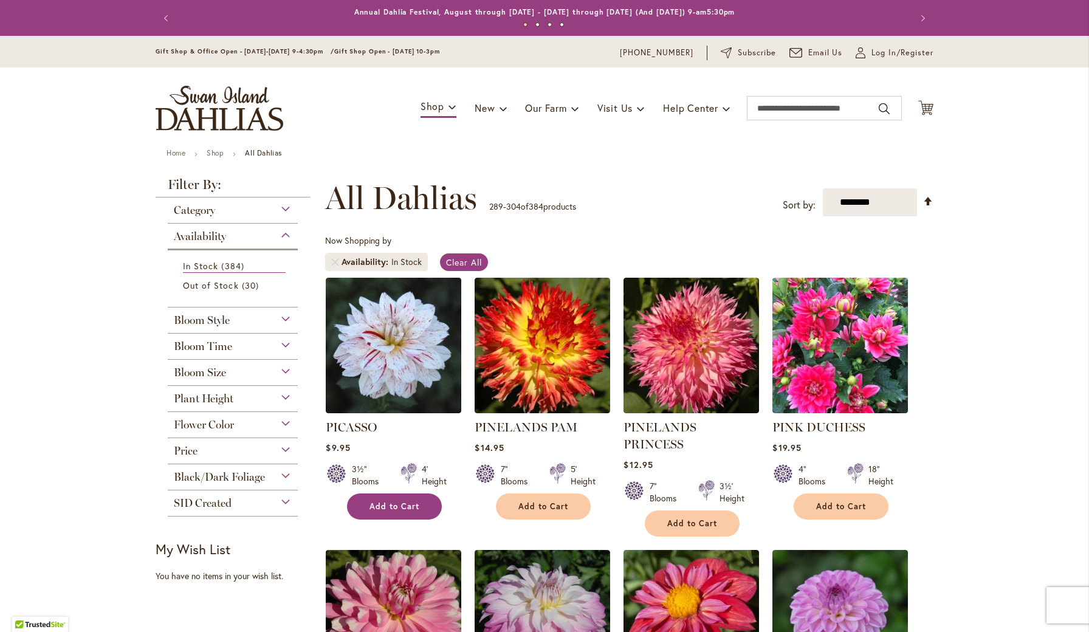
click at [379, 506] on span "Add to Cart" at bounding box center [395, 506] width 50 height 10
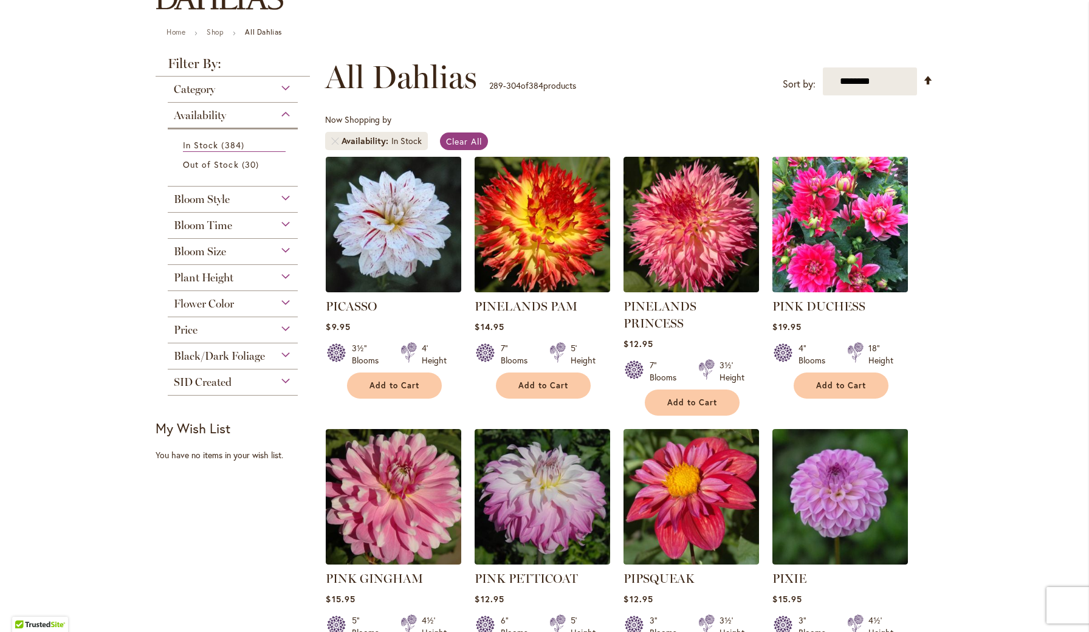
scroll to position [129, 0]
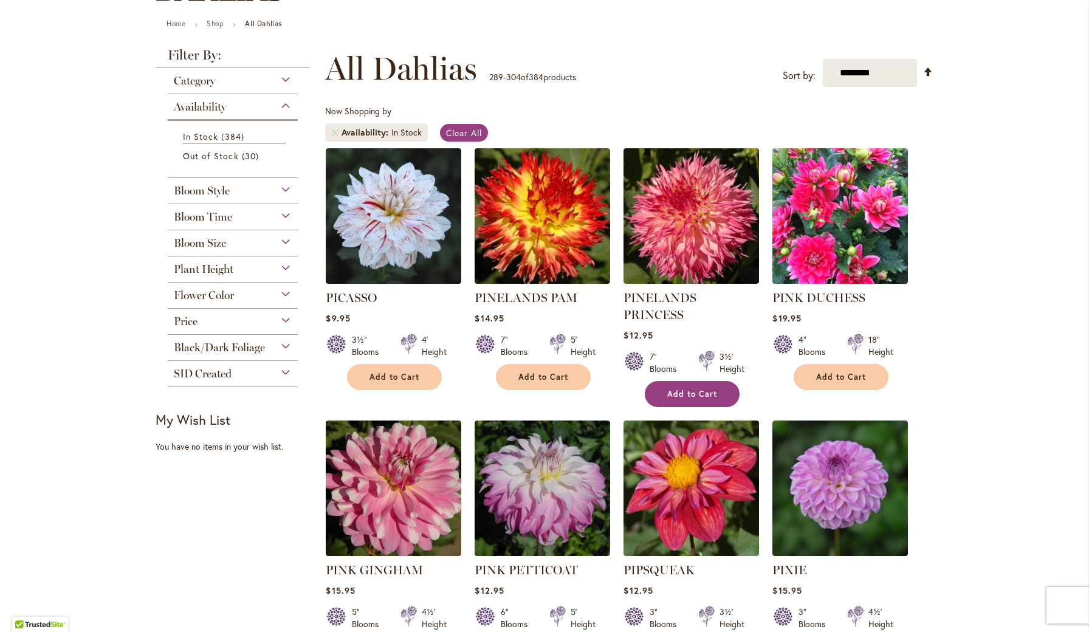
click at [696, 389] on span "Add to Cart" at bounding box center [692, 394] width 50 height 10
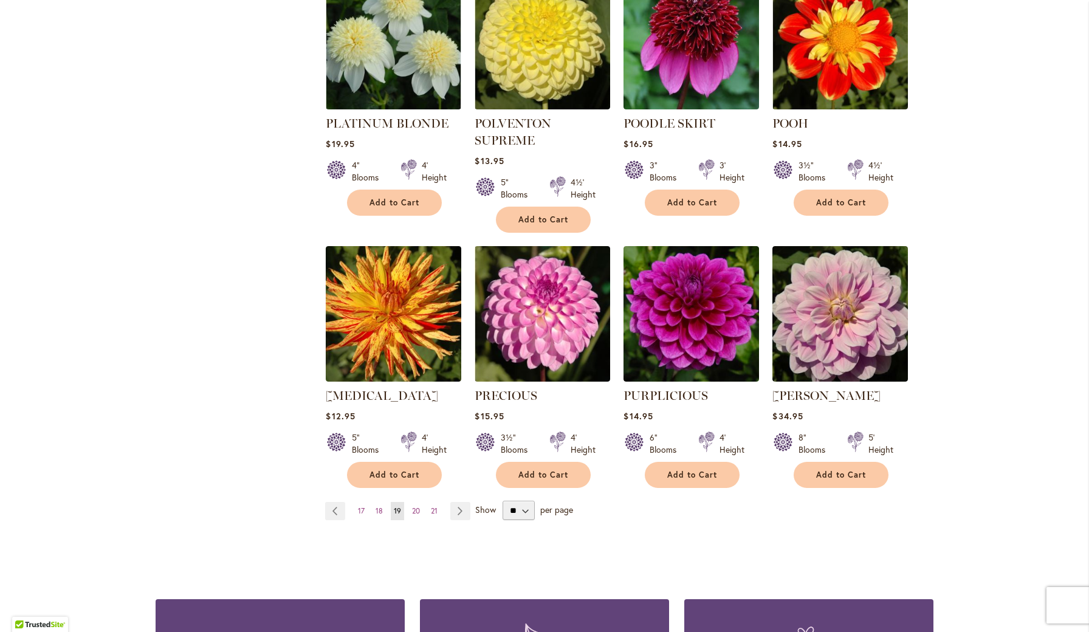
scroll to position [835, 0]
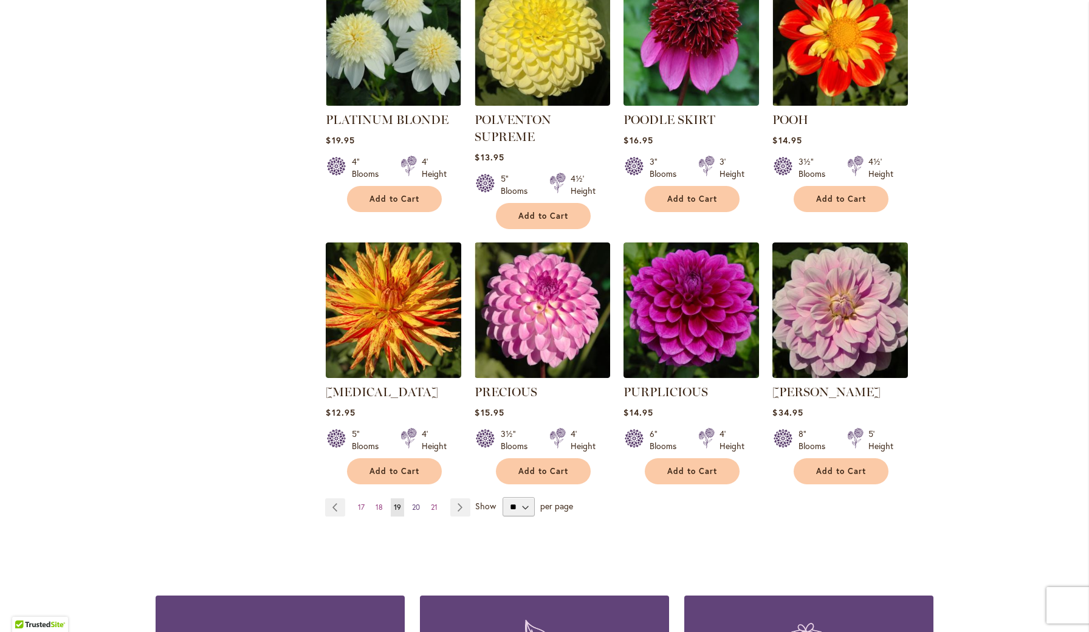
click at [415, 503] on span "20" at bounding box center [416, 507] width 8 height 9
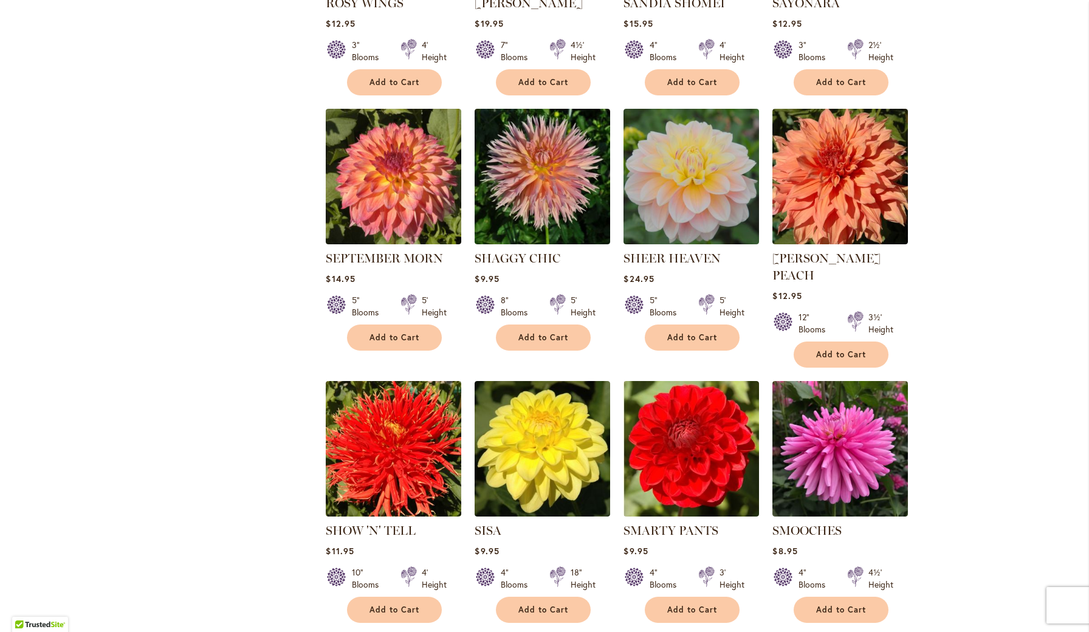
scroll to position [684, 0]
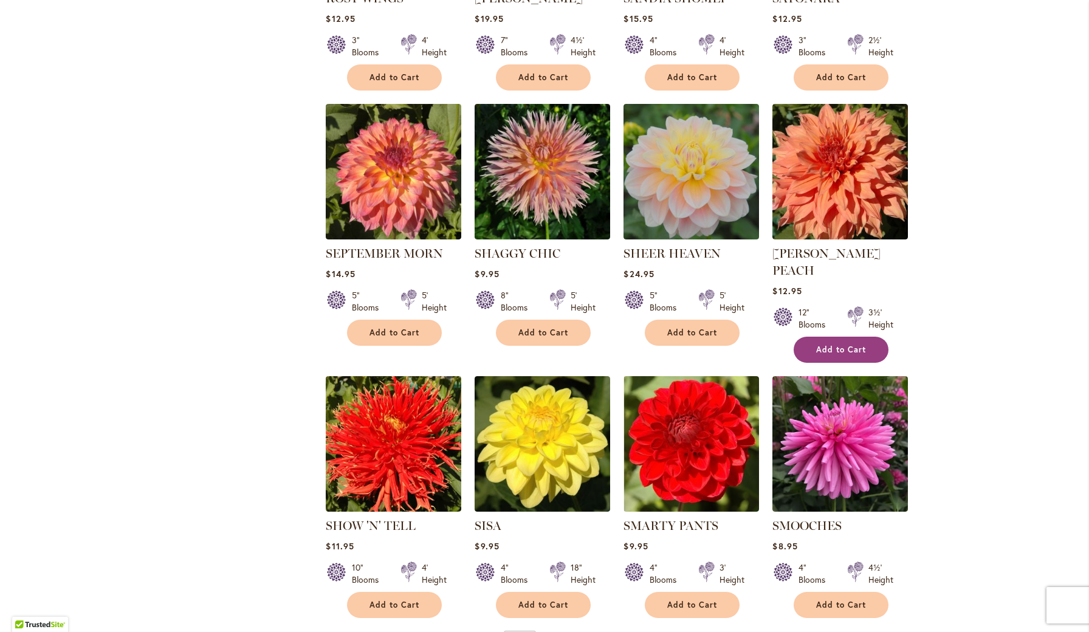
click at [829, 345] on span "Add to Cart" at bounding box center [841, 350] width 50 height 10
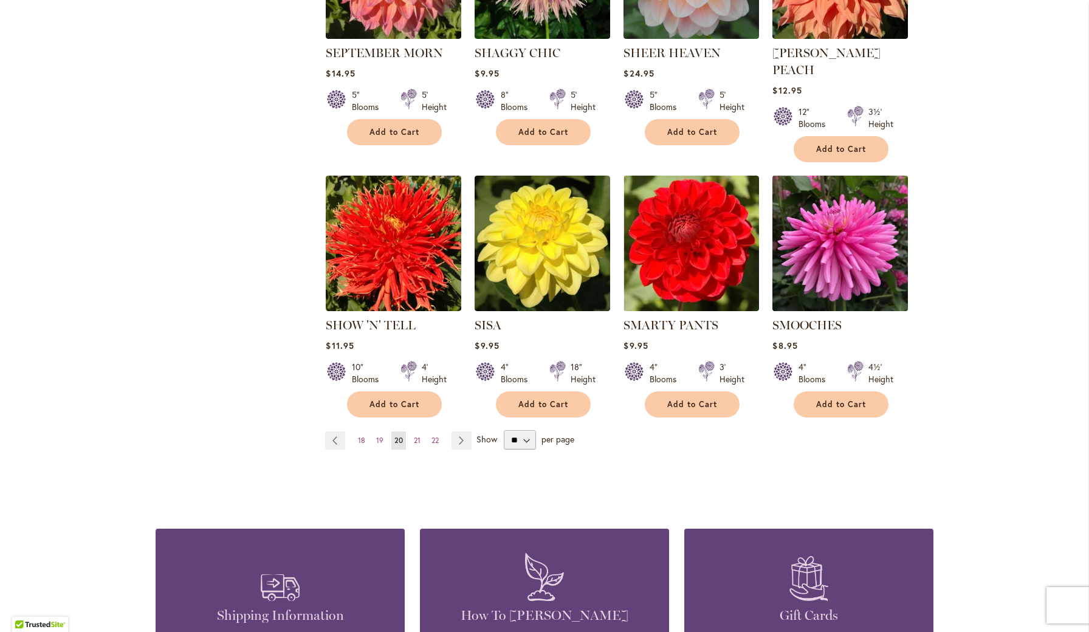
scroll to position [883, 0]
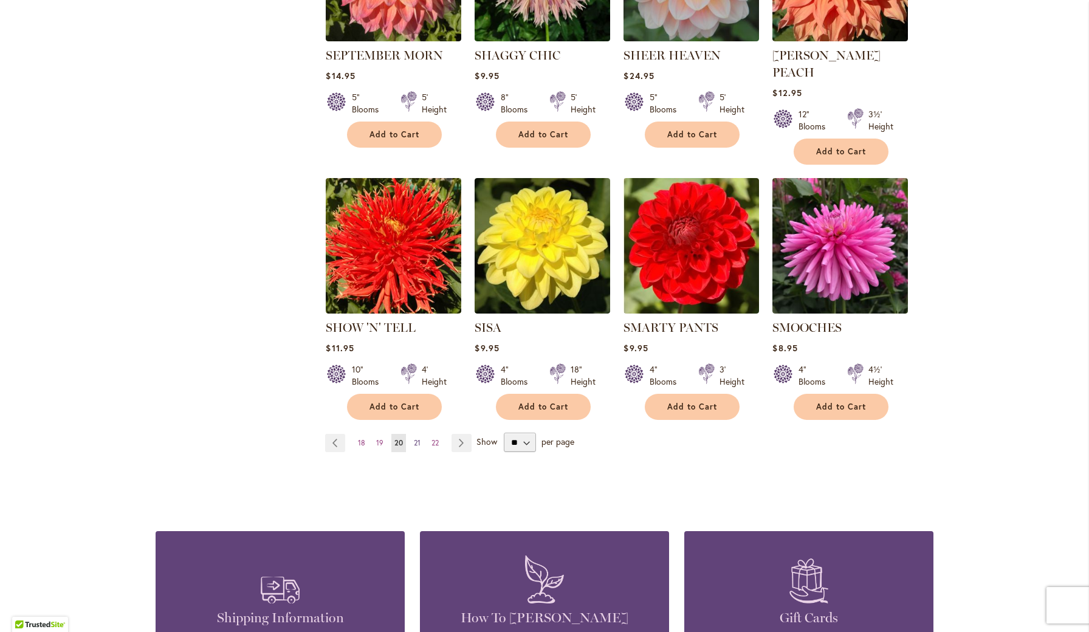
click at [419, 438] on span "21" at bounding box center [417, 442] width 7 height 9
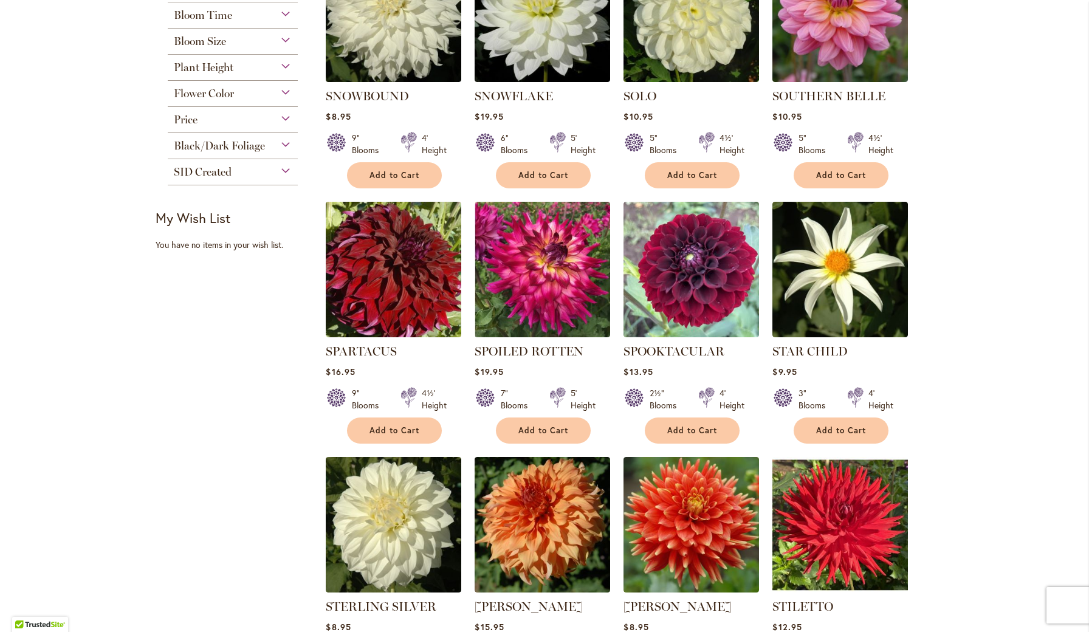
scroll to position [336, 0]
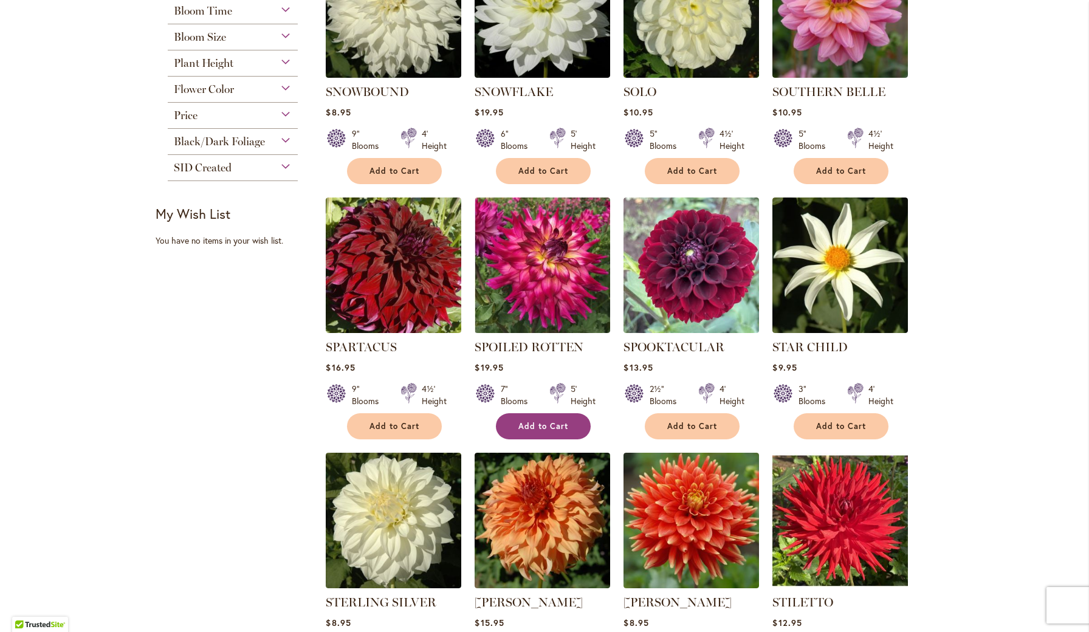
click at [529, 424] on span "Add to Cart" at bounding box center [543, 426] width 50 height 10
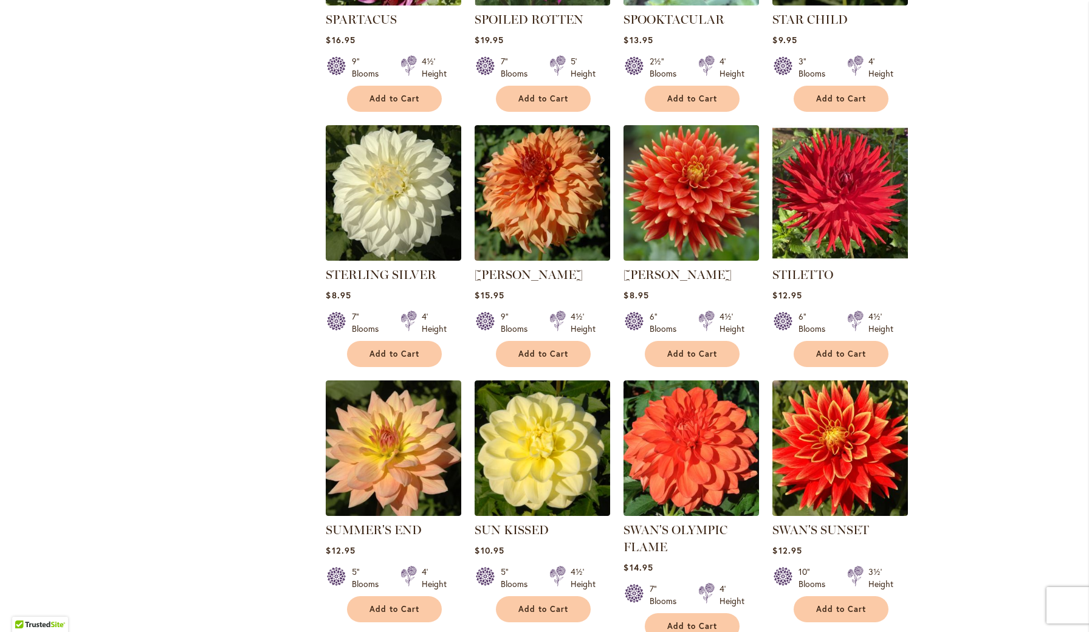
scroll to position [664, 0]
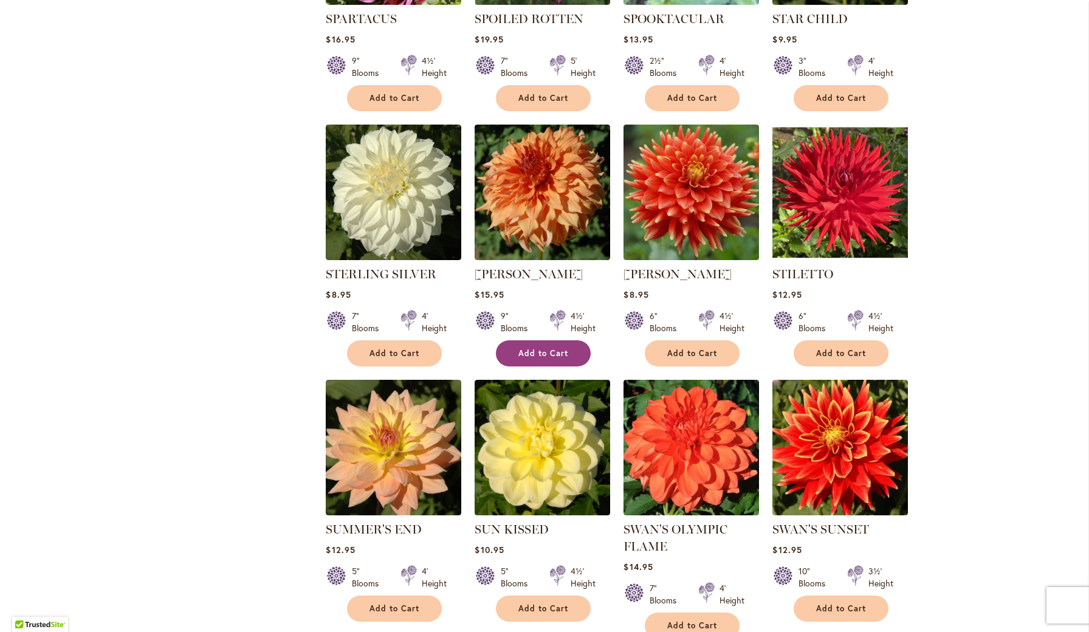
click at [538, 354] on span "Add to Cart" at bounding box center [543, 353] width 50 height 10
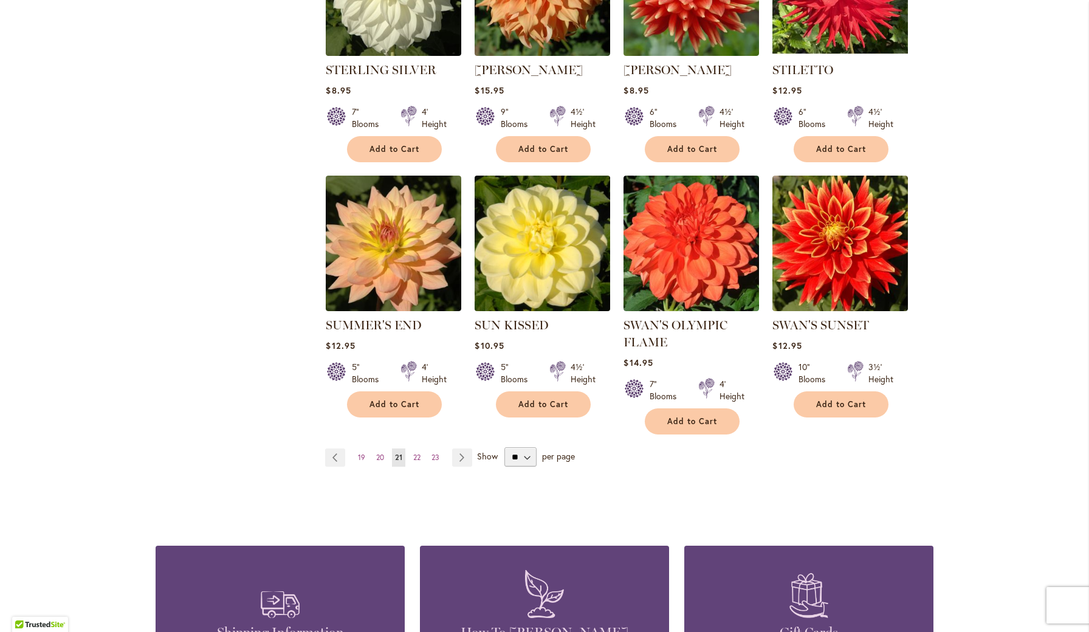
scroll to position [872, 0]
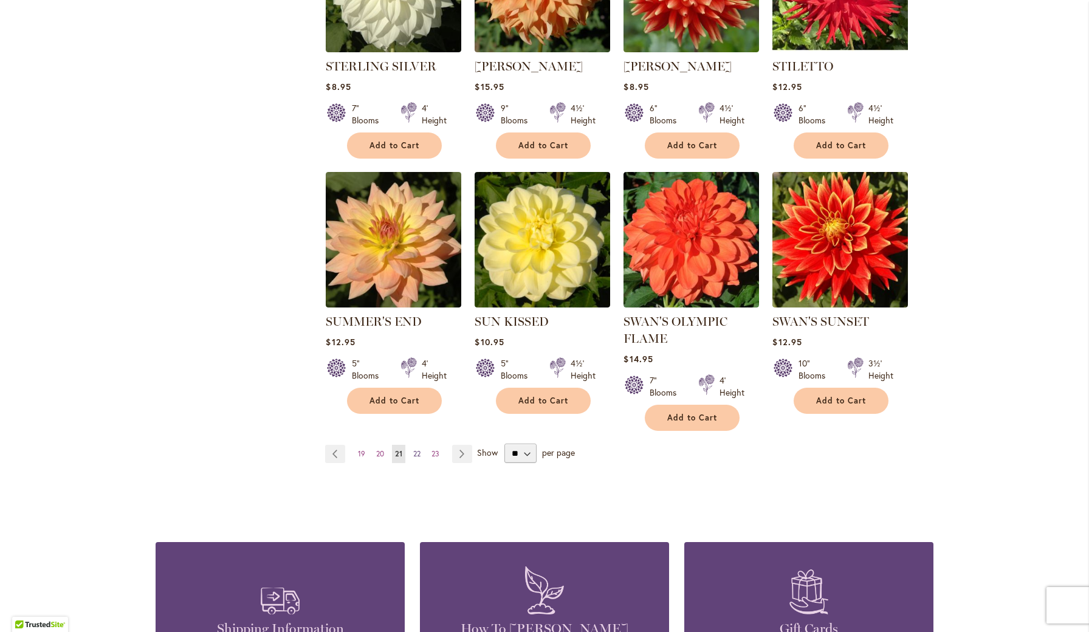
click at [417, 452] on span "22" at bounding box center [416, 453] width 7 height 9
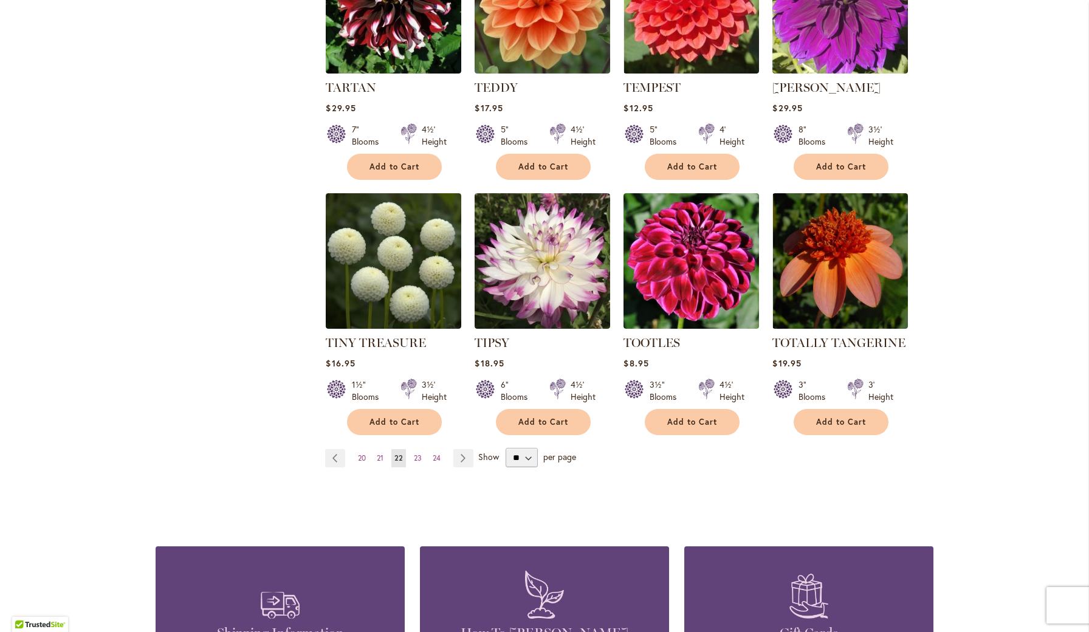
scroll to position [854, 0]
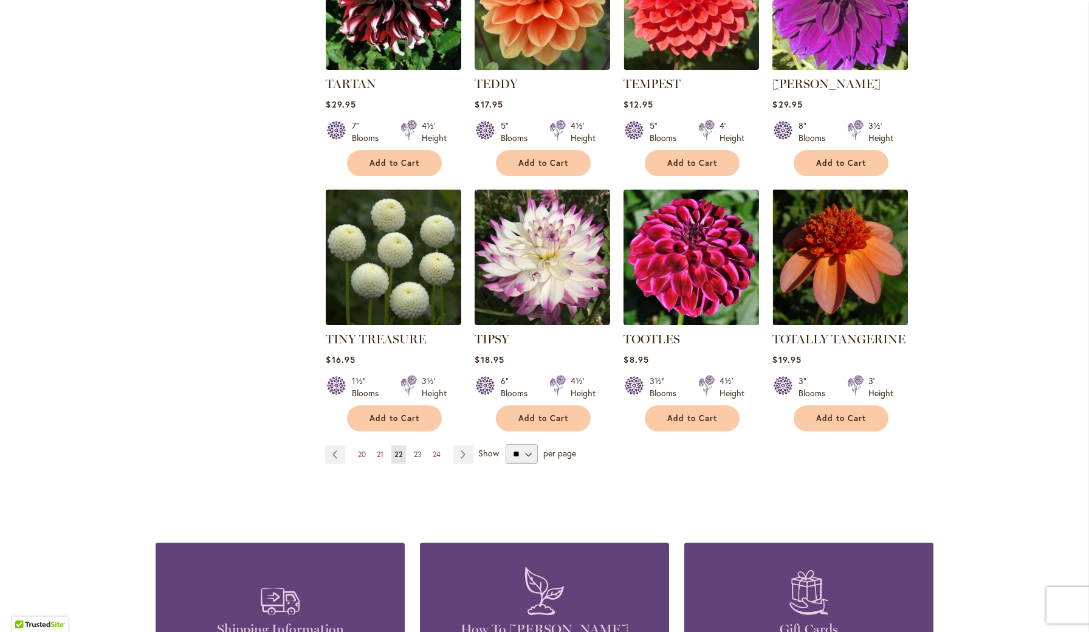
click at [420, 451] on span "23" at bounding box center [418, 454] width 8 height 9
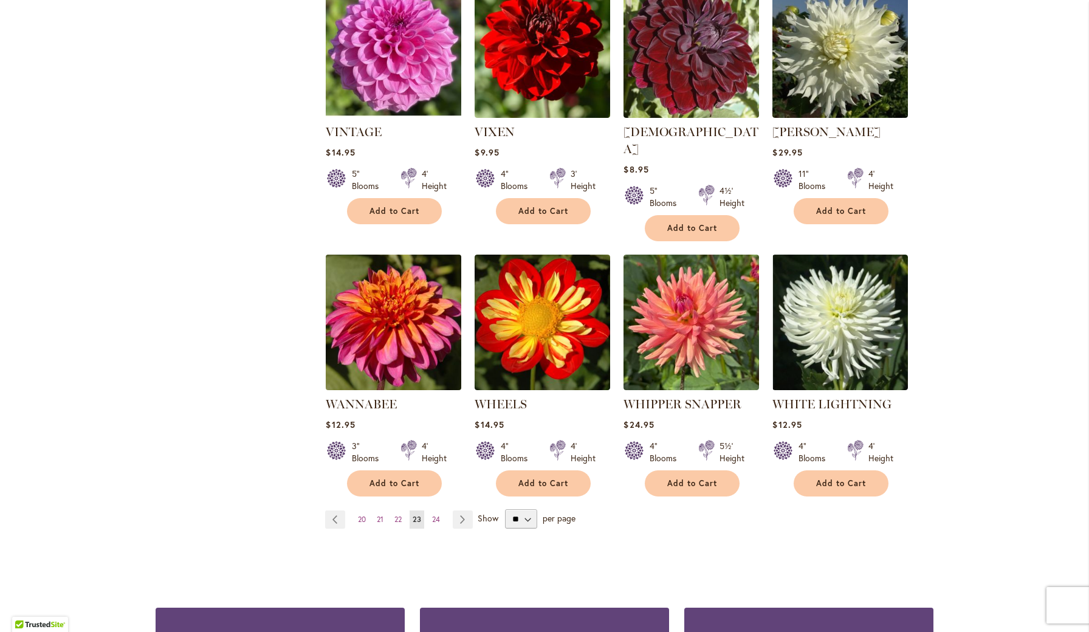
scroll to position [813, 0]
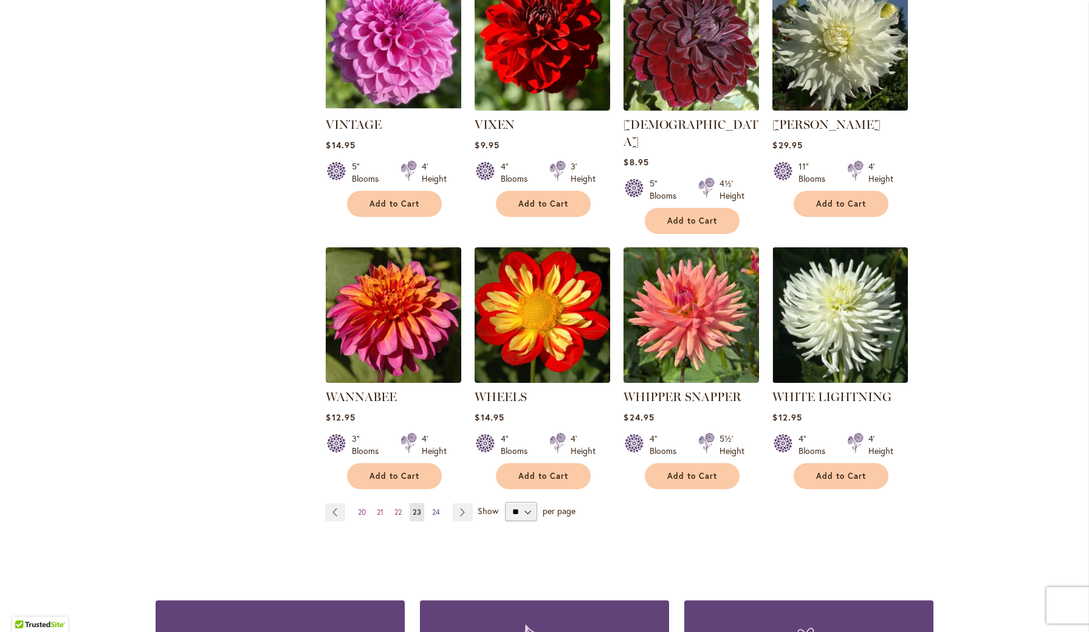
click at [438, 508] on span "24" at bounding box center [436, 512] width 8 height 9
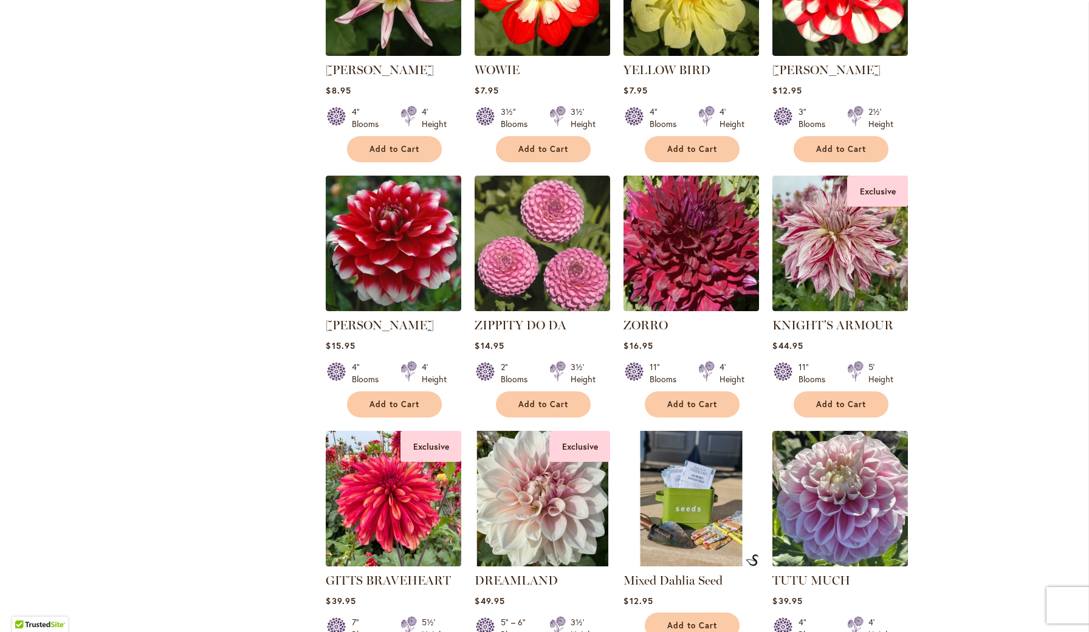
scroll to position [632, 0]
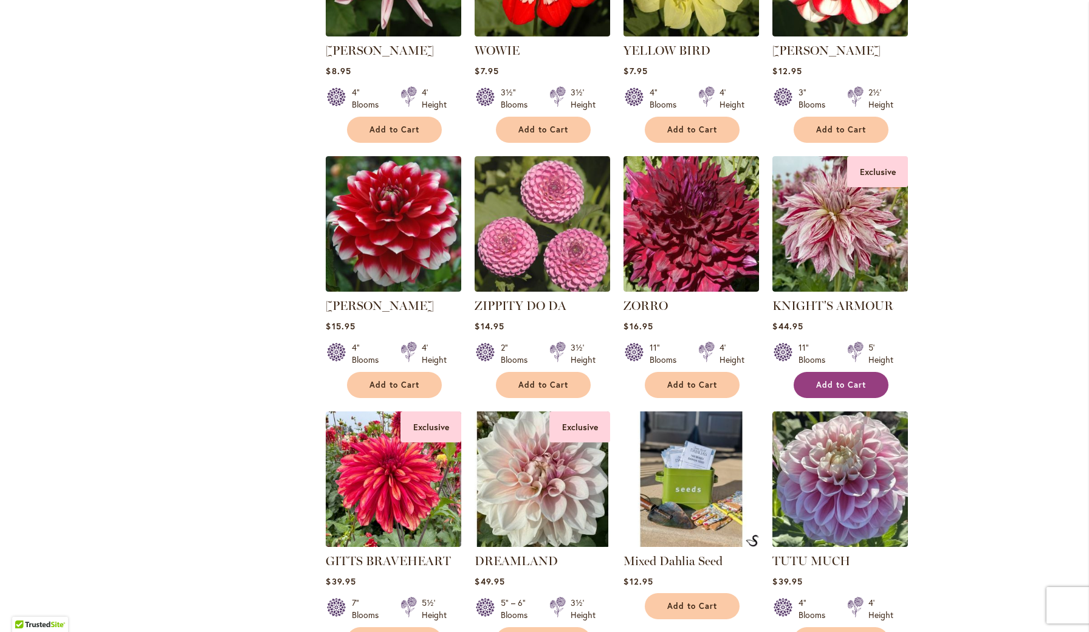
click at [825, 380] on span "Add to Cart" at bounding box center [841, 385] width 50 height 10
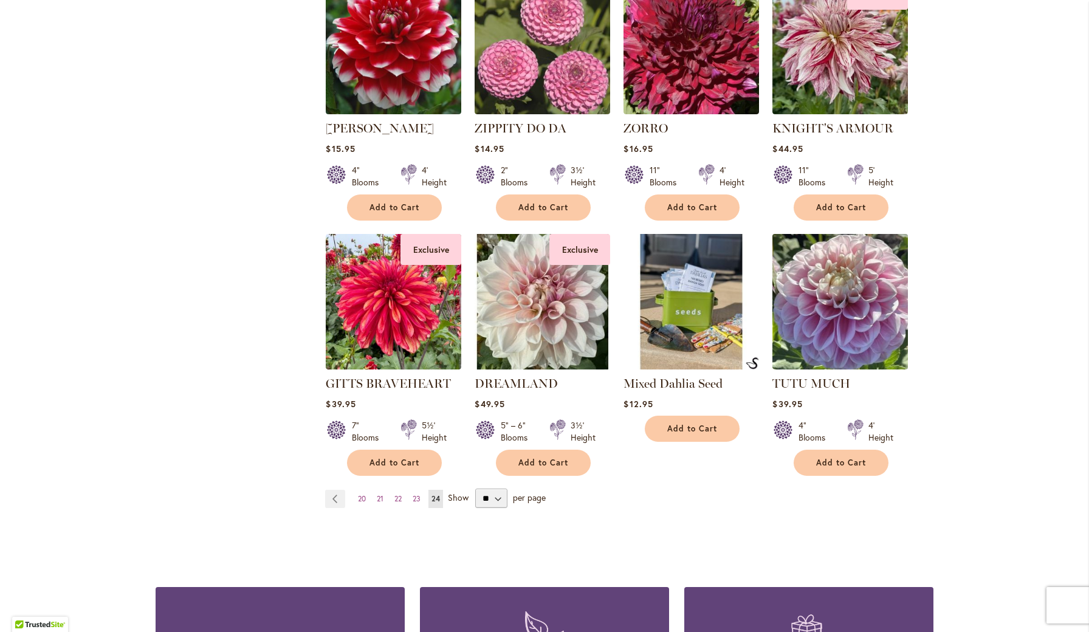
scroll to position [812, 0]
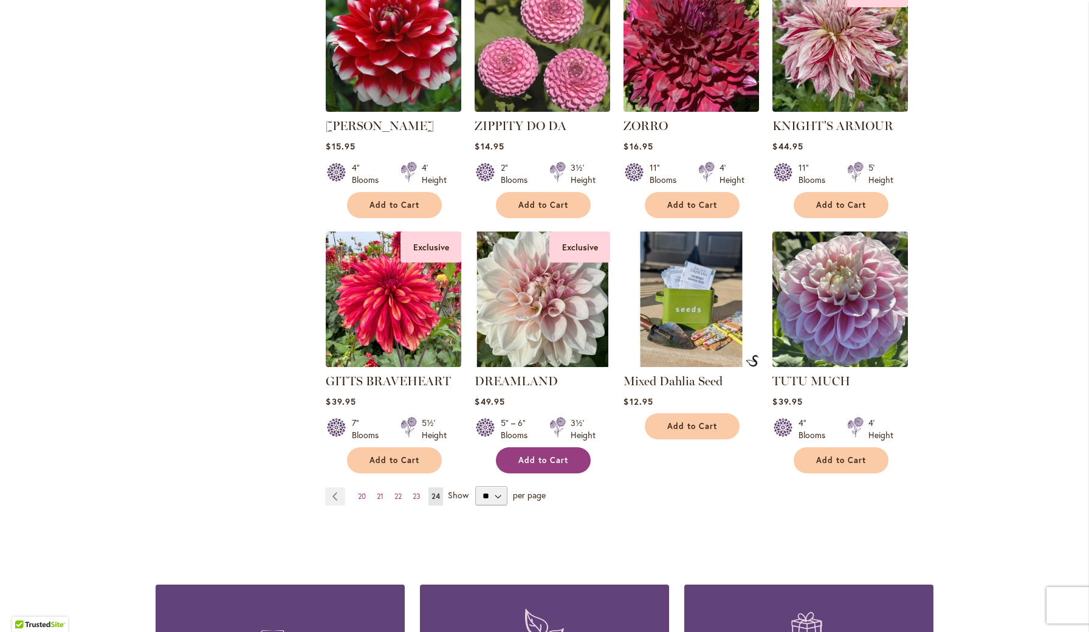
click at [538, 456] on span "Add to Cart" at bounding box center [543, 460] width 50 height 10
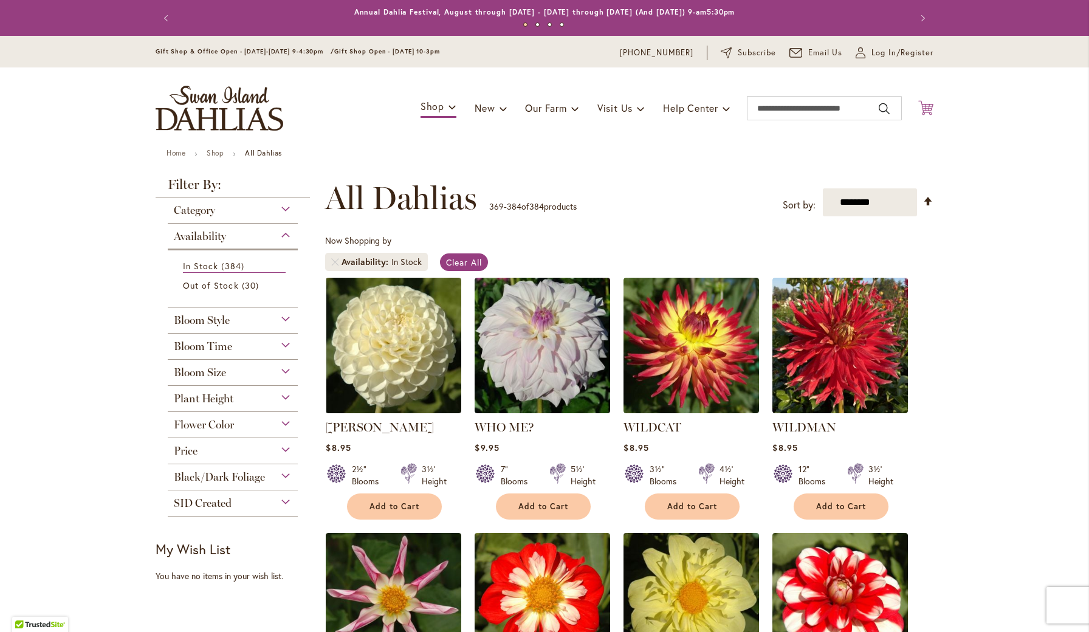
click at [931, 106] on icon "Cart .cls-1 { fill: #231f20; }" at bounding box center [925, 107] width 15 height 15
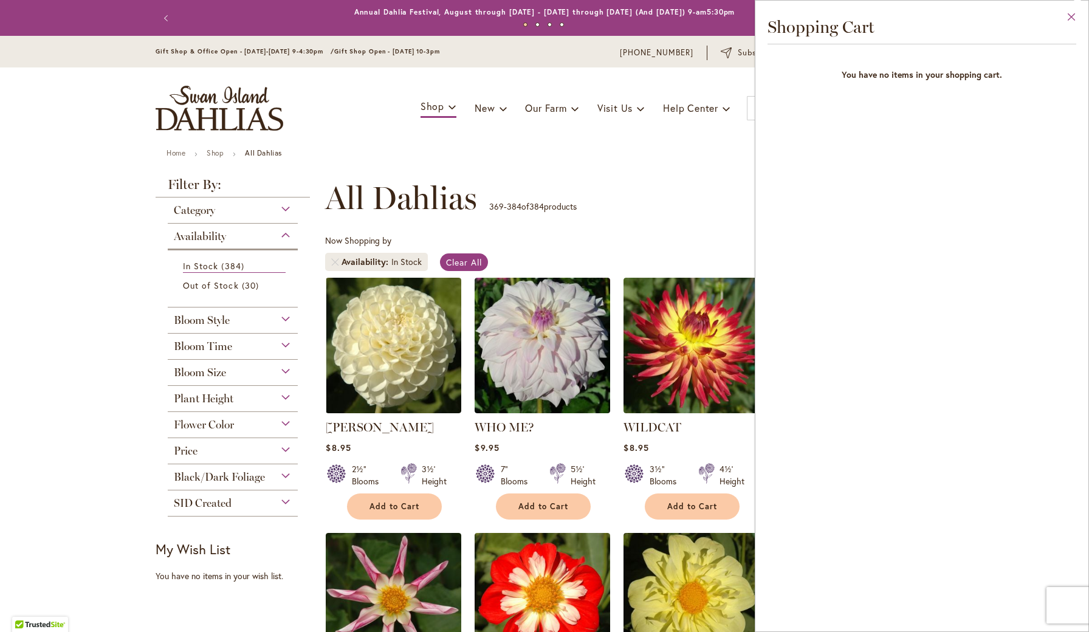
click at [1071, 13] on button "Close" at bounding box center [1071, 20] width 33 height 38
